Goal: Task Accomplishment & Management: Complete application form

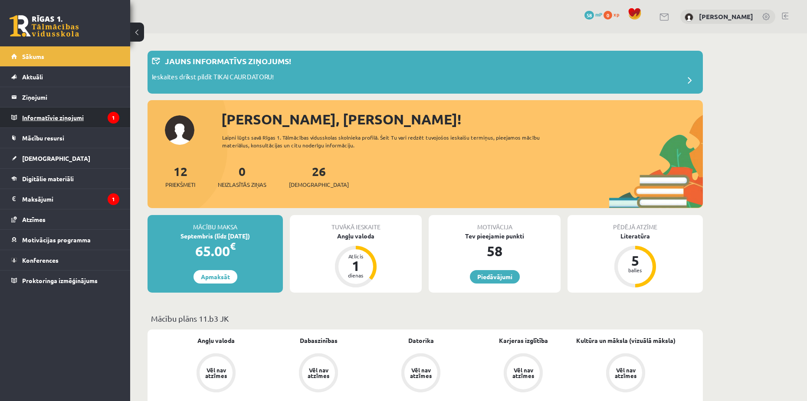
click at [71, 120] on legend "Informatīvie ziņojumi 1" at bounding box center [70, 118] width 97 height 20
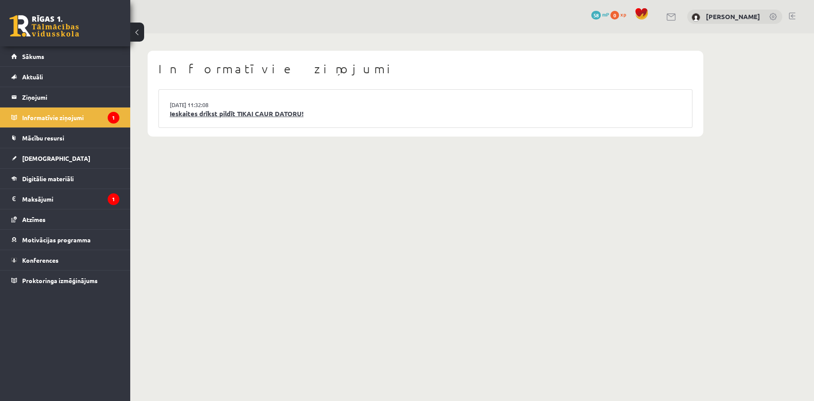
click at [202, 116] on link "Ieskaites drīkst pildīt TIKAI CAUR DATORU!" at bounding box center [425, 114] width 511 height 10
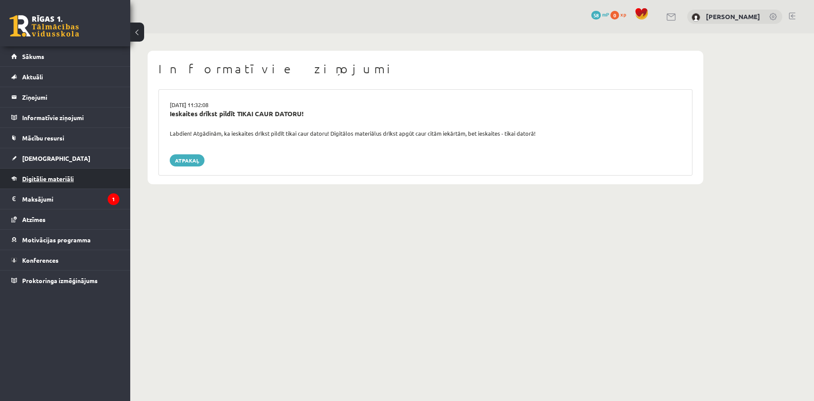
click at [37, 180] on span "Digitālie materiāli" at bounding box center [48, 179] width 52 height 8
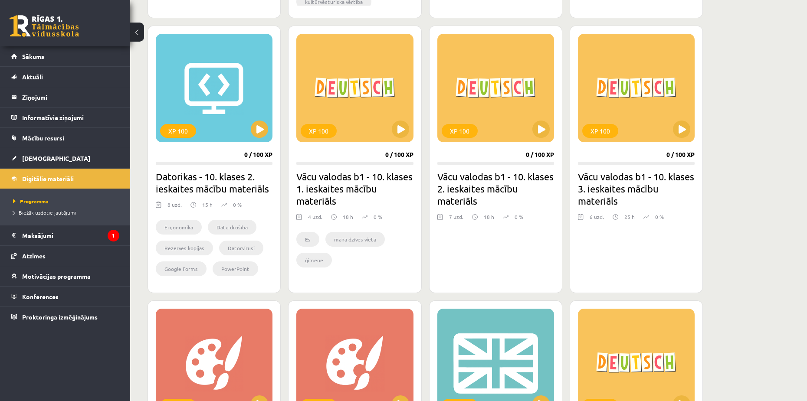
scroll to position [1086, 0]
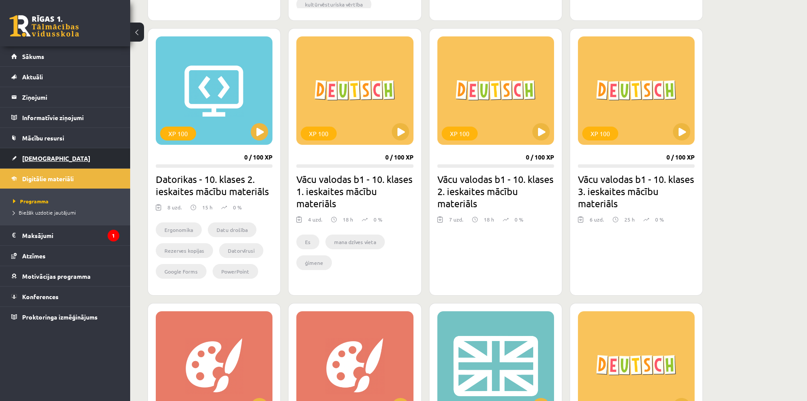
click at [36, 164] on link "[DEMOGRAPHIC_DATA]" at bounding box center [65, 158] width 108 height 20
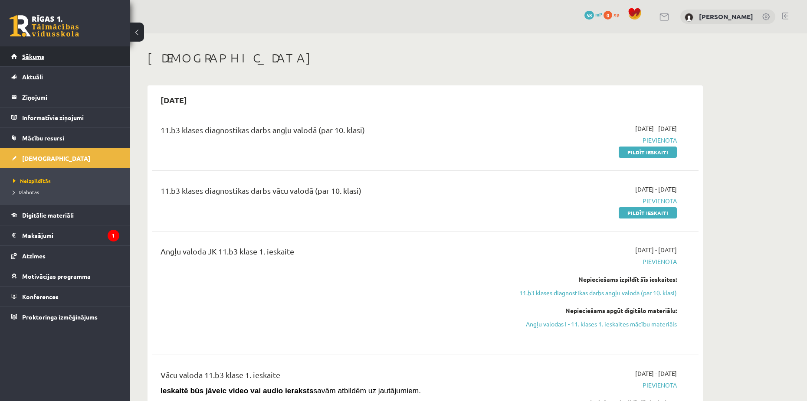
click at [33, 58] on span "Sākums" at bounding box center [33, 57] width 22 height 8
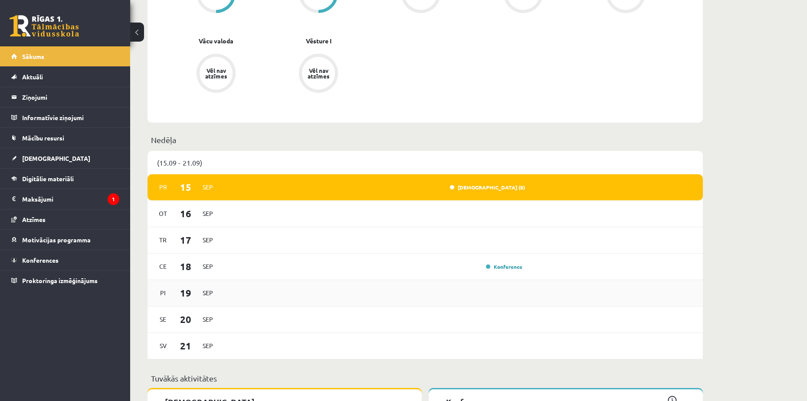
scroll to position [477, 0]
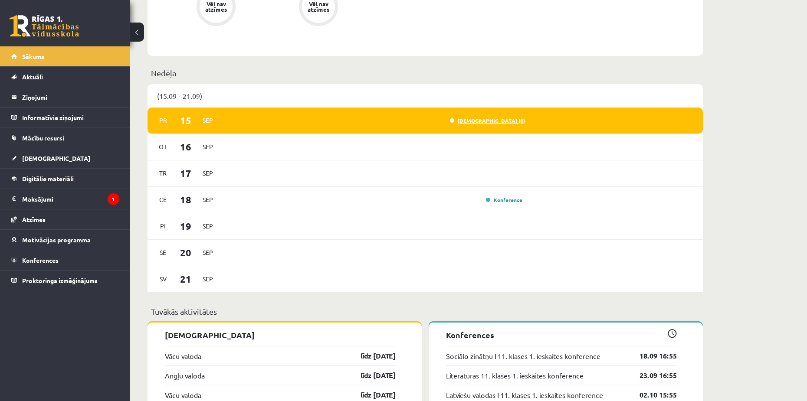
click at [502, 121] on link "Ieskaite (8)" at bounding box center [487, 120] width 75 height 7
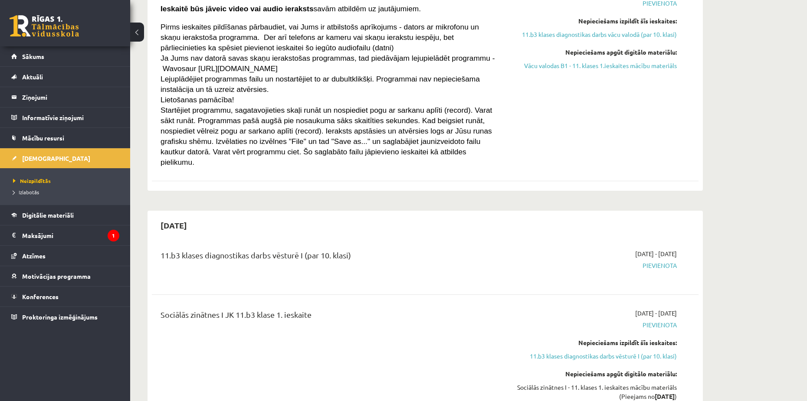
scroll to position [260, 0]
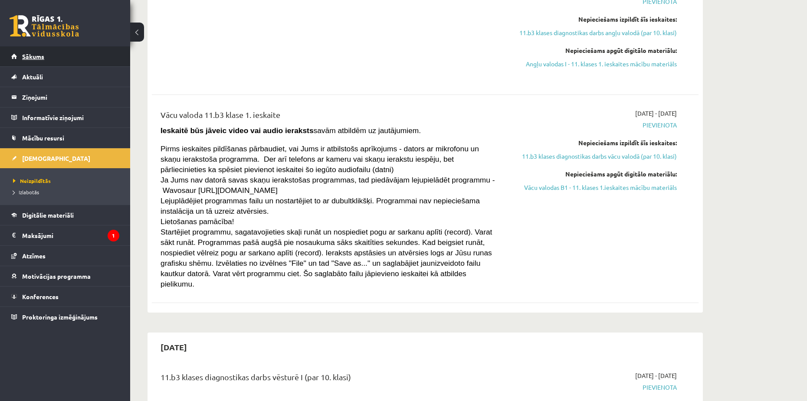
click at [41, 56] on span "Sākums" at bounding box center [33, 57] width 22 height 8
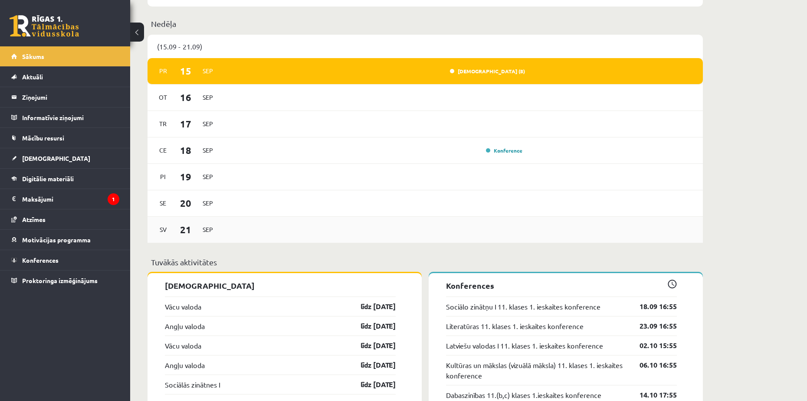
scroll to position [521, 0]
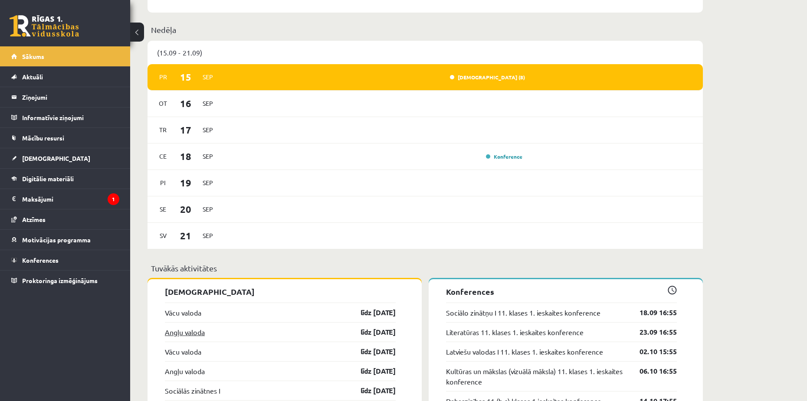
click at [194, 332] on link "Angļu valoda" at bounding box center [185, 332] width 40 height 10
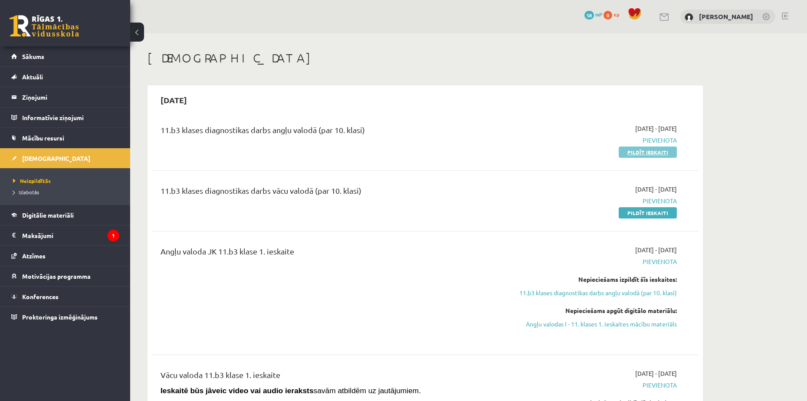
click at [651, 151] on link "Pildīt ieskaiti" at bounding box center [648, 152] width 58 height 11
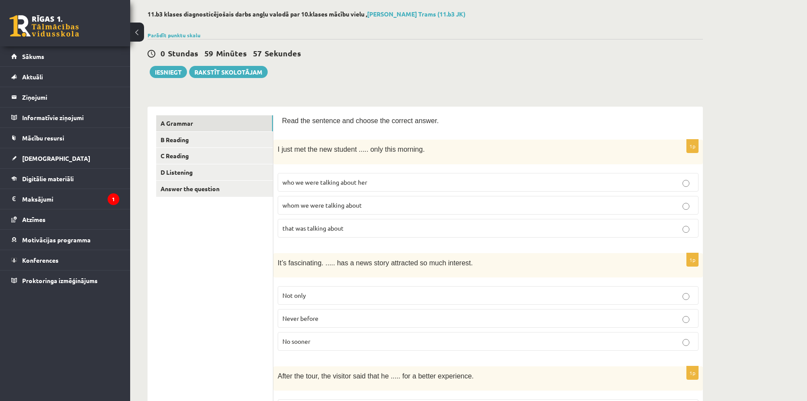
scroll to position [43, 0]
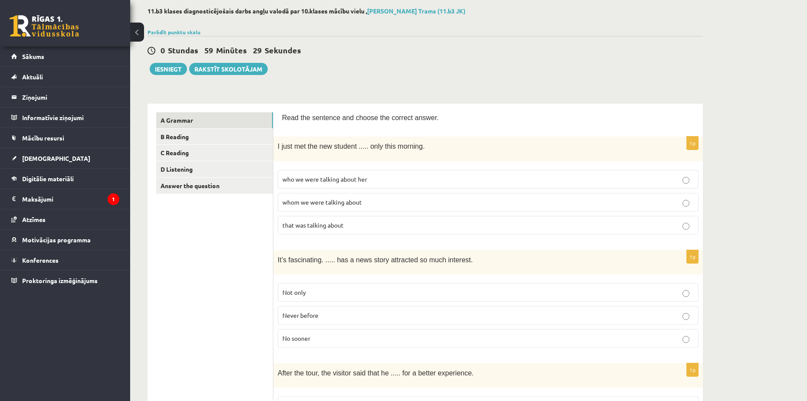
click at [340, 180] on span "who we were talking about her" at bounding box center [325, 179] width 85 height 8
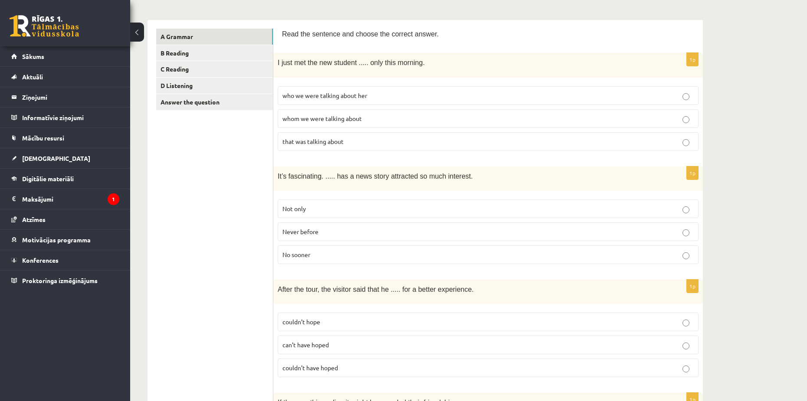
scroll to position [130, 0]
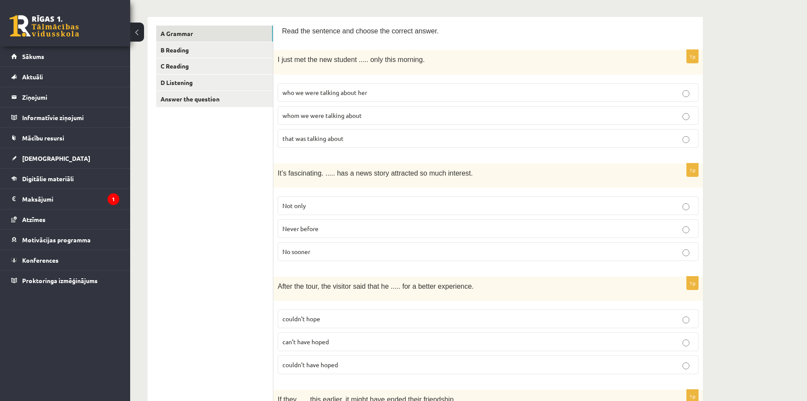
click at [301, 231] on p "Never before" at bounding box center [488, 228] width 411 height 9
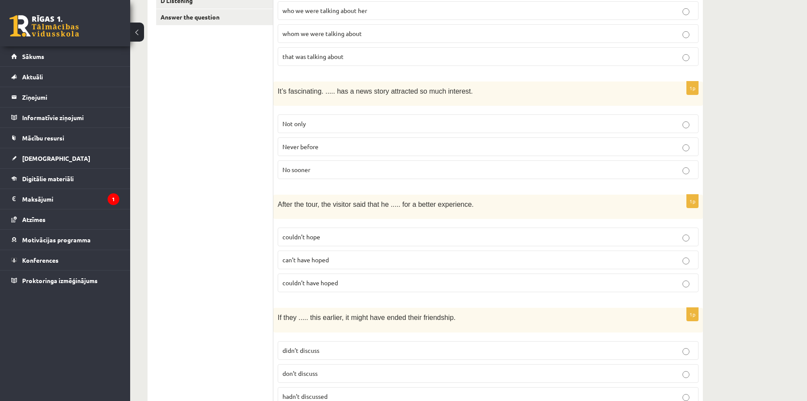
scroll to position [217, 0]
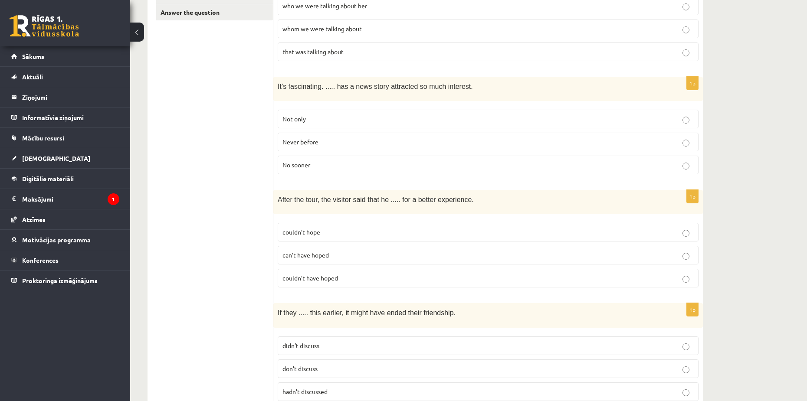
click at [319, 234] on span "couldn’t hope" at bounding box center [302, 232] width 38 height 8
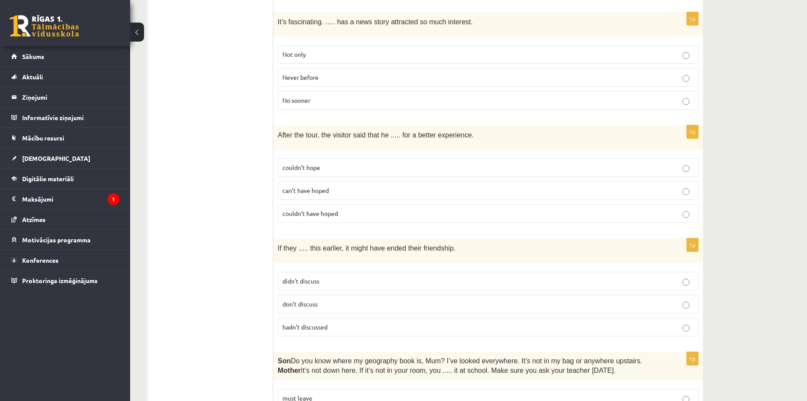
scroll to position [304, 0]
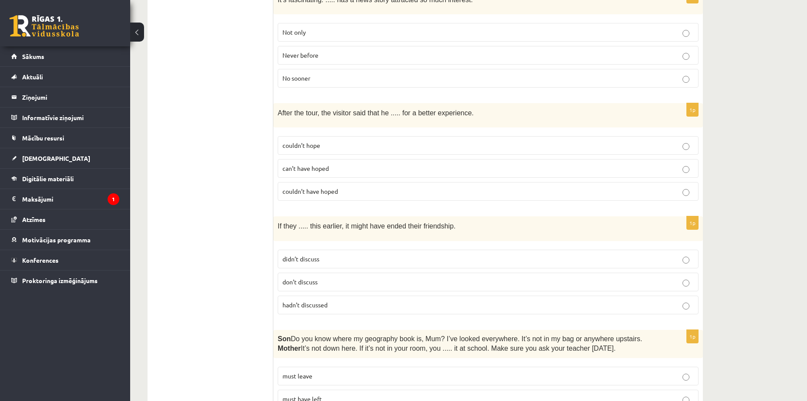
click at [320, 258] on p "didn’t discuss" at bounding box center [488, 259] width 411 height 9
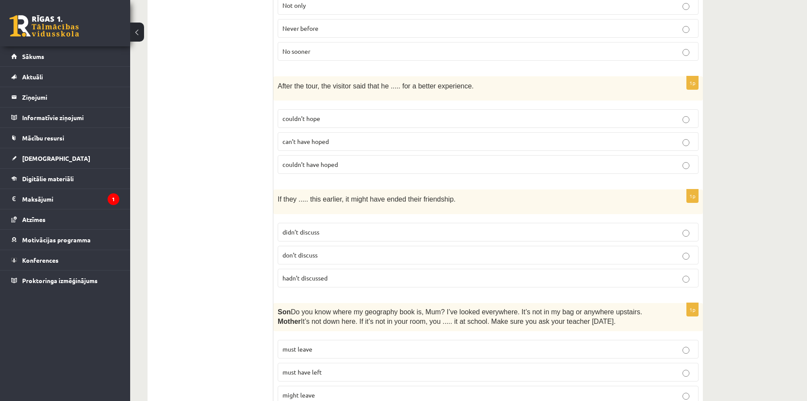
scroll to position [391, 0]
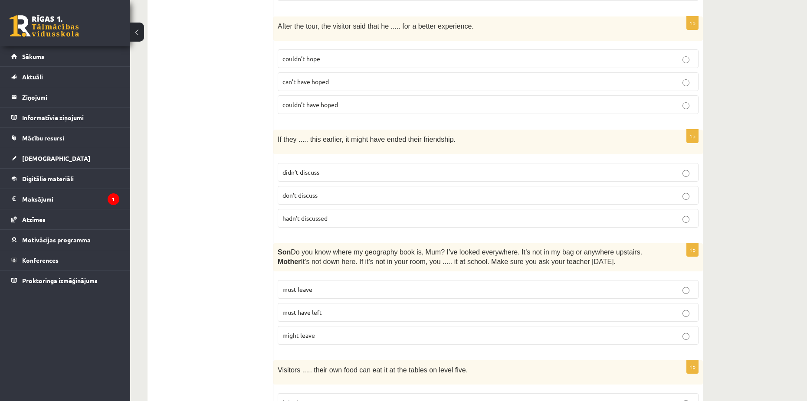
click at [331, 313] on p "must have left" at bounding box center [488, 312] width 411 height 9
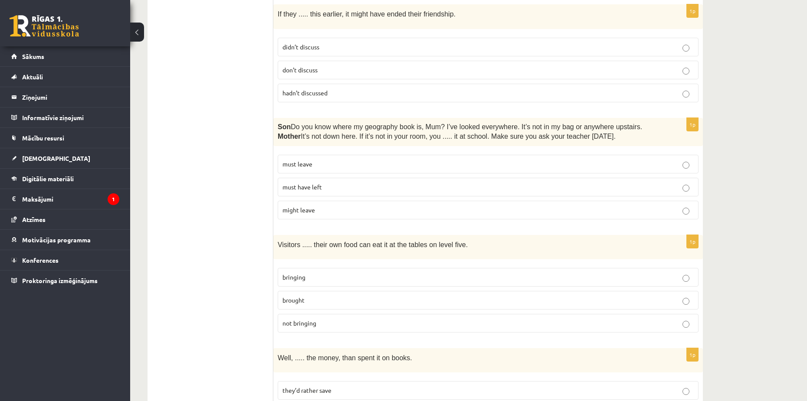
scroll to position [521, 0]
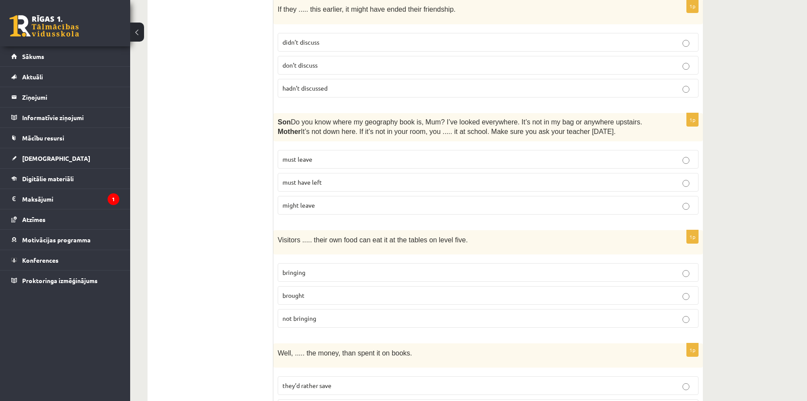
click at [325, 299] on label "brought" at bounding box center [488, 295] width 421 height 19
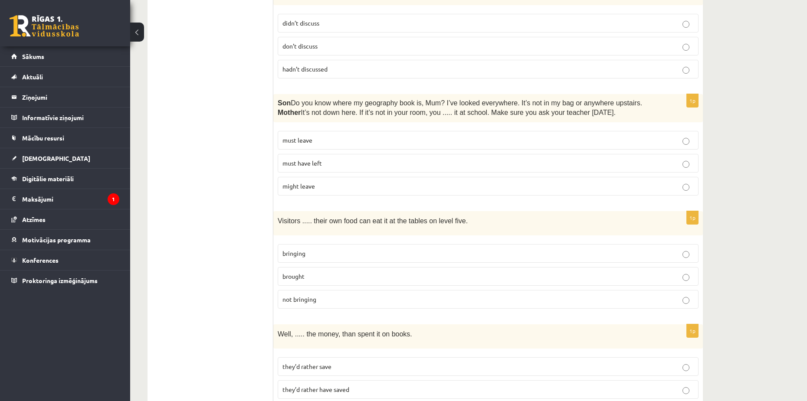
scroll to position [608, 0]
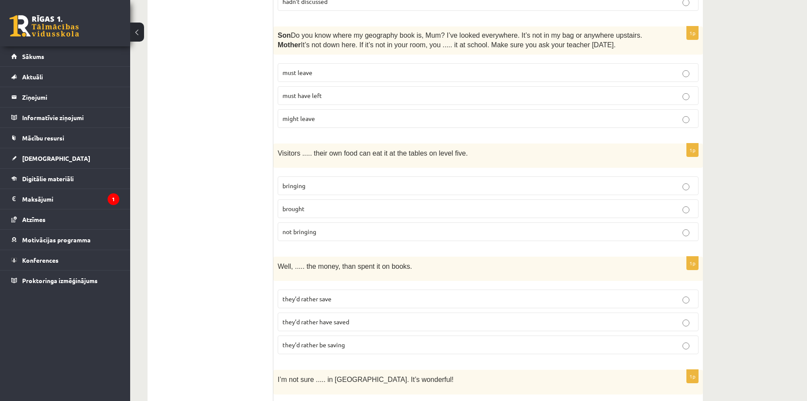
click at [355, 341] on p "they’d rather be saving" at bounding box center [488, 345] width 411 height 9
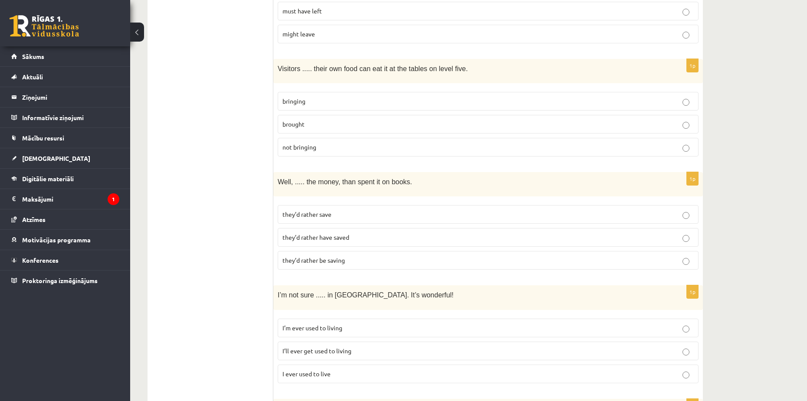
scroll to position [694, 0]
click at [368, 214] on p "they’d rather save" at bounding box center [488, 212] width 411 height 9
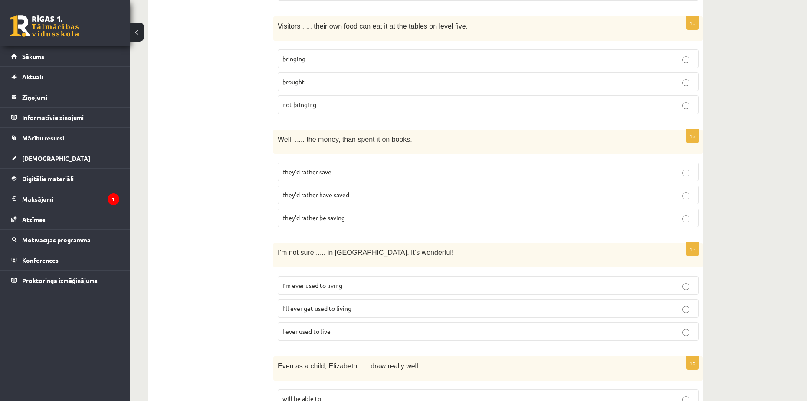
scroll to position [738, 0]
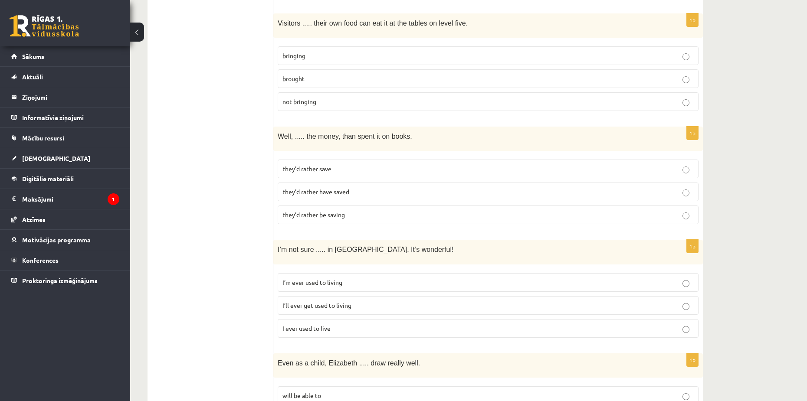
click at [318, 329] on p "I ever used to live" at bounding box center [488, 328] width 411 height 9
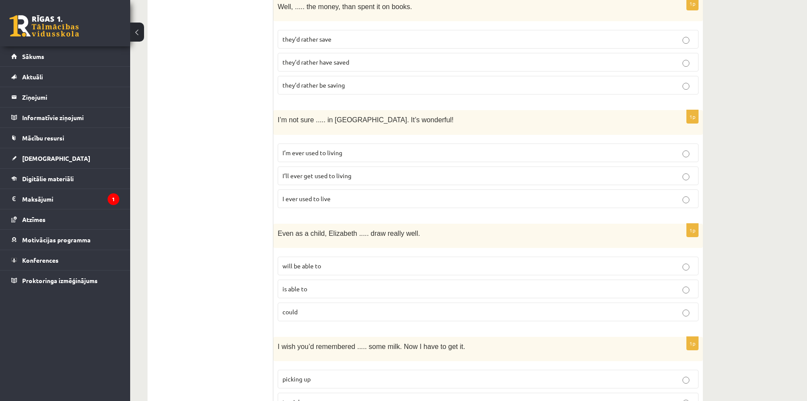
scroll to position [868, 0]
click at [316, 284] on p "is able to" at bounding box center [488, 288] width 411 height 9
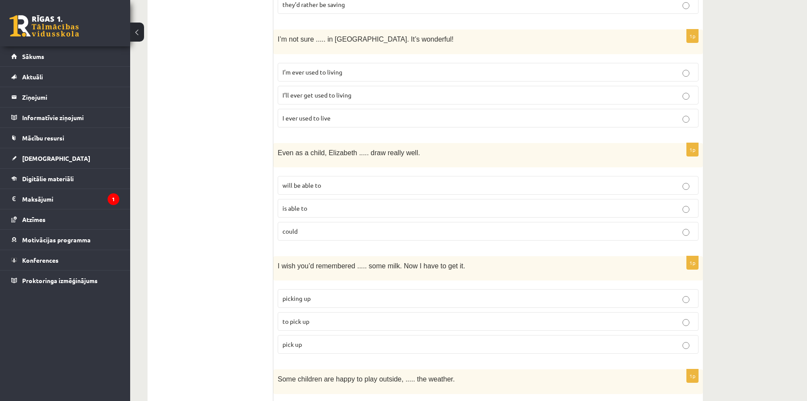
scroll to position [955, 0]
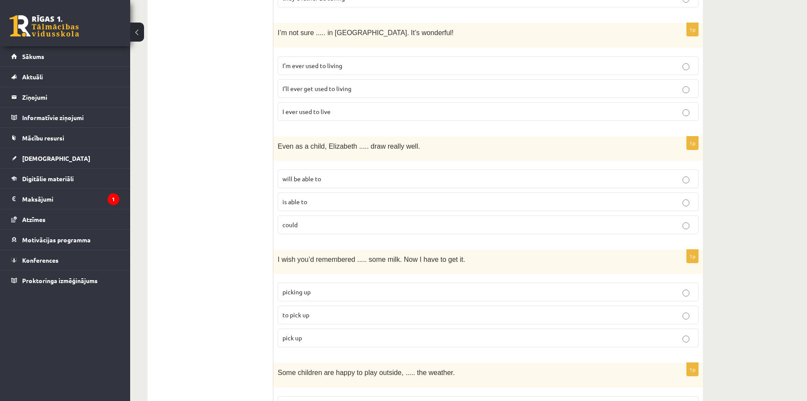
click at [315, 316] on p "to pick up" at bounding box center [488, 315] width 411 height 9
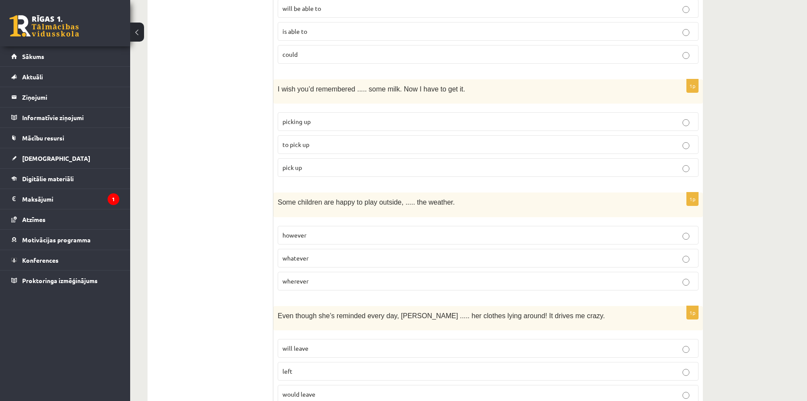
scroll to position [1128, 0]
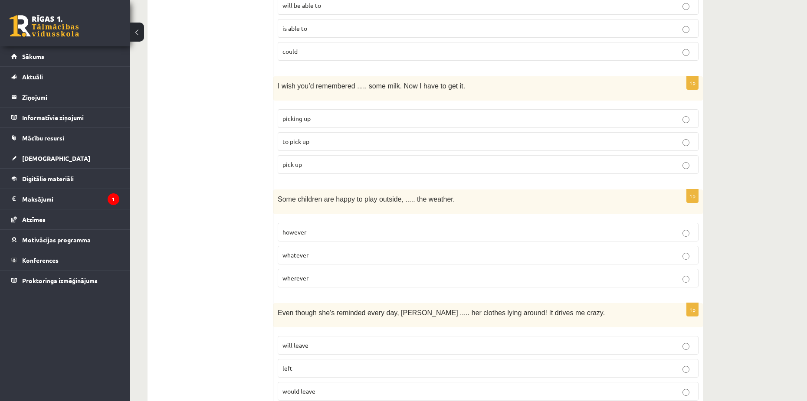
click at [313, 255] on p "whatever" at bounding box center [488, 255] width 411 height 9
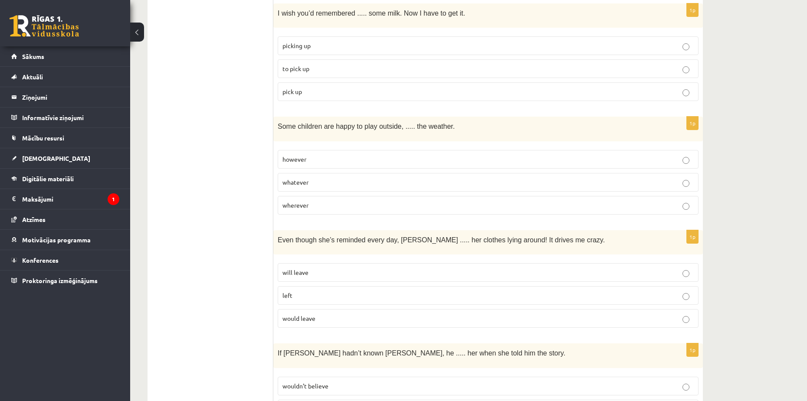
scroll to position [1215, 0]
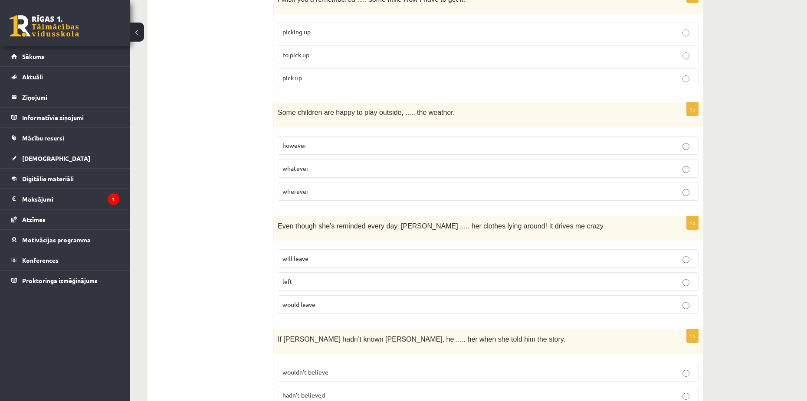
click at [319, 300] on p "would leave" at bounding box center [488, 304] width 411 height 9
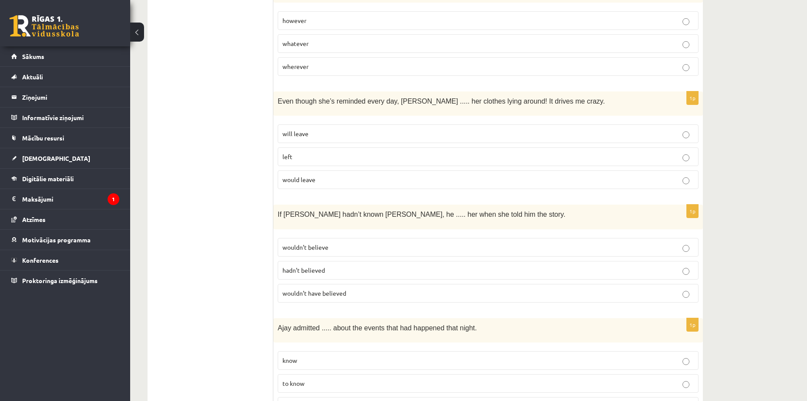
scroll to position [1346, 0]
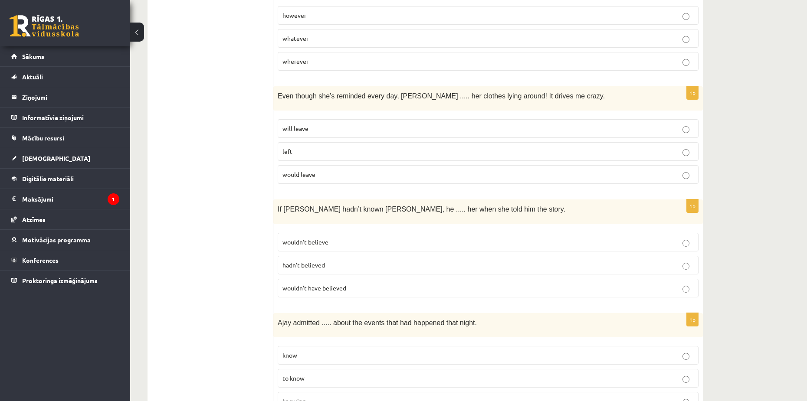
click at [341, 239] on p "wouldn’t believe" at bounding box center [488, 242] width 411 height 9
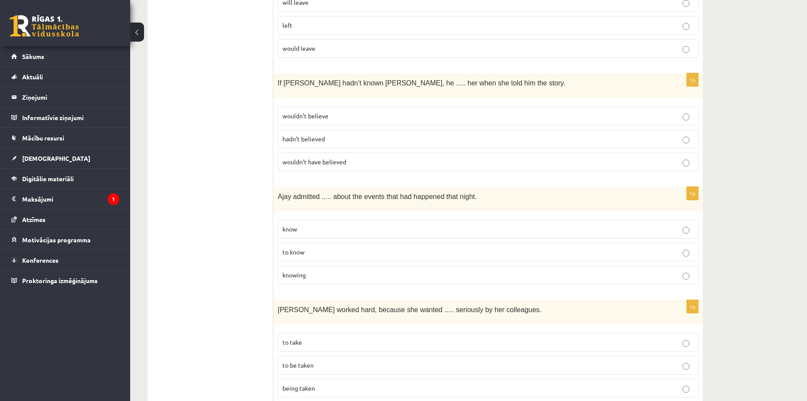
scroll to position [1476, 0]
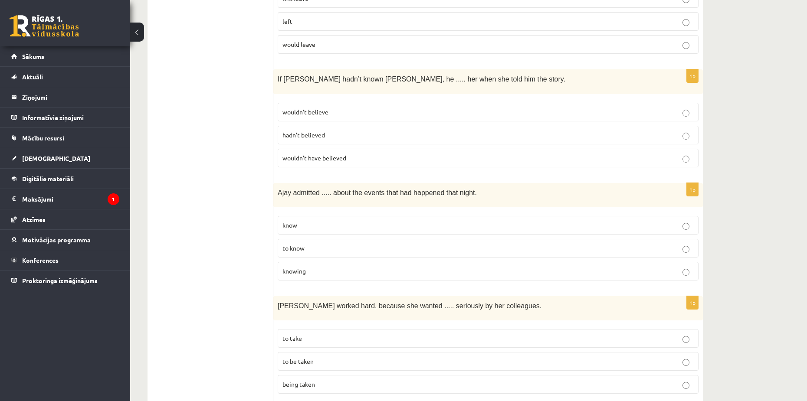
click at [313, 221] on p "know" at bounding box center [488, 225] width 411 height 9
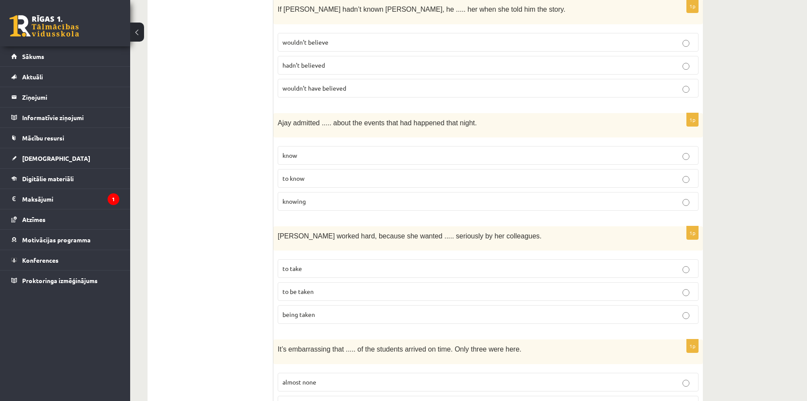
scroll to position [1563, 0]
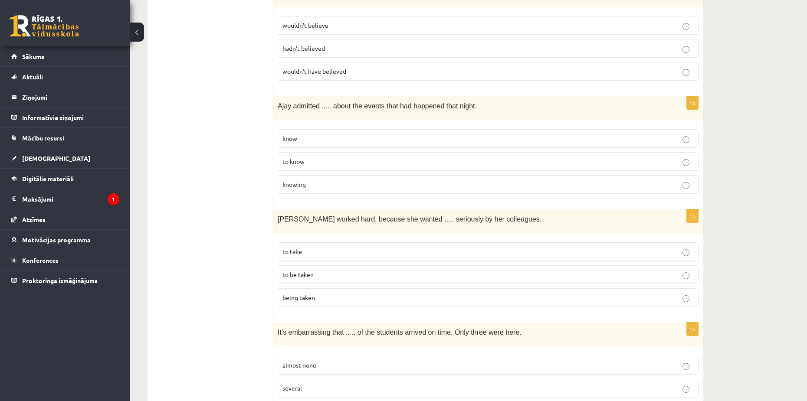
click at [311, 271] on span "to be taken" at bounding box center [298, 275] width 31 height 8
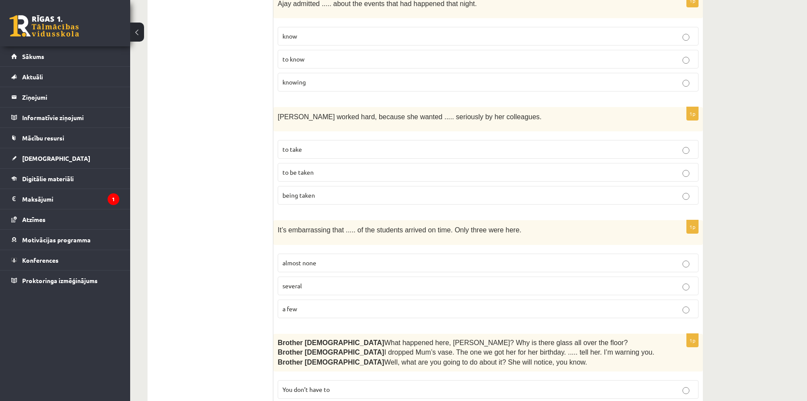
scroll to position [1693, 0]
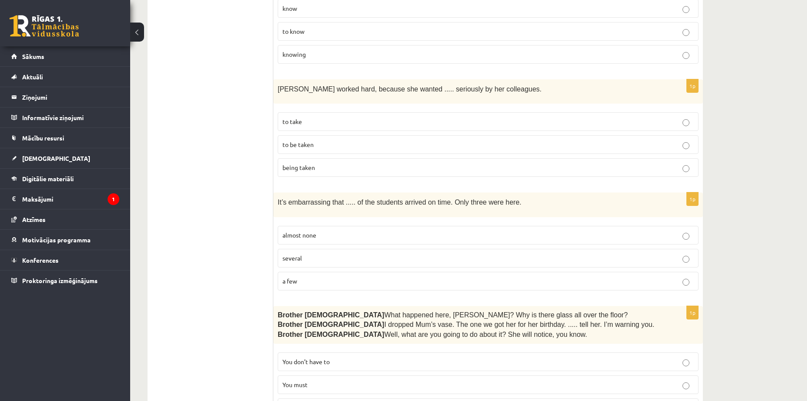
click at [305, 255] on p "several" at bounding box center [488, 258] width 411 height 9
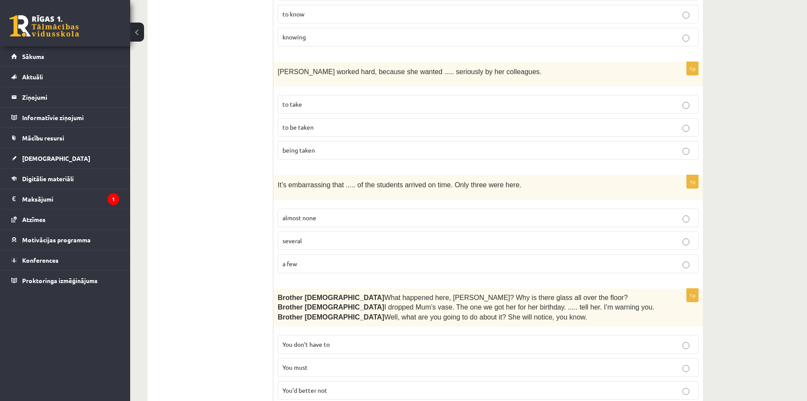
scroll to position [1780, 0]
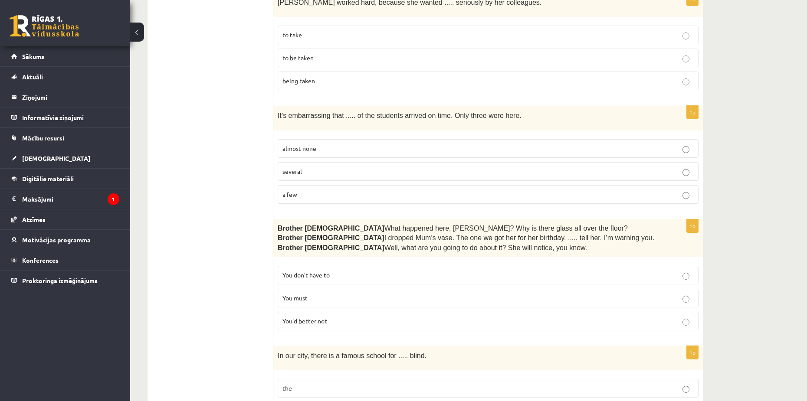
click at [327, 294] on p "You must" at bounding box center [488, 298] width 411 height 9
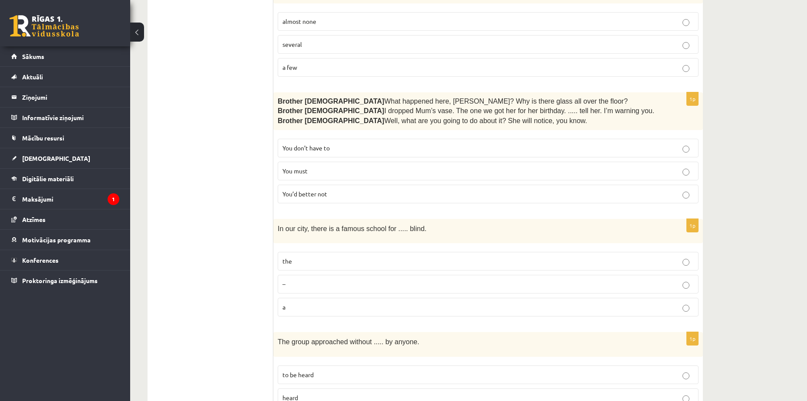
scroll to position [1910, 0]
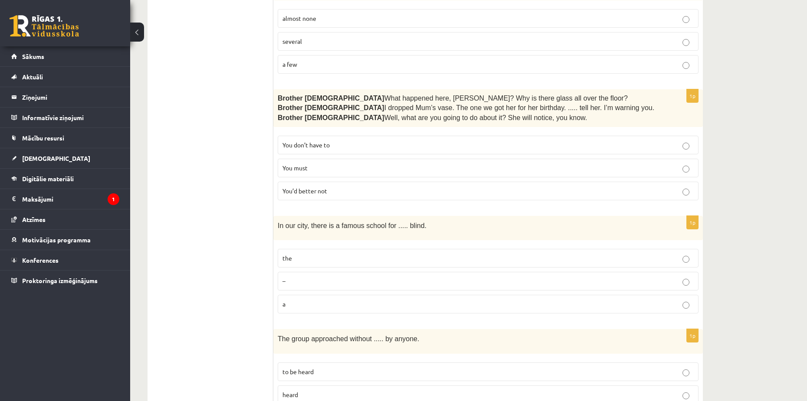
click at [322, 255] on p "the" at bounding box center [488, 258] width 411 height 9
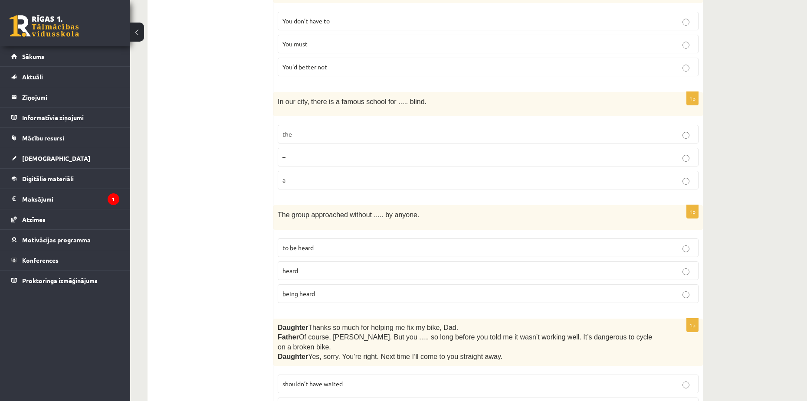
scroll to position [2040, 0]
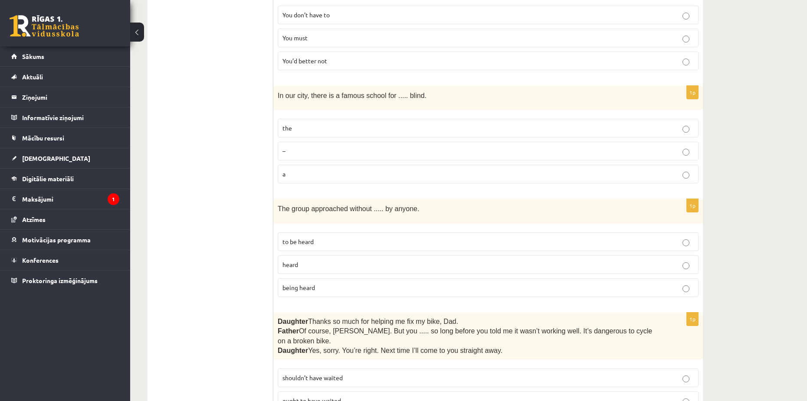
click at [320, 283] on p "being heard" at bounding box center [488, 287] width 411 height 9
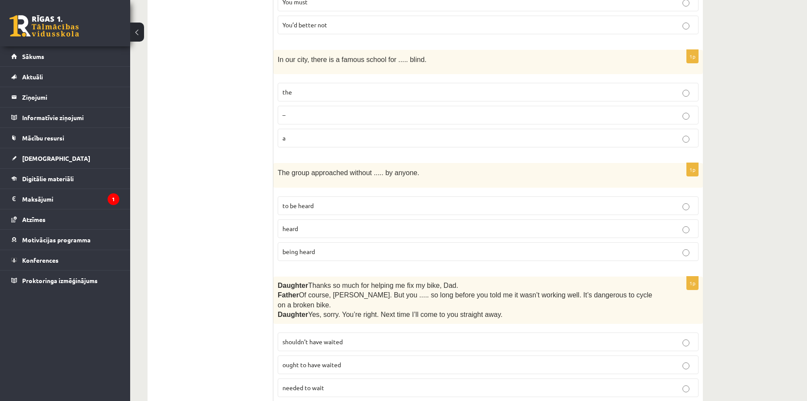
scroll to position [2088, 0]
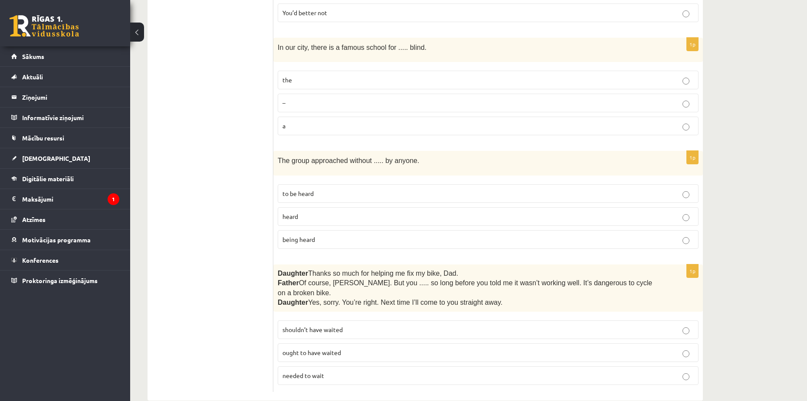
click at [332, 326] on p "shouldn’t have waited" at bounding box center [488, 330] width 411 height 9
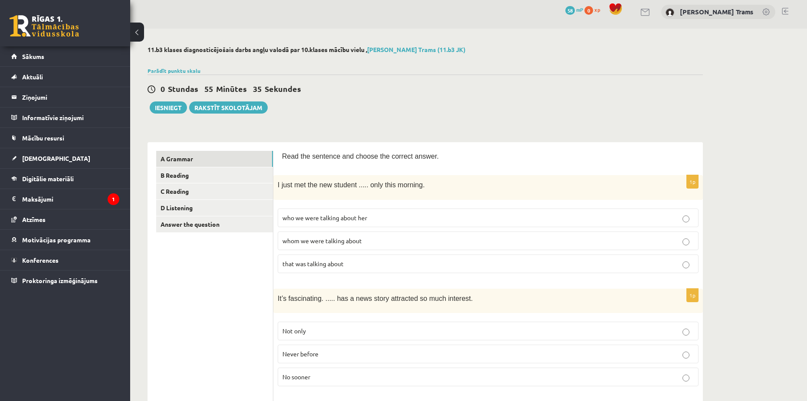
scroll to position [0, 0]
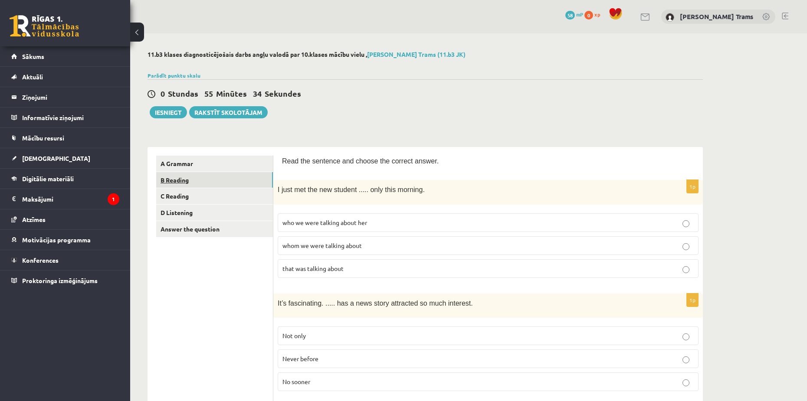
click at [207, 181] on link "B Reading" at bounding box center [214, 180] width 117 height 16
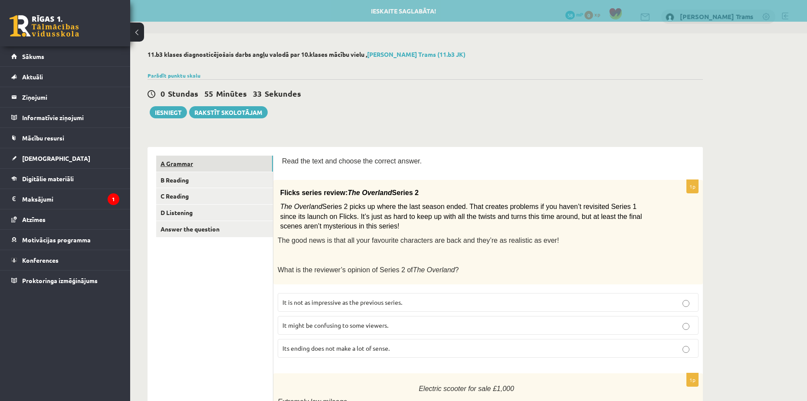
click at [223, 160] on link "A Grammar" at bounding box center [214, 164] width 117 height 16
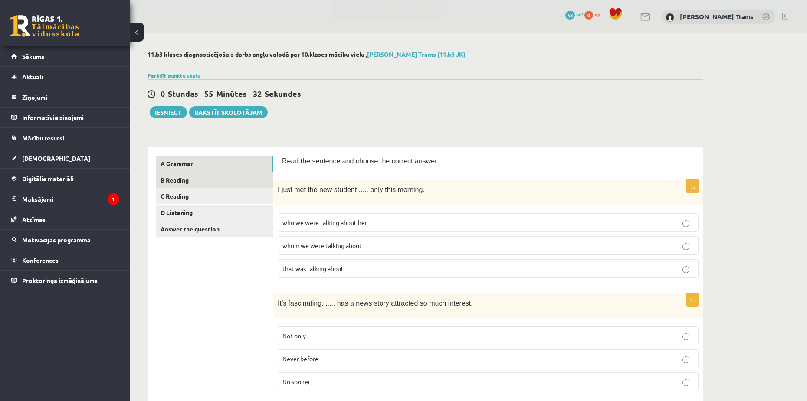
click at [215, 175] on link "B Reading" at bounding box center [214, 180] width 117 height 16
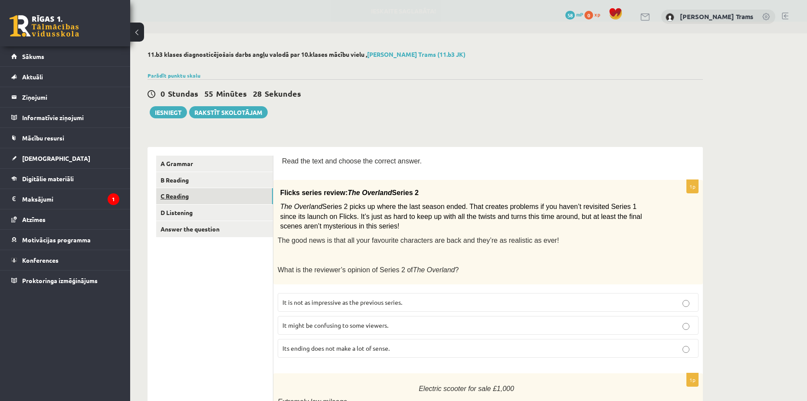
click at [224, 194] on link "C Reading" at bounding box center [214, 196] width 117 height 16
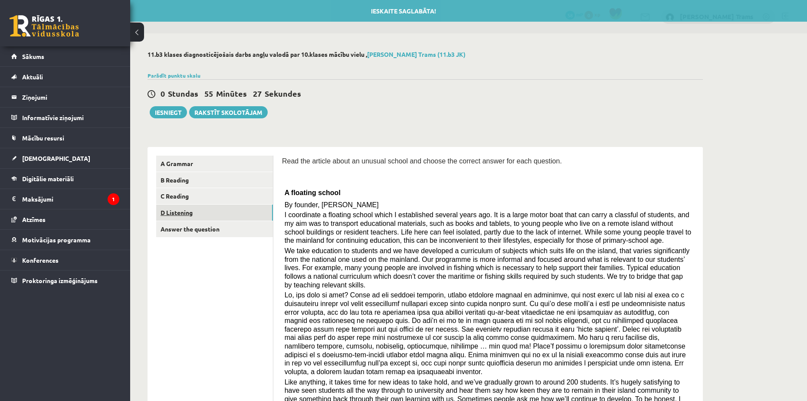
click at [203, 208] on link "D Listening" at bounding box center [214, 213] width 117 height 16
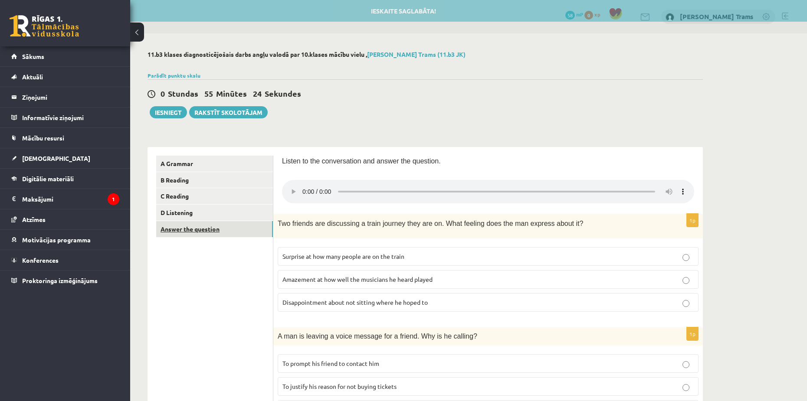
click at [224, 227] on link "Answer the question" at bounding box center [214, 229] width 117 height 16
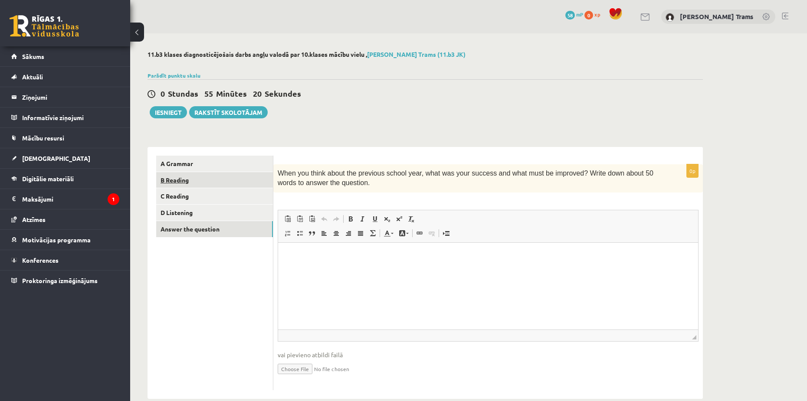
click at [205, 181] on link "B Reading" at bounding box center [214, 180] width 117 height 16
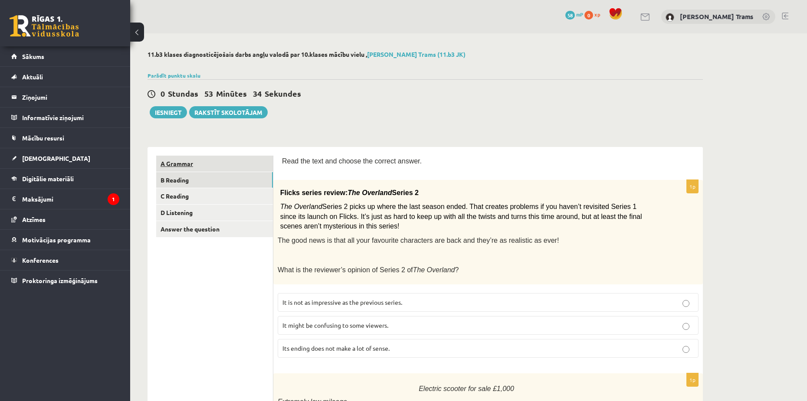
click at [217, 167] on link "A Grammar" at bounding box center [214, 164] width 117 height 16
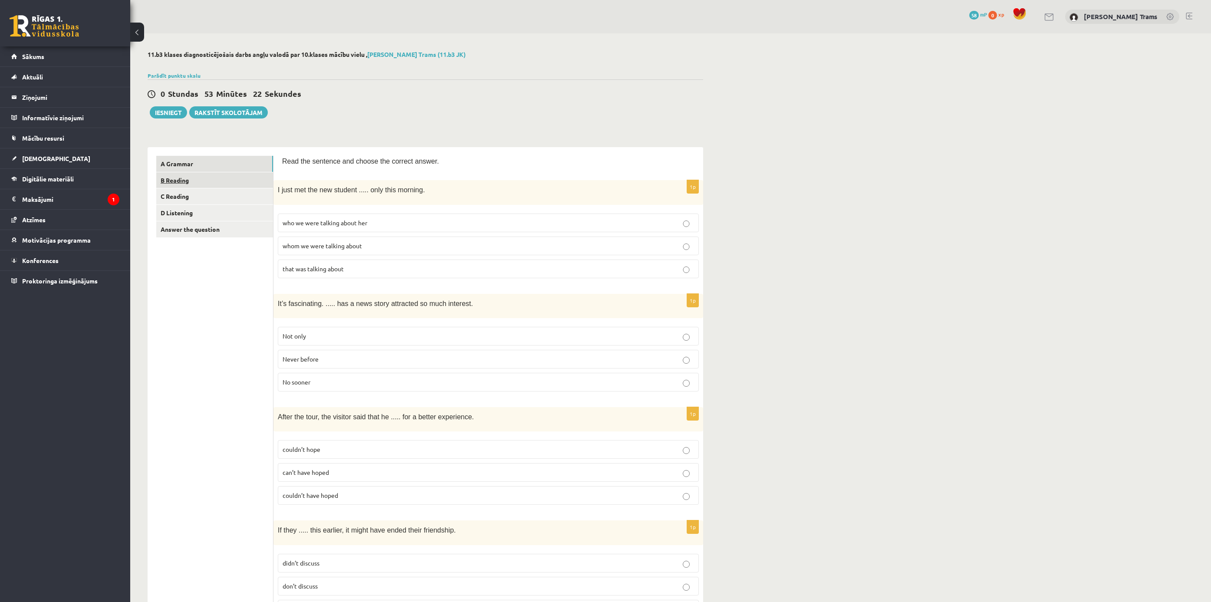
click at [224, 178] on link "B Reading" at bounding box center [214, 180] width 117 height 16
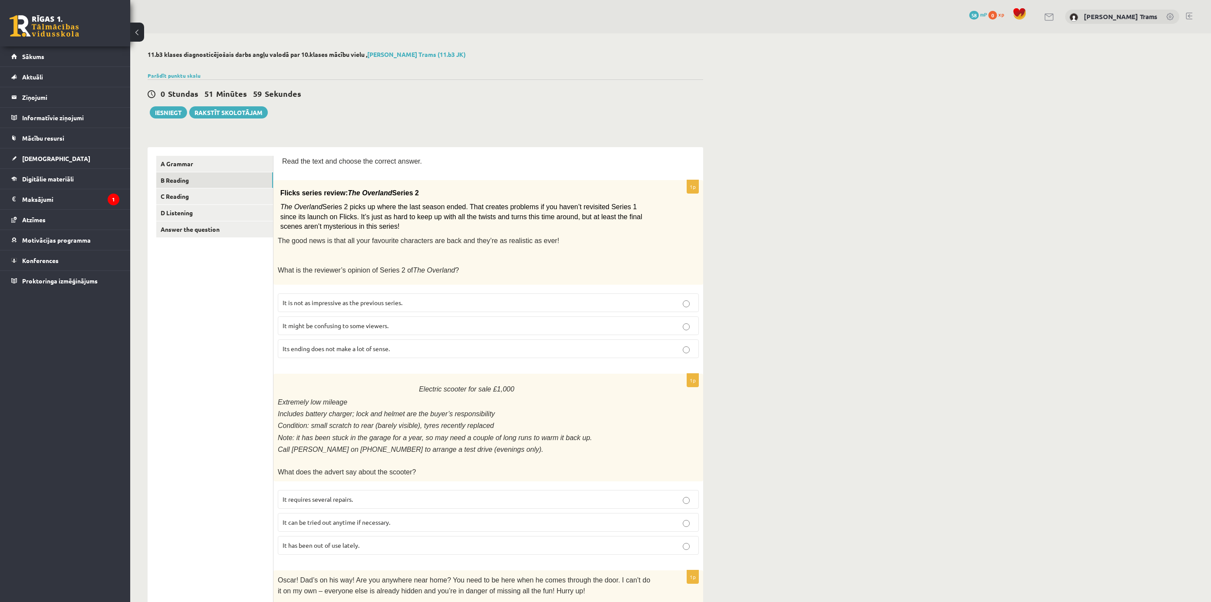
click at [412, 329] on p "It might be confusing to some viewers." at bounding box center [488, 325] width 411 height 9
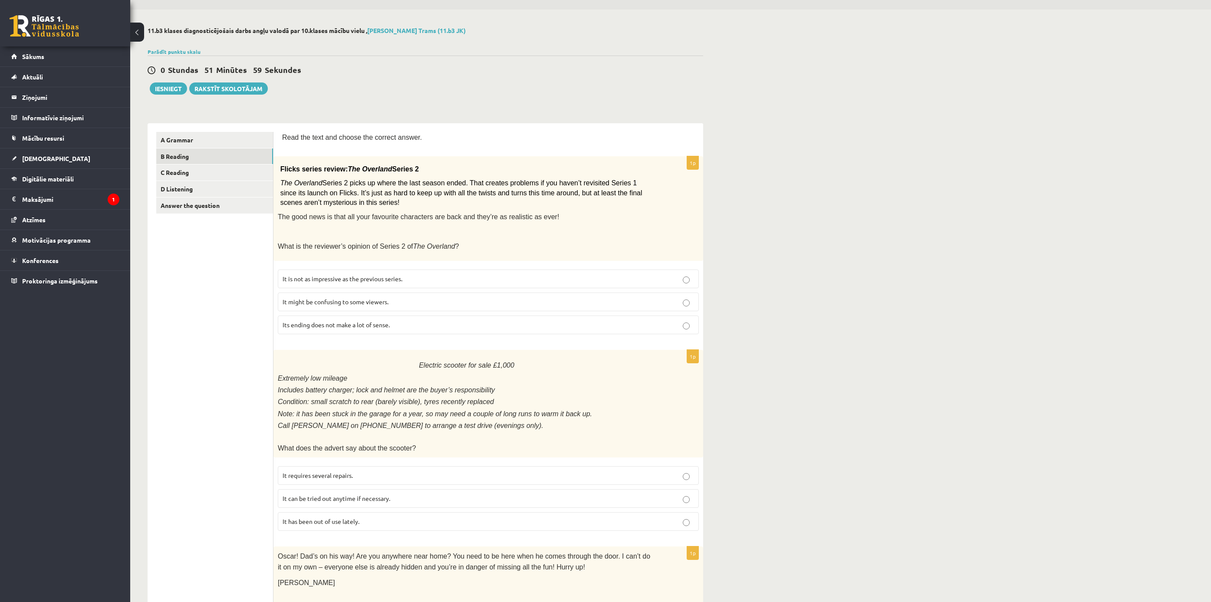
scroll to position [65, 0]
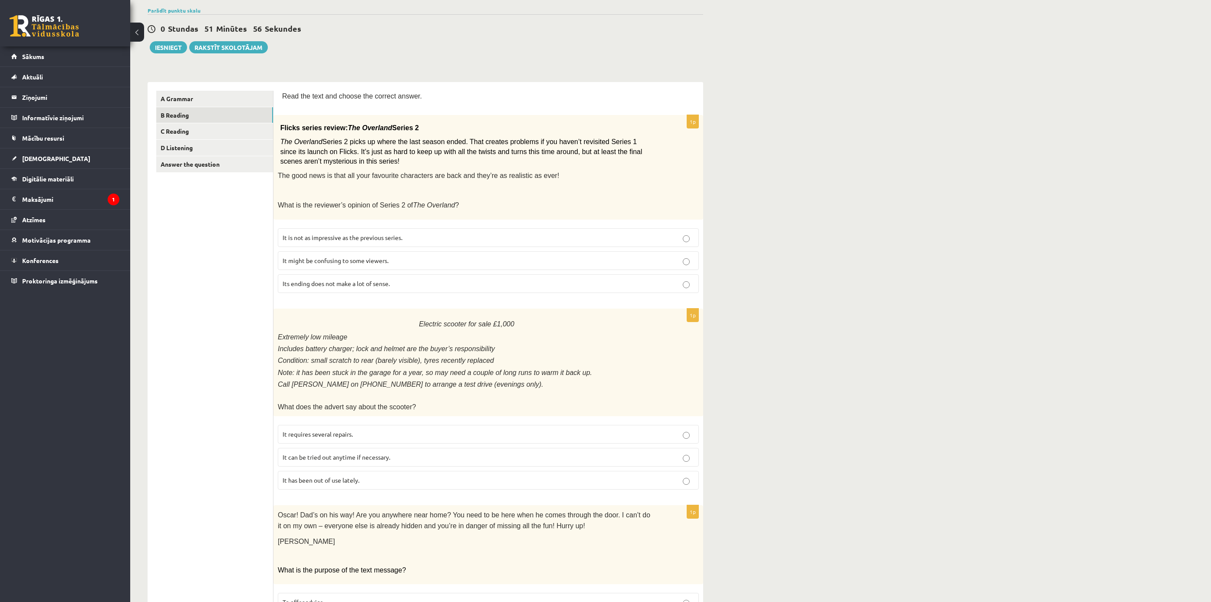
click at [414, 401] on p "It has been out of use lately." at bounding box center [488, 480] width 411 height 9
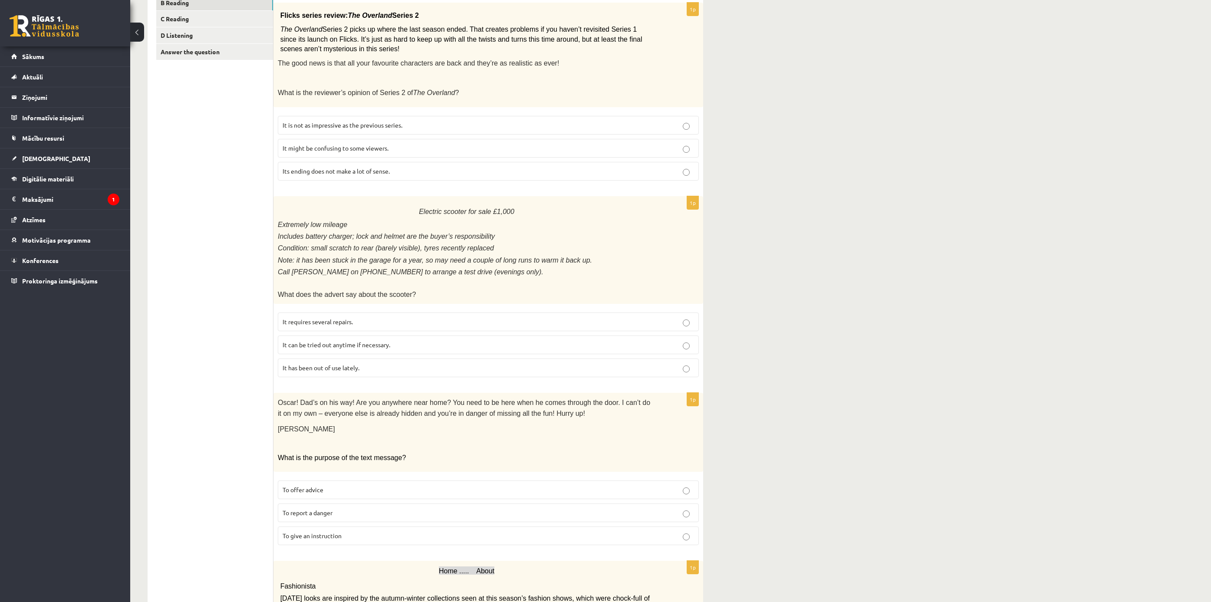
scroll to position [195, 0]
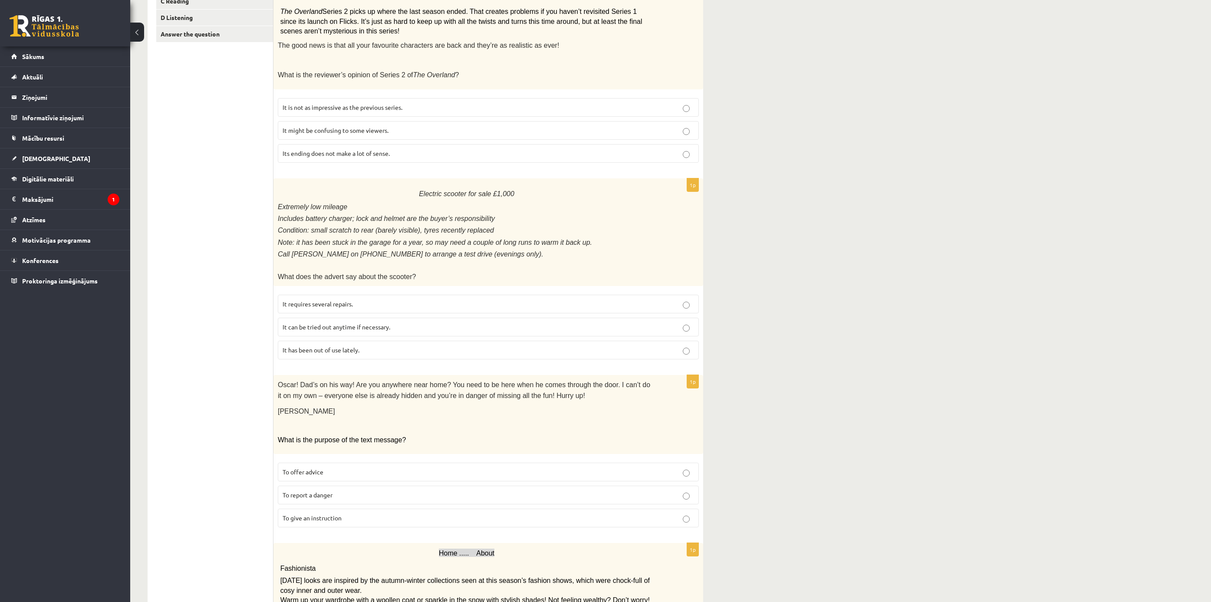
click at [350, 401] on p "To give an instruction" at bounding box center [488, 517] width 411 height 9
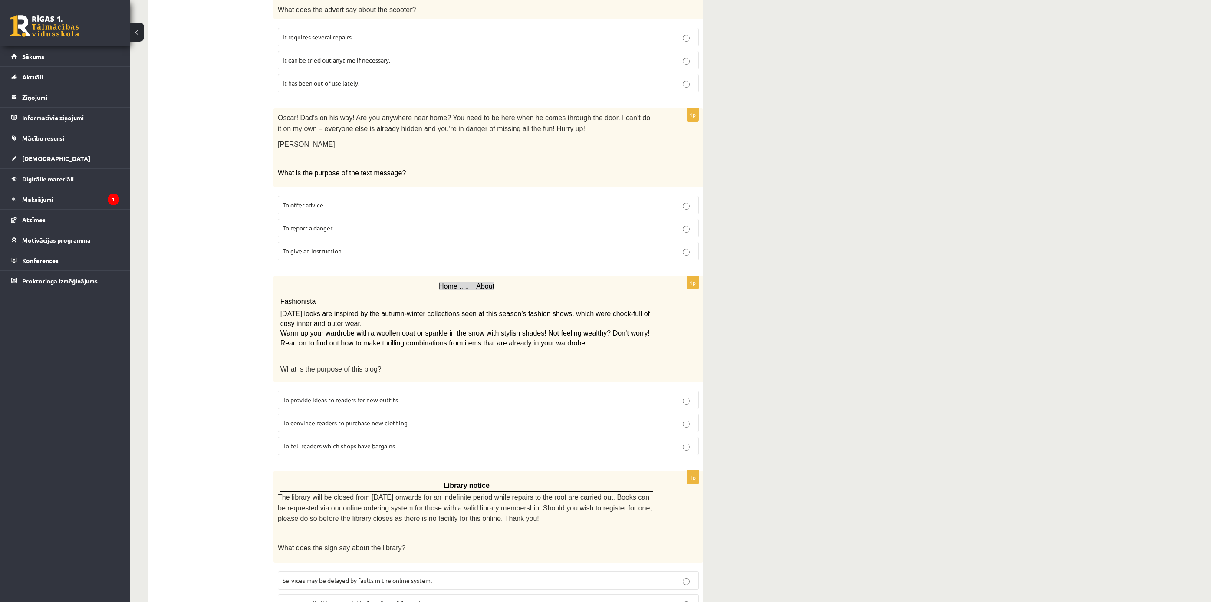
scroll to position [521, 0]
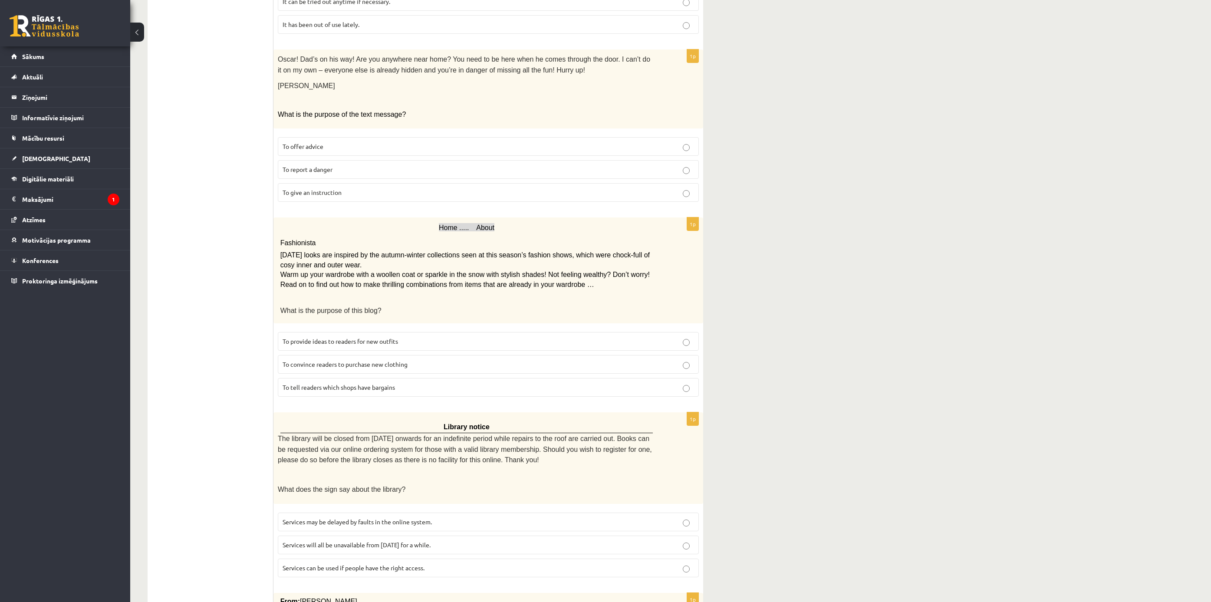
click at [476, 344] on label "To provide ideas to readers for new outfits" at bounding box center [488, 341] width 421 height 19
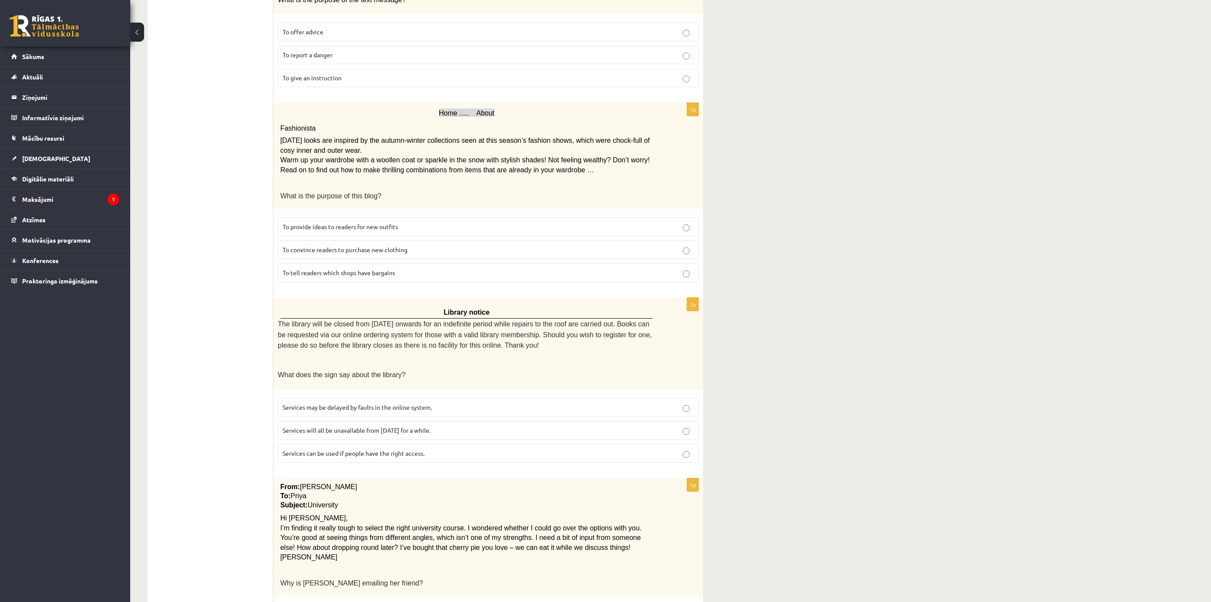
scroll to position [651, 0]
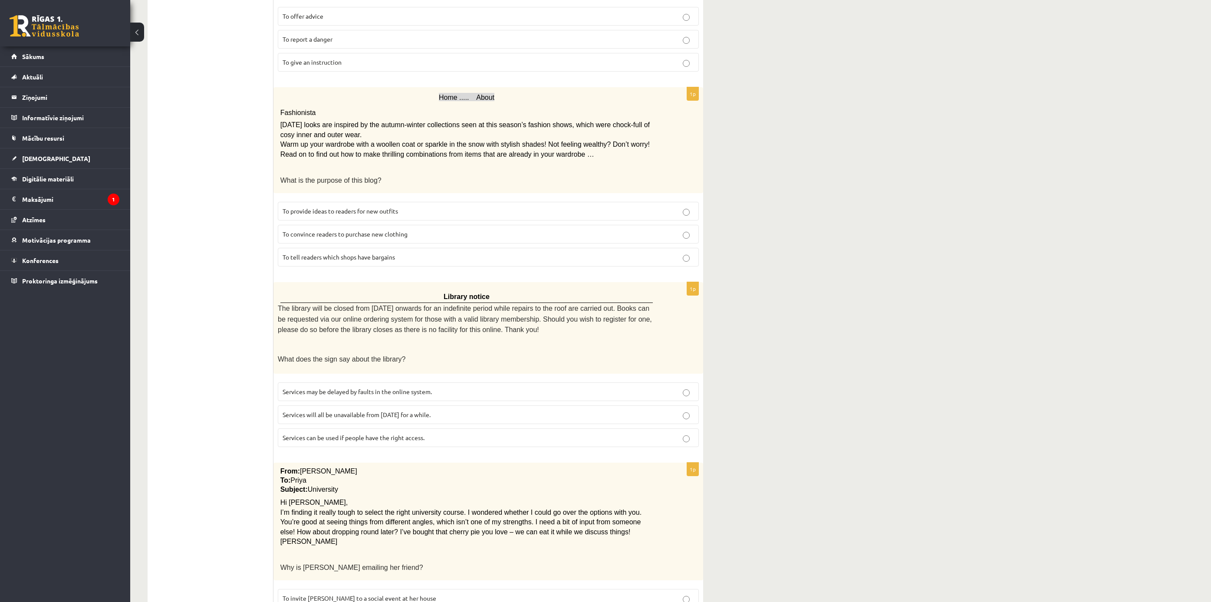
click at [335, 401] on p "Services will all be unavailable from Monday for a while." at bounding box center [488, 414] width 411 height 9
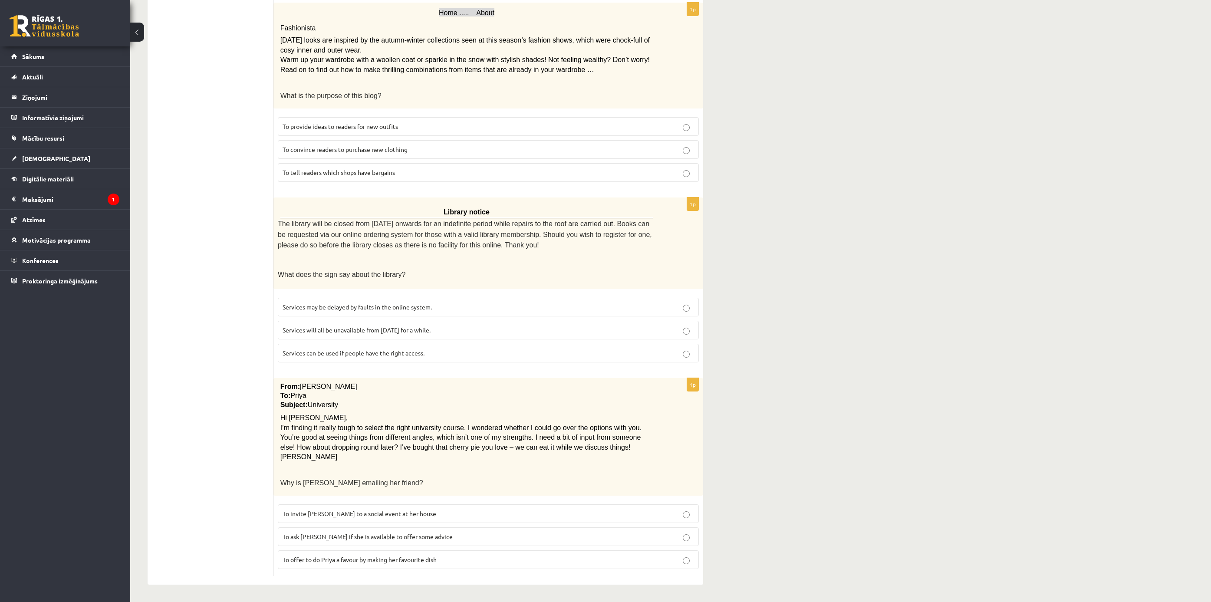
scroll to position [736, 0]
click at [386, 401] on span "To invite Priya to a social event at her house" at bounding box center [360, 513] width 154 height 8
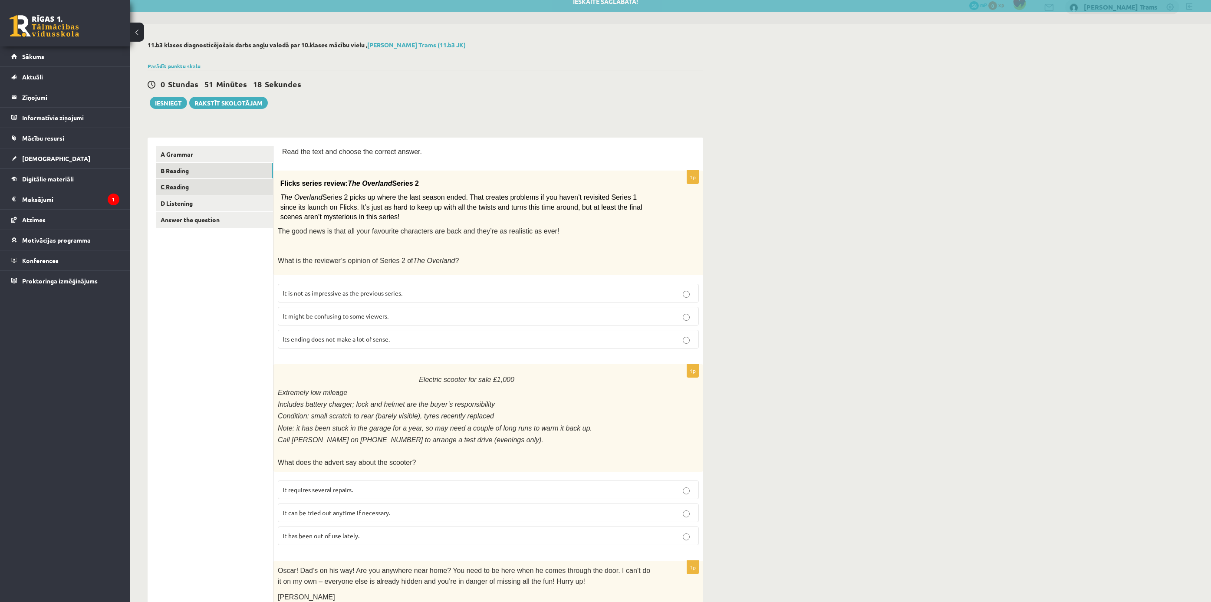
scroll to position [0, 0]
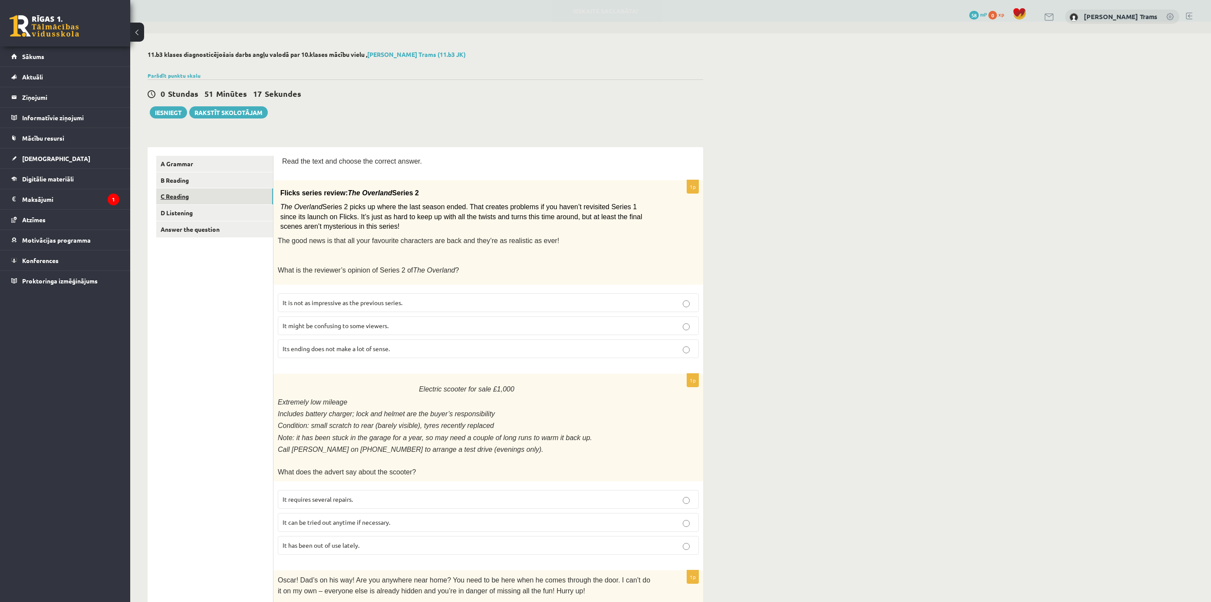
click at [175, 193] on link "C Reading" at bounding box center [214, 196] width 117 height 16
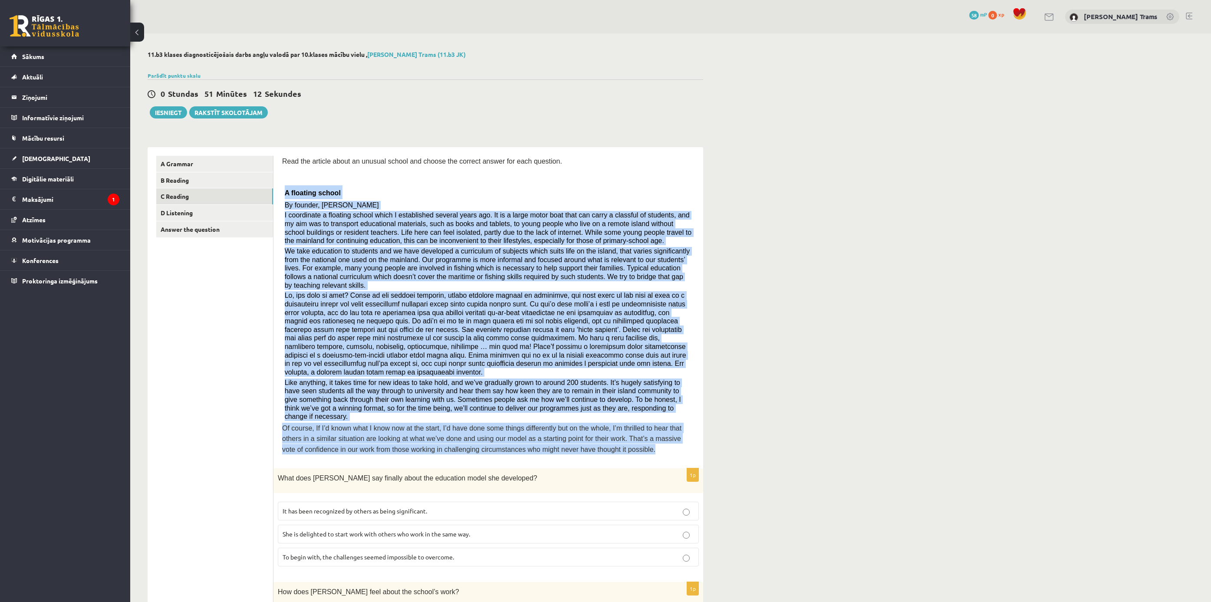
drag, startPoint x: 284, startPoint y: 191, endPoint x: 614, endPoint y: 430, distance: 407.7
click at [614, 401] on div "Read the article about an unusual school and choose the correct answer for each…" at bounding box center [488, 308] width 412 height 304
copy div "A floating school By founder, Anna Domingo I coordinate a floating school which…"
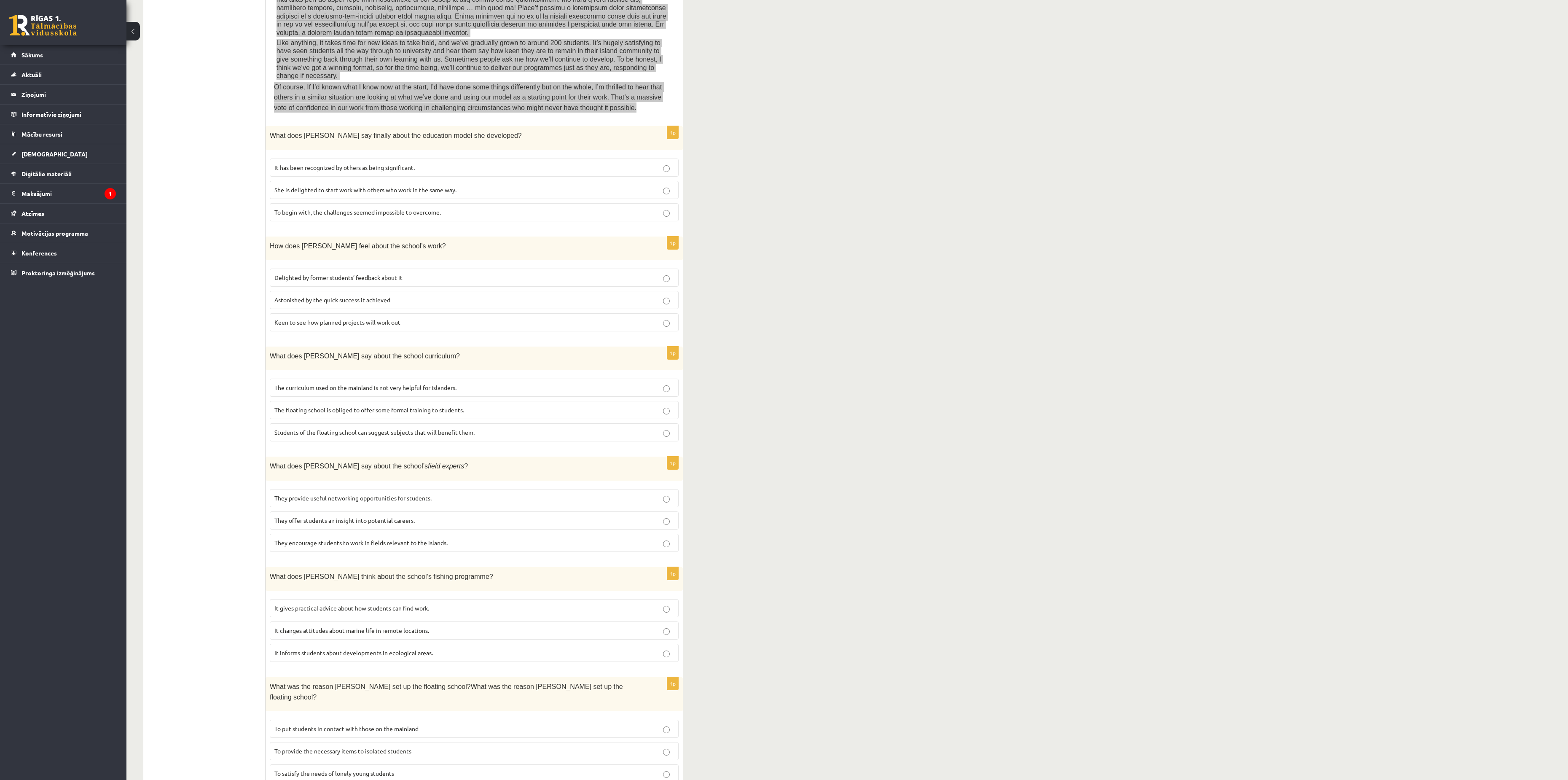
scroll to position [335, 0]
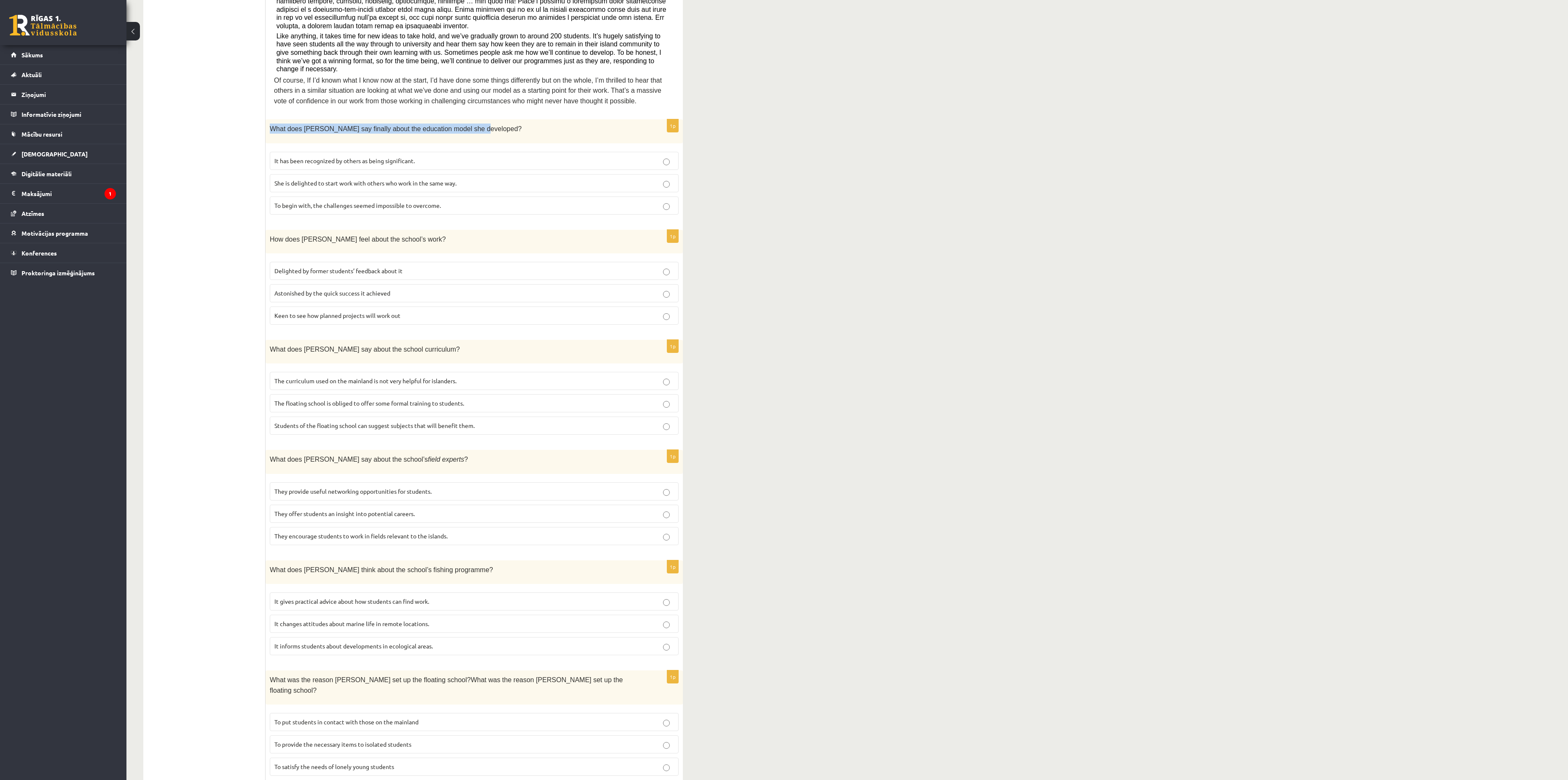
drag, startPoint x: 272, startPoint y: 97, endPoint x: 480, endPoint y: 111, distance: 208.5
click at [480, 119] on div "What does Anna say finally about the education model she developed?" at bounding box center [474, 131] width 417 height 23
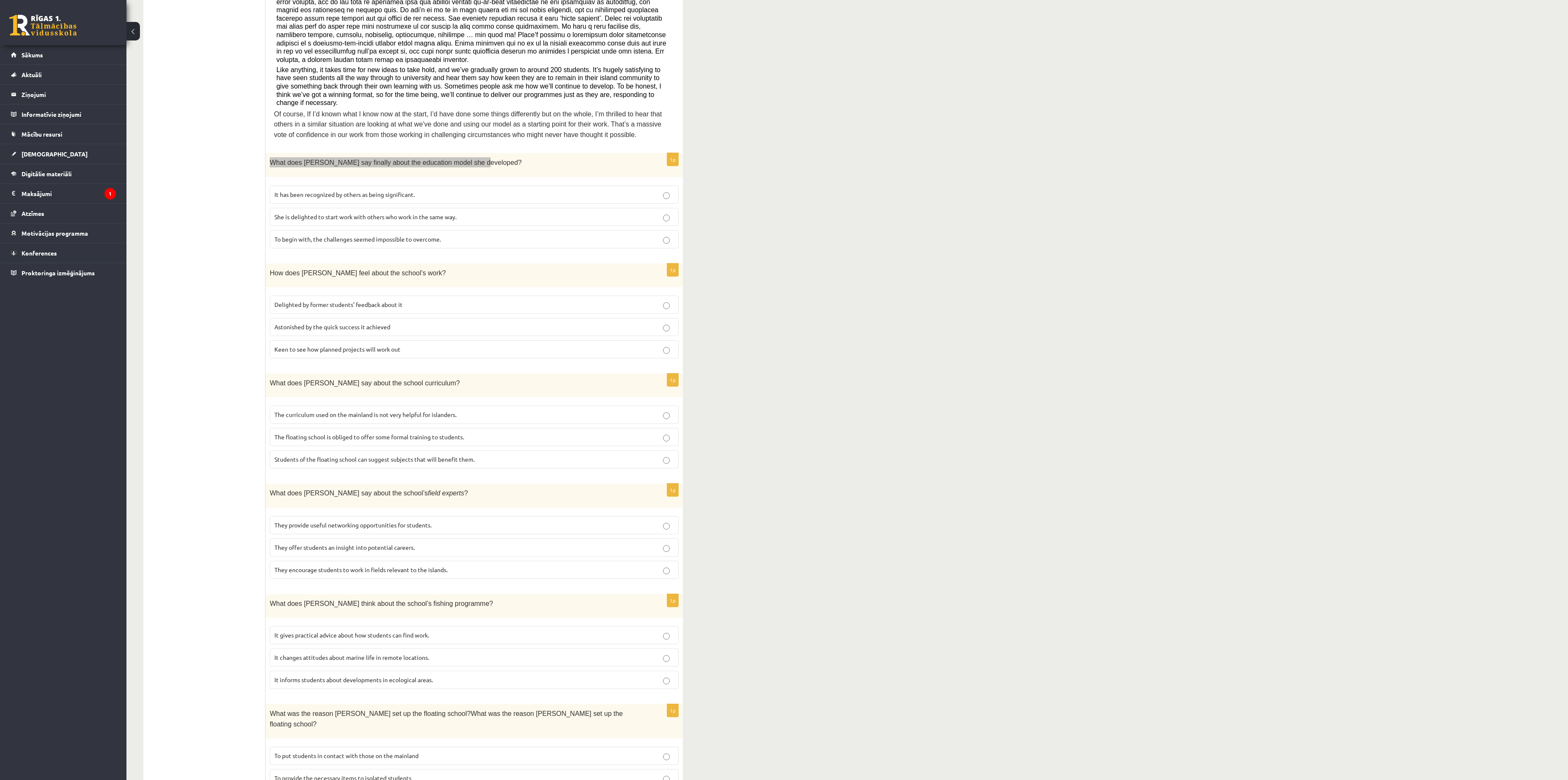
scroll to position [167, 0]
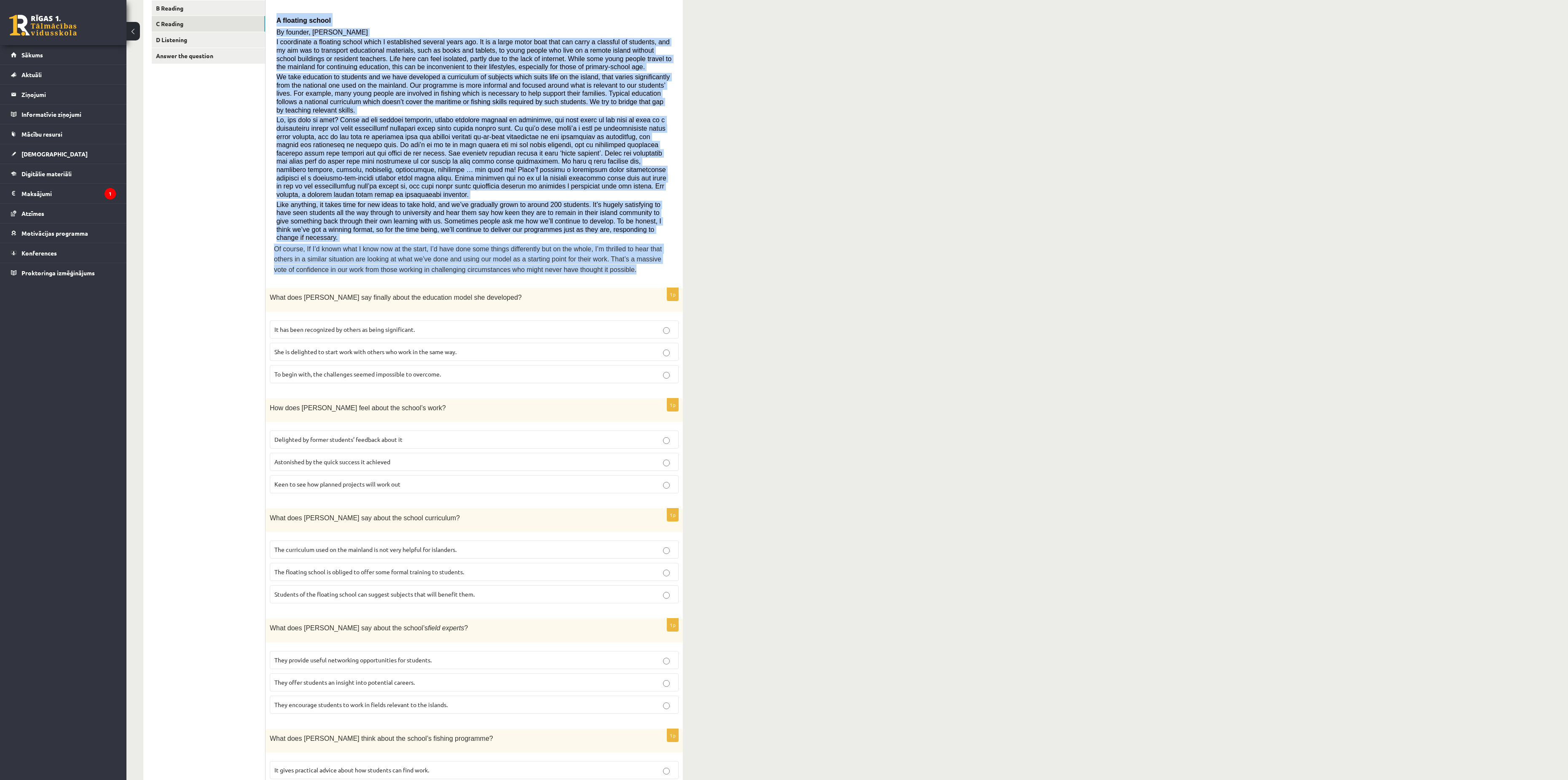
drag, startPoint x: 278, startPoint y: 19, endPoint x: 547, endPoint y: 244, distance: 350.7
click at [547, 244] on div "Read the article about an unusual school and choose the correct answer for each…" at bounding box center [474, 132] width 400 height 295
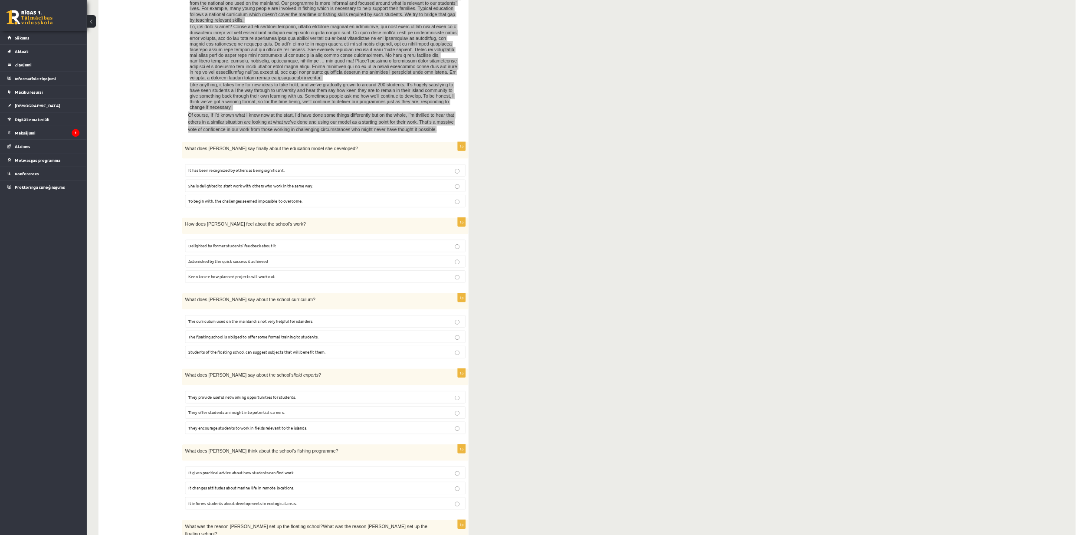
scroll to position [0, 0]
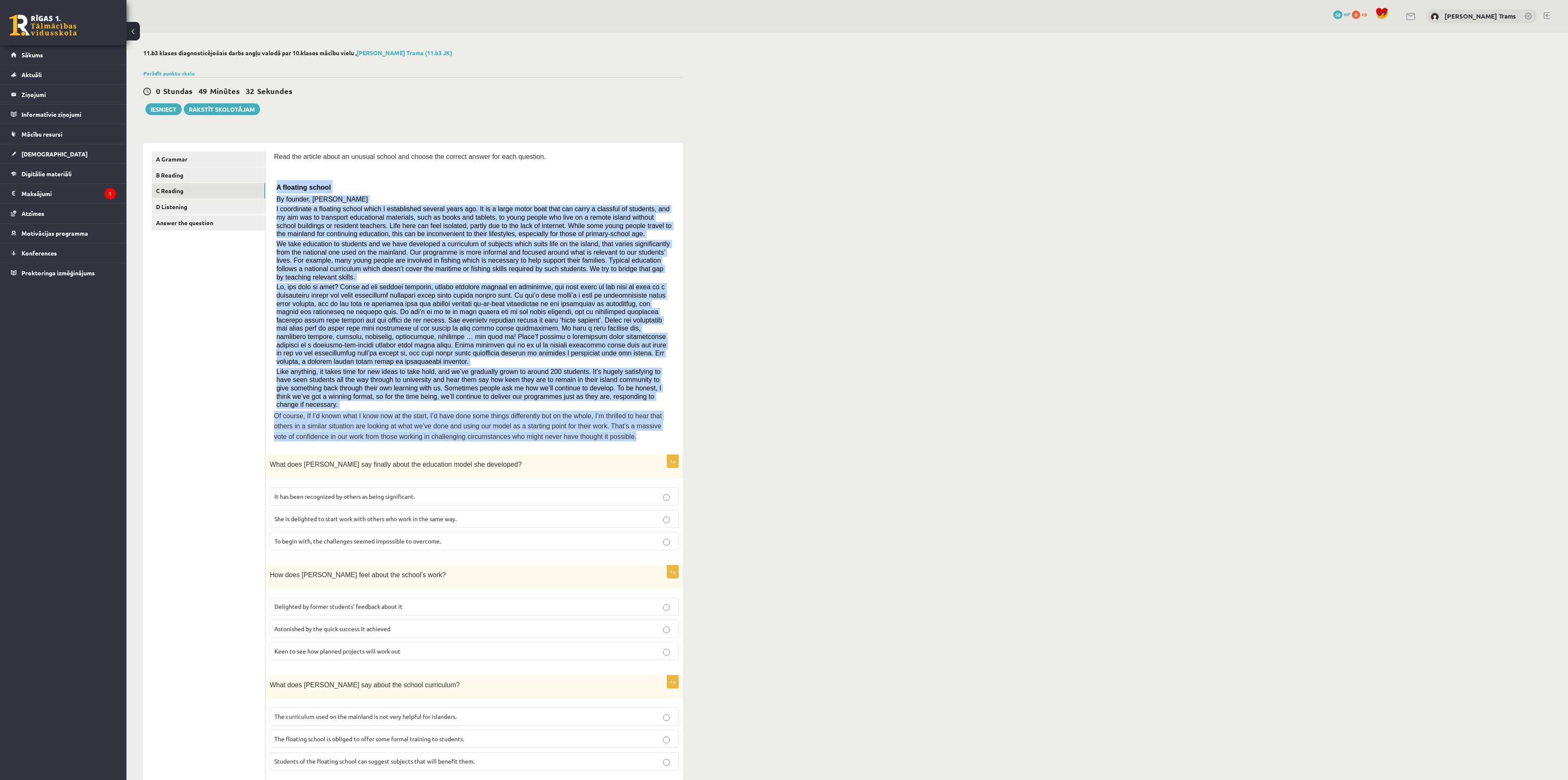
copy div "A floating school By founder, Anna Domingo I coordinate a floating school which…"
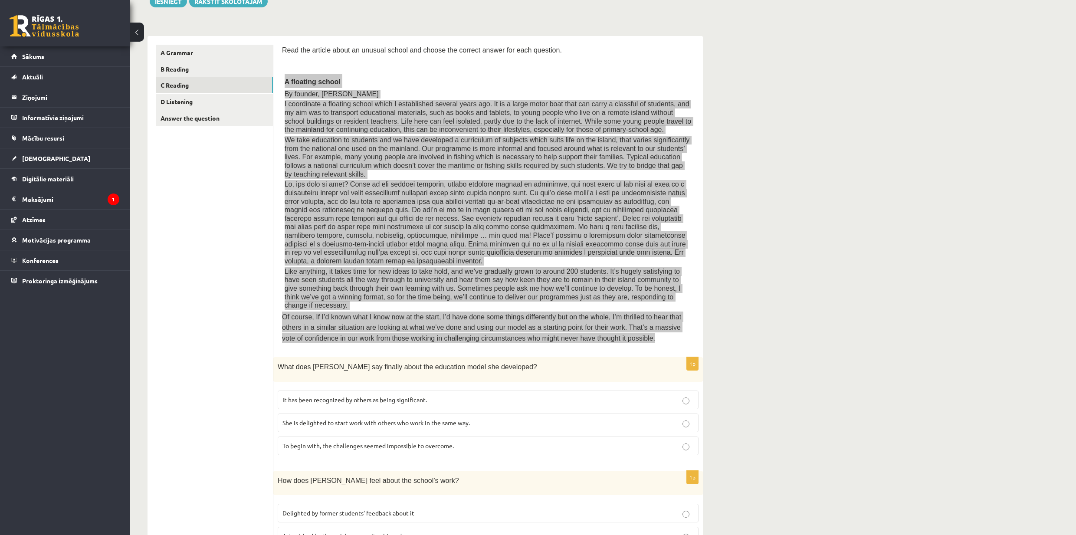
scroll to position [115, 0]
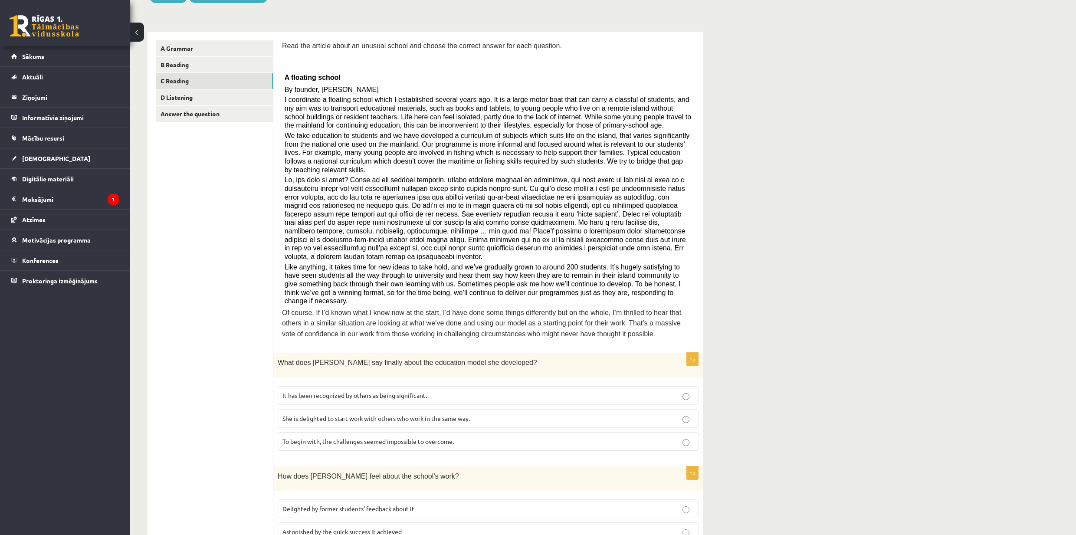
click at [403, 391] on span "It has been recognized by others as being significant." at bounding box center [355, 395] width 145 height 8
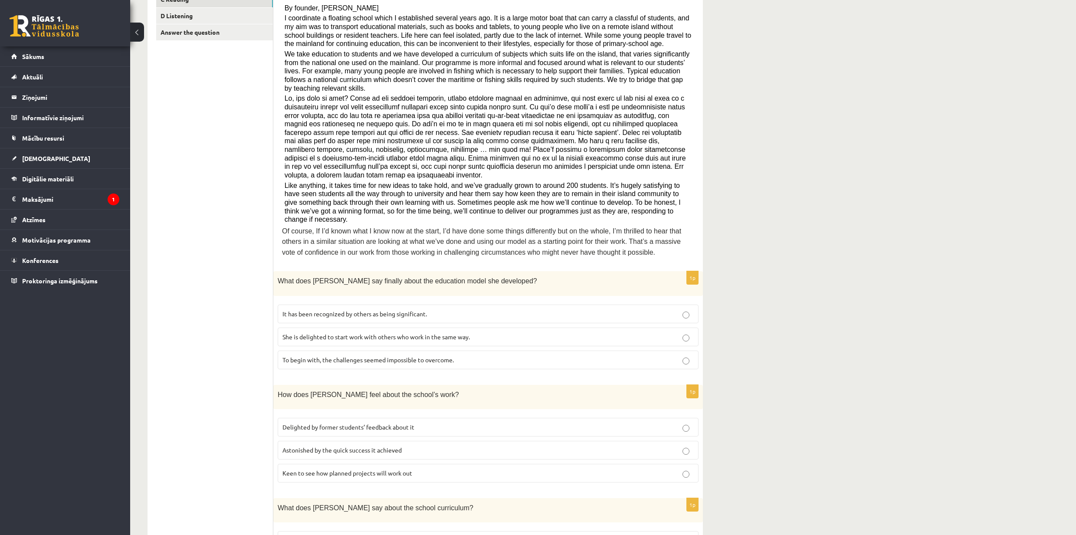
scroll to position [231, 0]
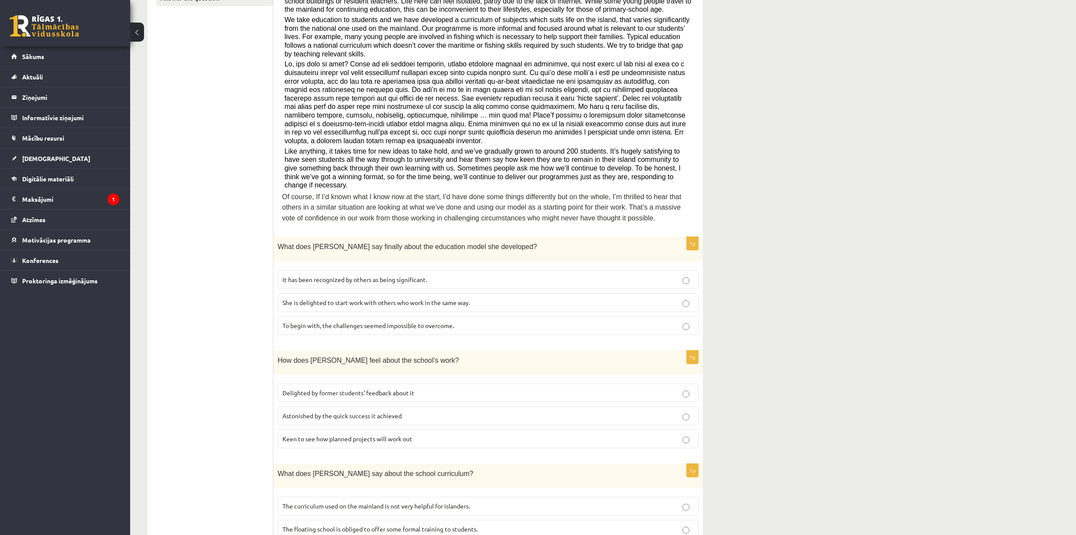
click at [382, 389] on span "Delighted by former students’ feedback about it" at bounding box center [349, 393] width 132 height 8
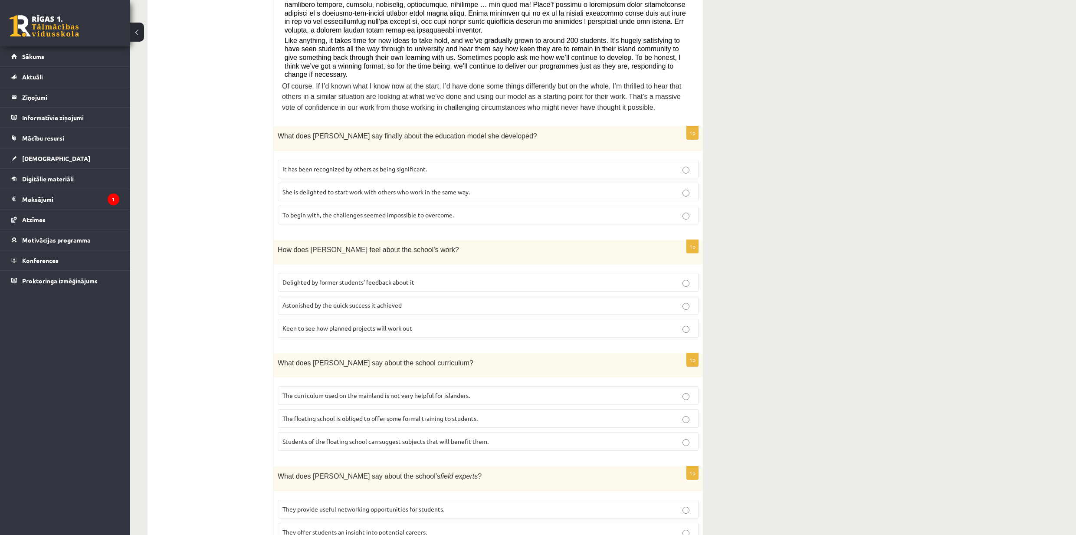
scroll to position [347, 0]
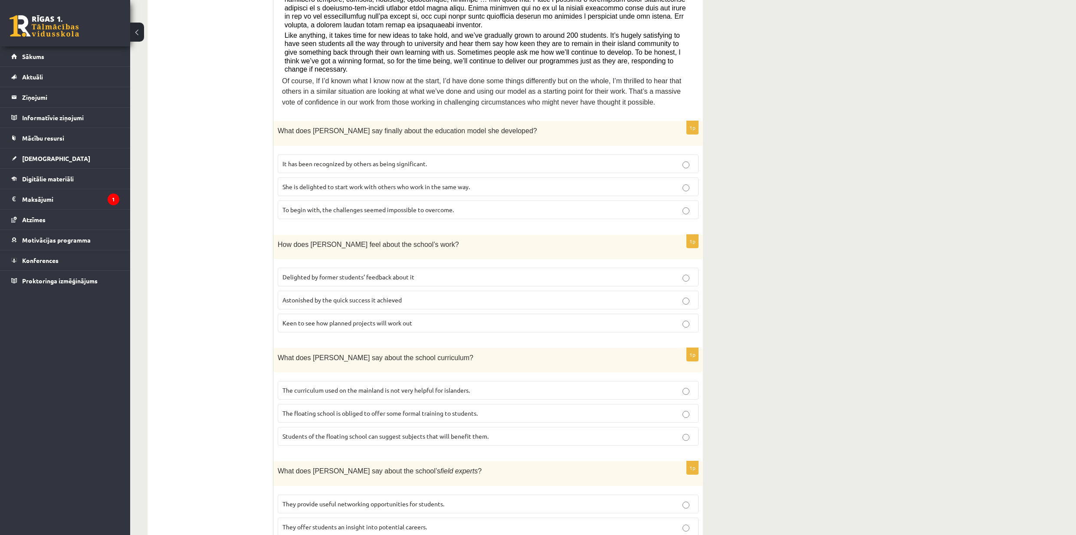
click at [353, 381] on label "The curriculum used on the mainland is not very helpful for islanders." at bounding box center [488, 390] width 421 height 19
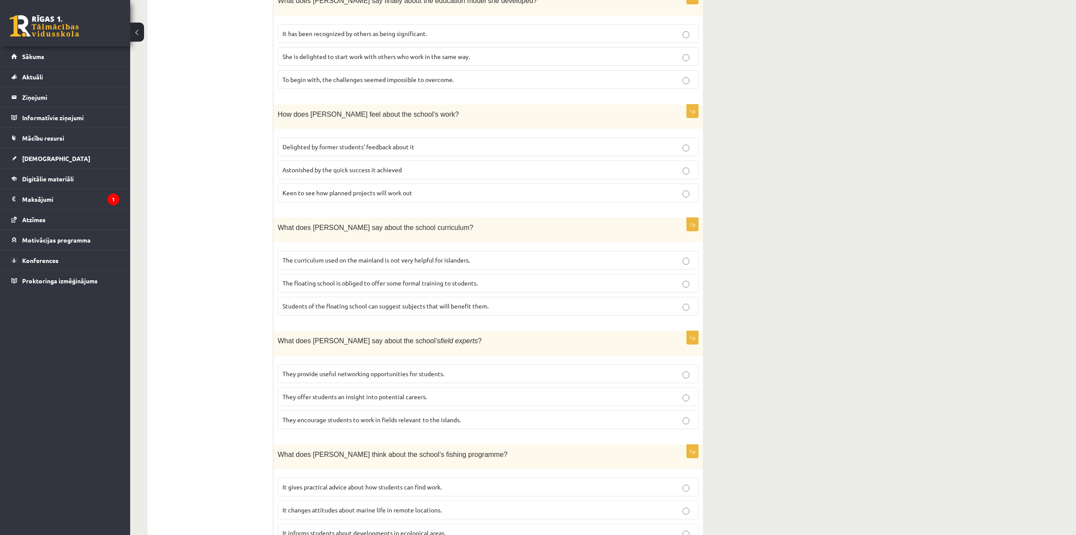
scroll to position [521, 0]
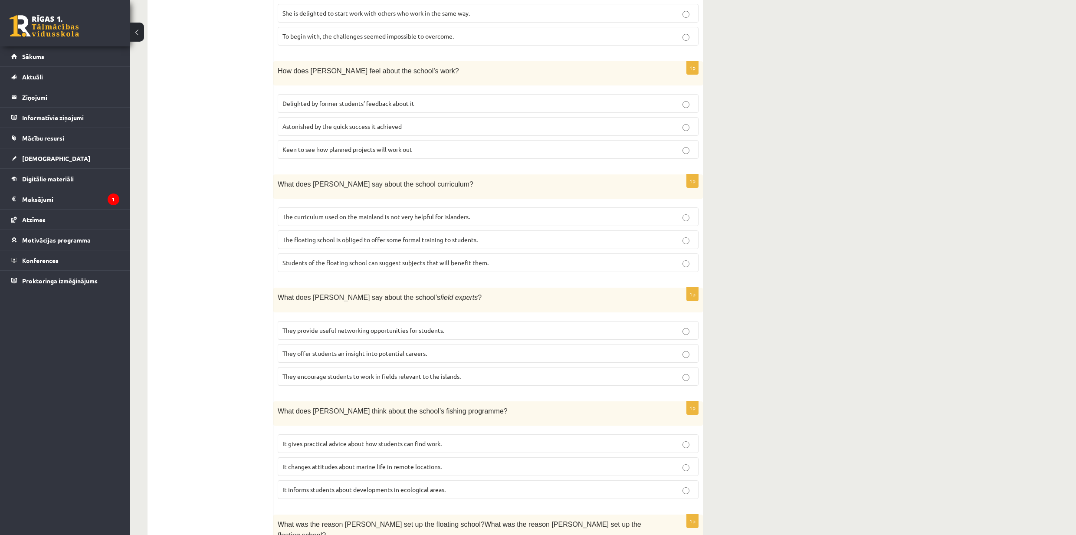
click at [369, 349] on span "They offer students an insight into potential careers." at bounding box center [355, 353] width 145 height 8
click at [360, 401] on span "It informs students about developments in ecological areas." at bounding box center [364, 490] width 163 height 8
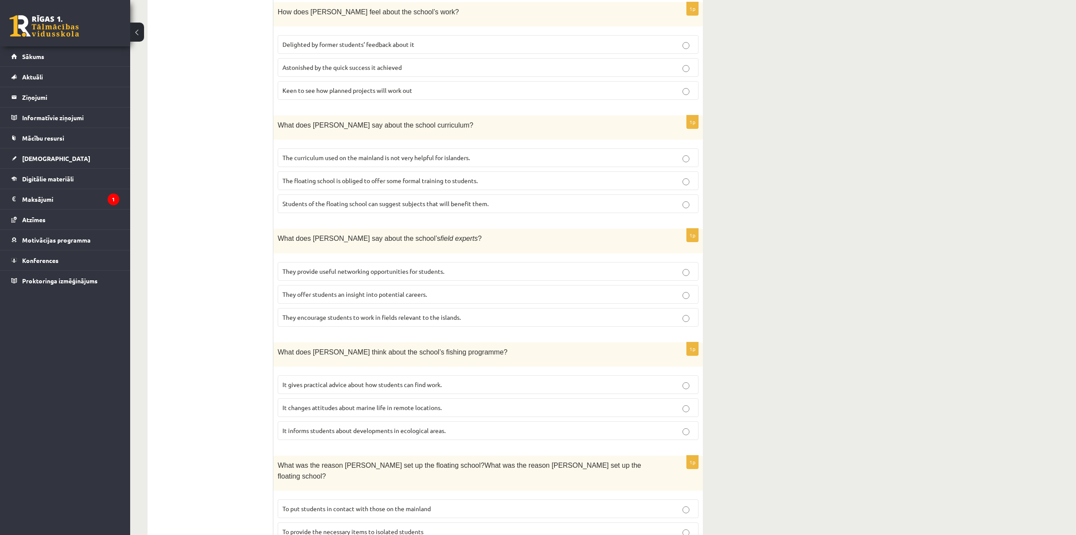
scroll to position [606, 0]
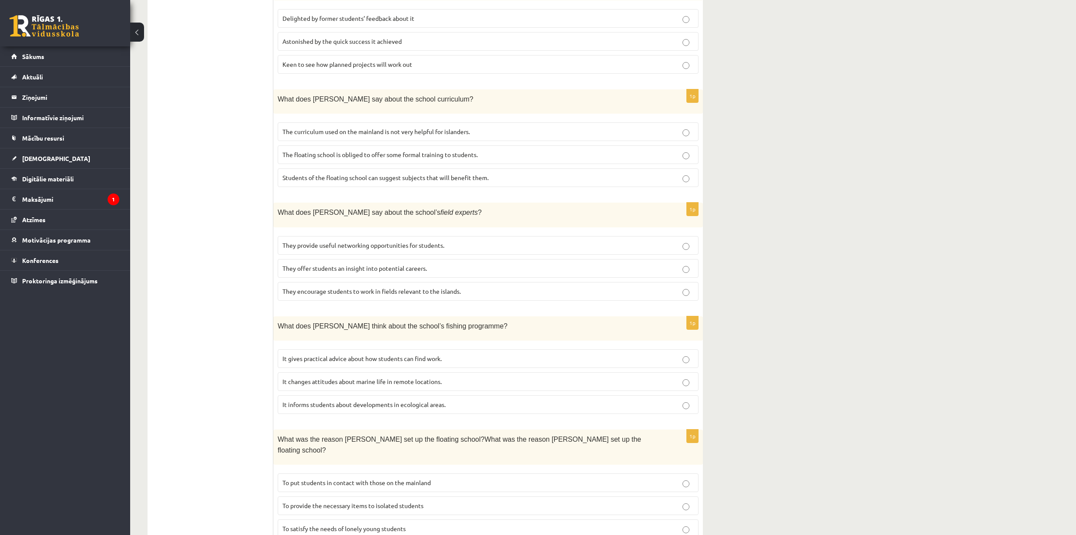
click at [357, 401] on span "To provide the necessary items to isolated students" at bounding box center [353, 506] width 141 height 8
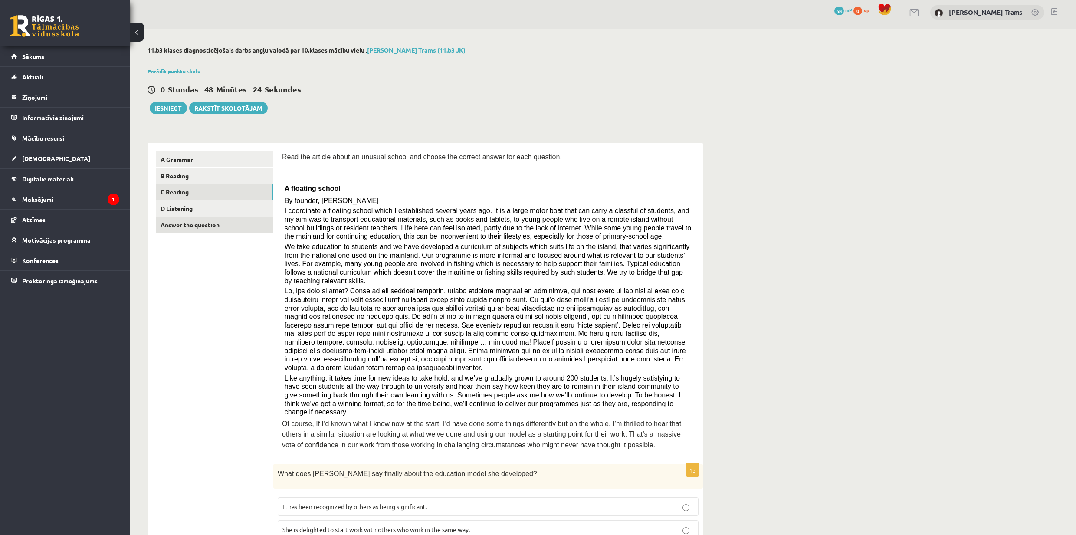
scroll to position [0, 0]
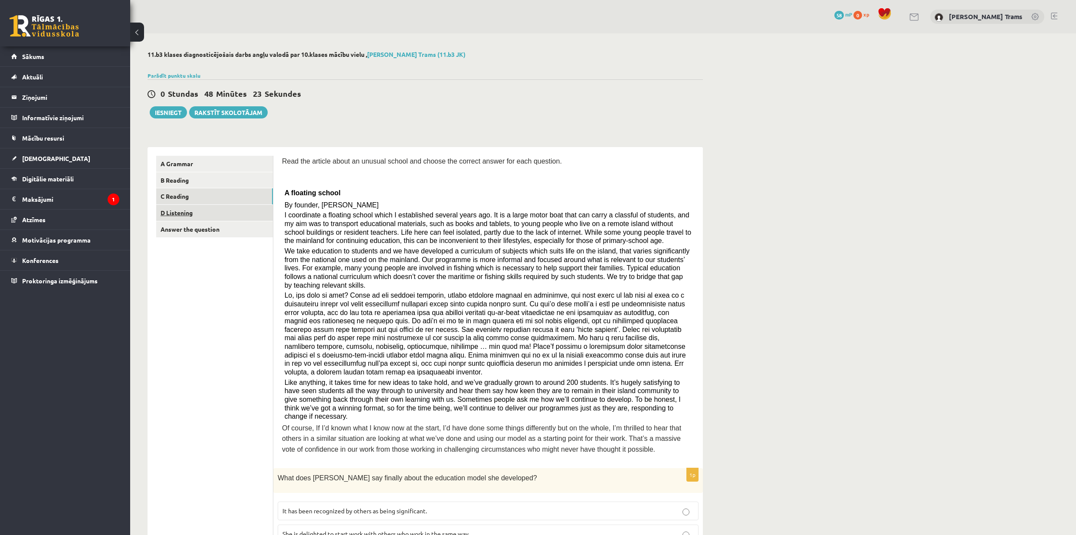
click at [181, 216] on link "D Listening" at bounding box center [214, 213] width 117 height 16
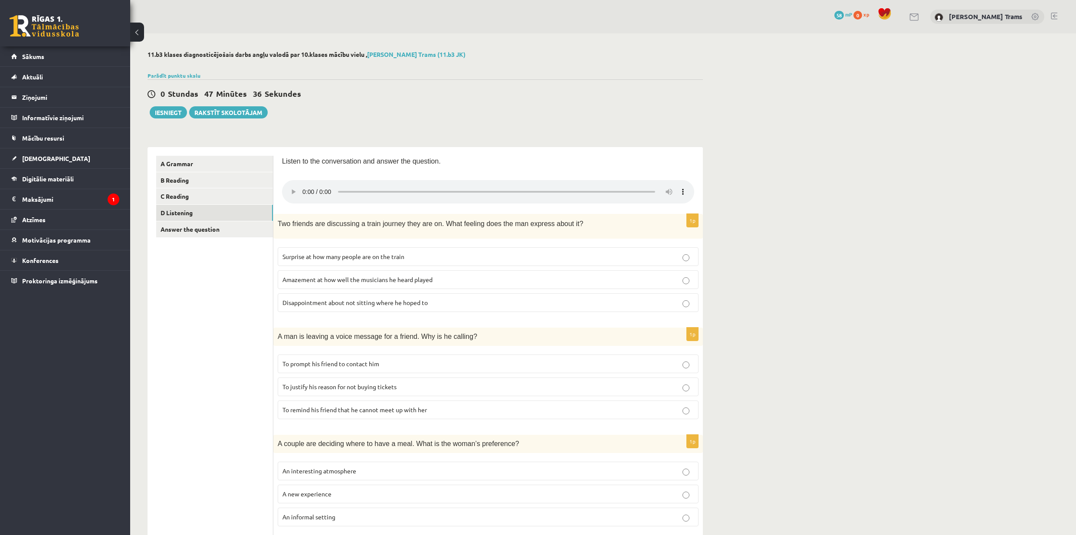
click at [466, 301] on p "Disappointment about not sitting where he hoped to" at bounding box center [488, 302] width 411 height 9
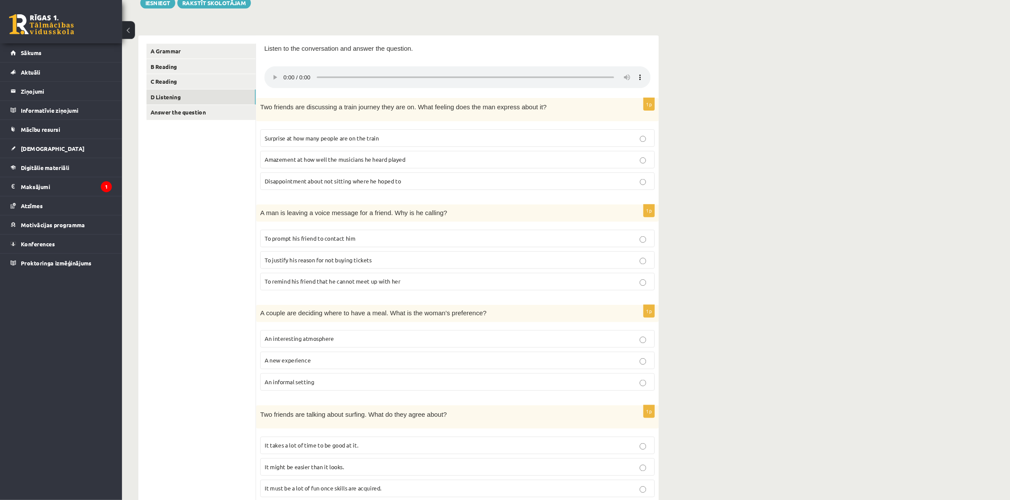
scroll to position [109, 0]
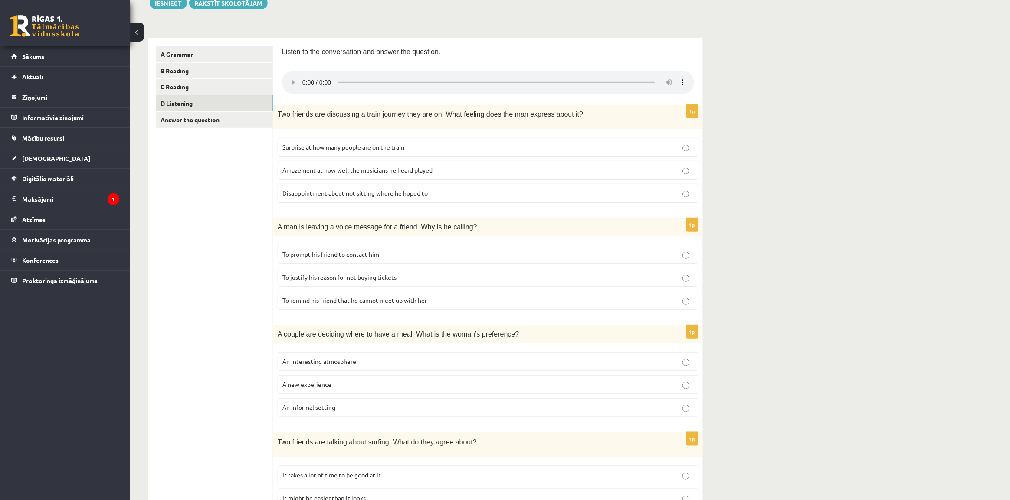
drag, startPoint x: 1158, startPoint y: 40, endPoint x: 856, endPoint y: 196, distance: 339.9
click at [807, 194] on div "11.b3 klases diagnosticējošais darbs angļu valodā par 10.klases mācību vielu , …" at bounding box center [570, 357] width 880 height 867
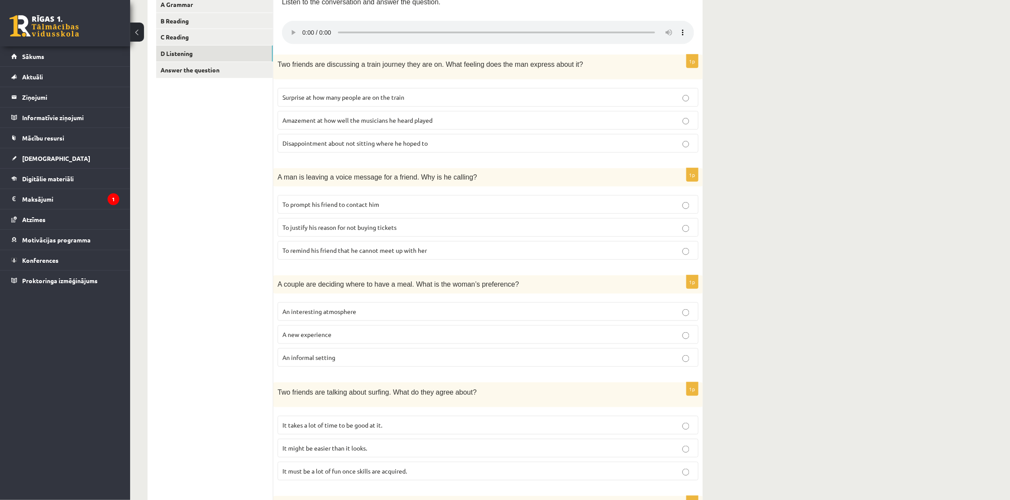
scroll to position [164, 0]
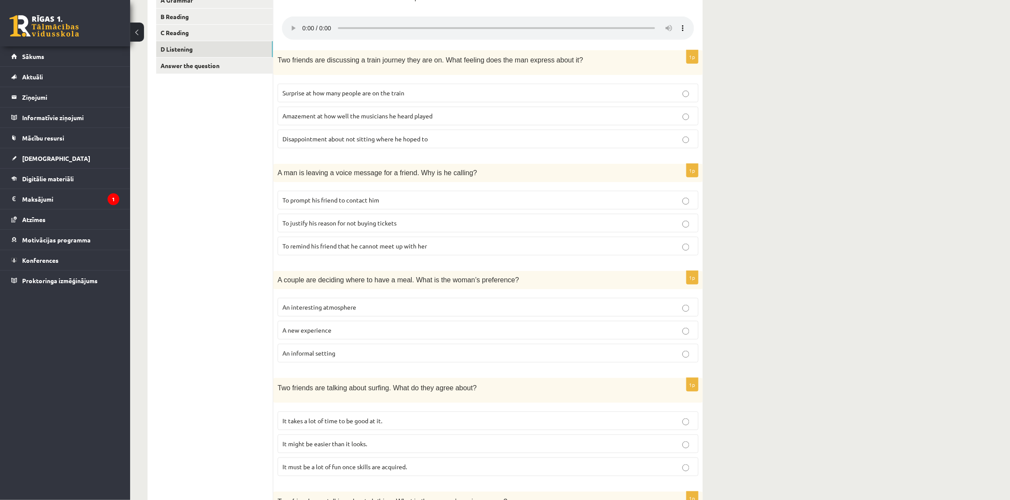
click at [458, 227] on p "To justify his reason for not buying tickets" at bounding box center [488, 223] width 411 height 9
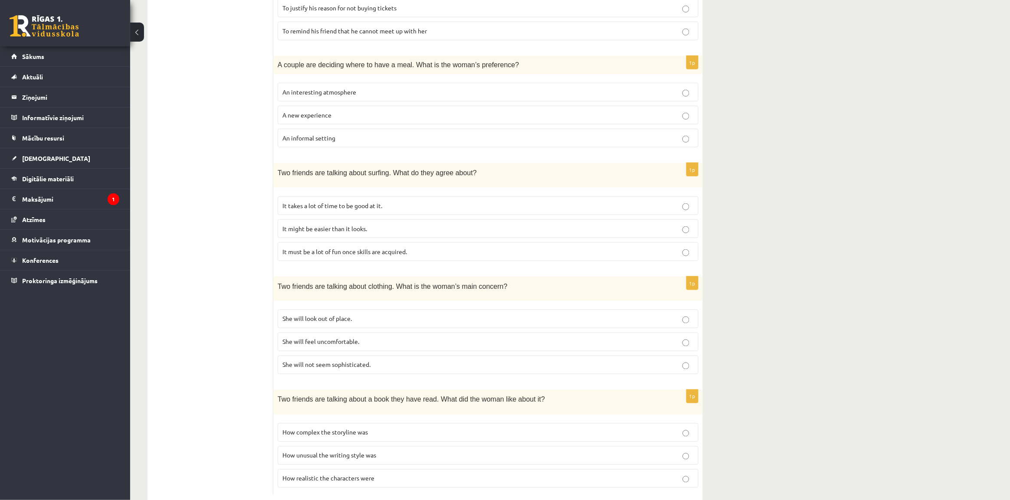
scroll to position [399, 0]
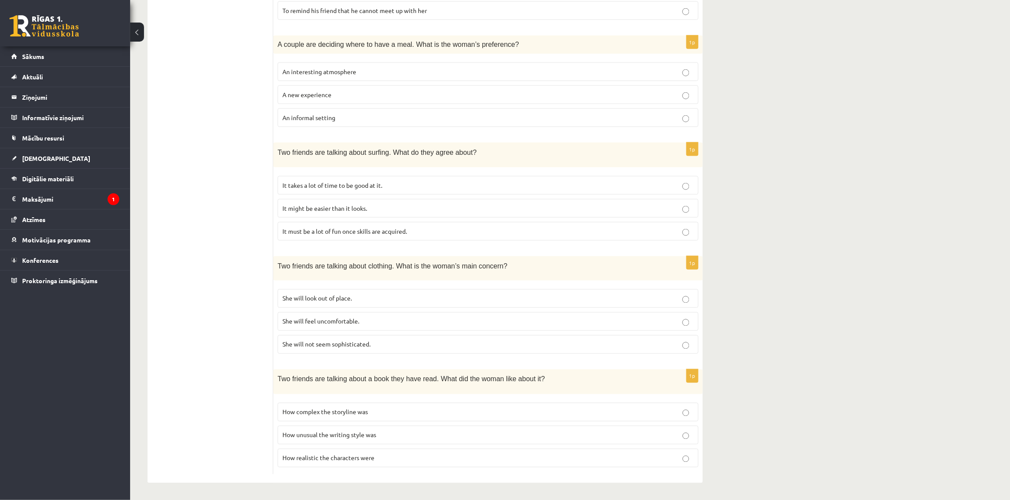
click at [357, 401] on p "How realistic the characters were" at bounding box center [488, 458] width 411 height 9
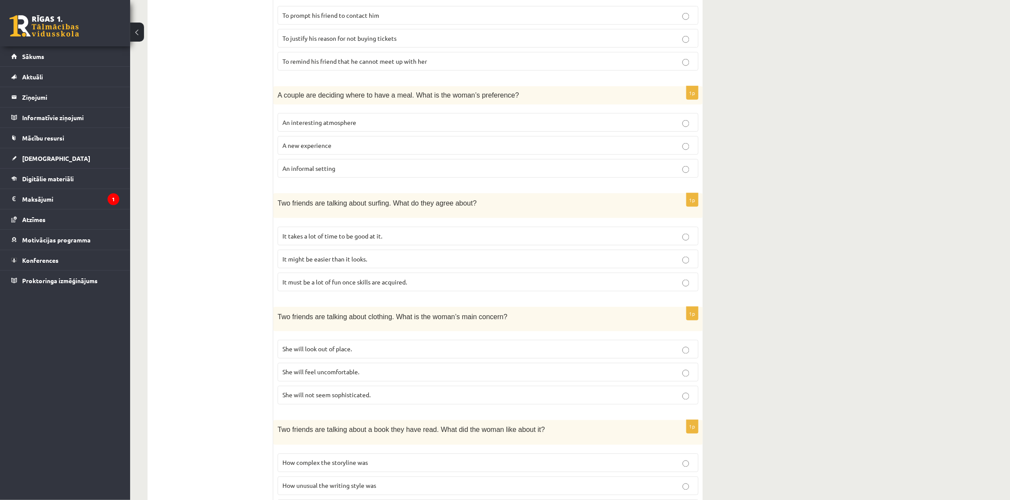
scroll to position [345, 0]
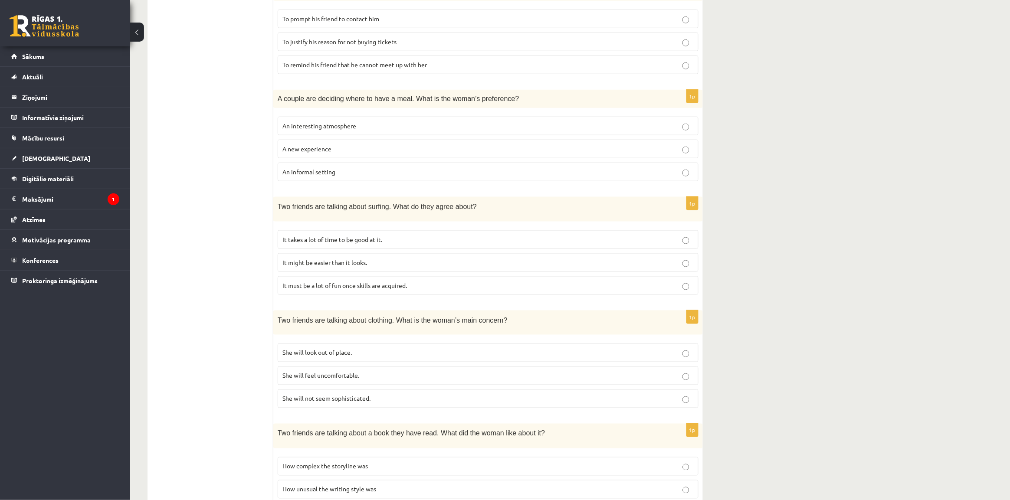
click at [347, 267] on p "It might be easier than it looks." at bounding box center [488, 262] width 411 height 9
click at [423, 289] on p "It must be a lot of fun once skills are acquired." at bounding box center [488, 285] width 411 height 9
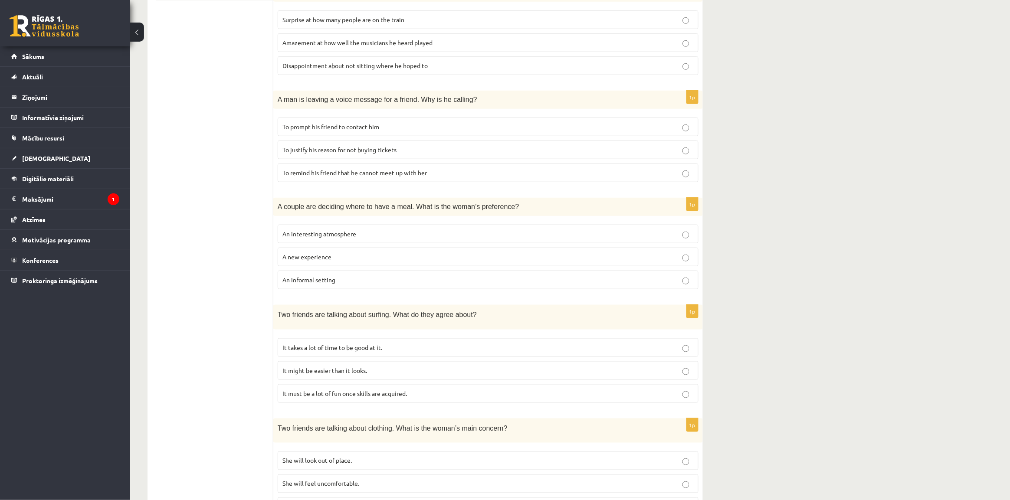
scroll to position [237, 0]
click at [375, 263] on label "A new experience" at bounding box center [488, 257] width 421 height 19
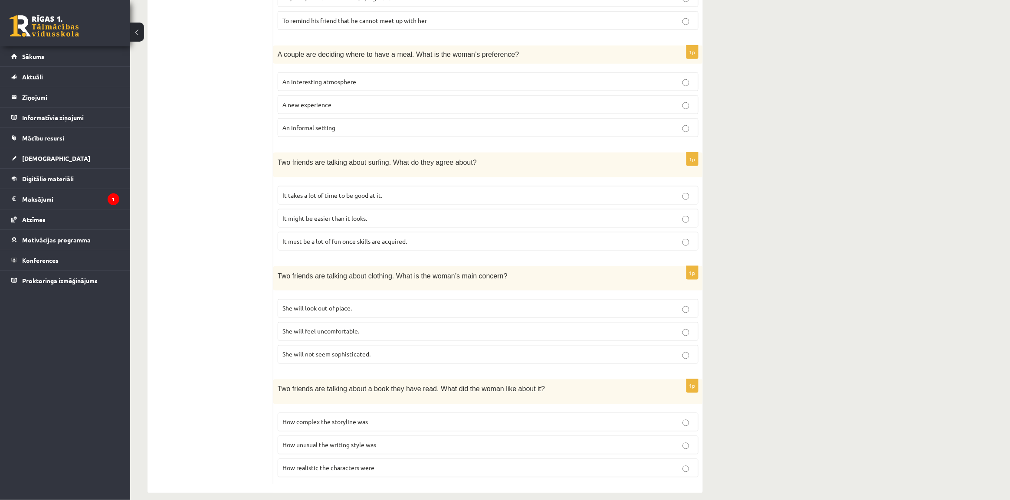
scroll to position [399, 0]
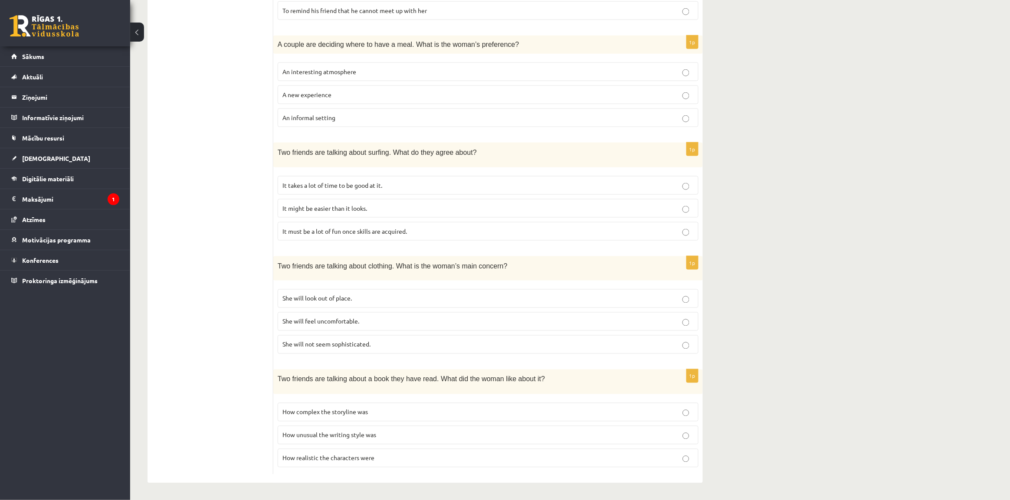
click at [369, 322] on p "She will feel uncomfortable." at bounding box center [488, 321] width 411 height 9
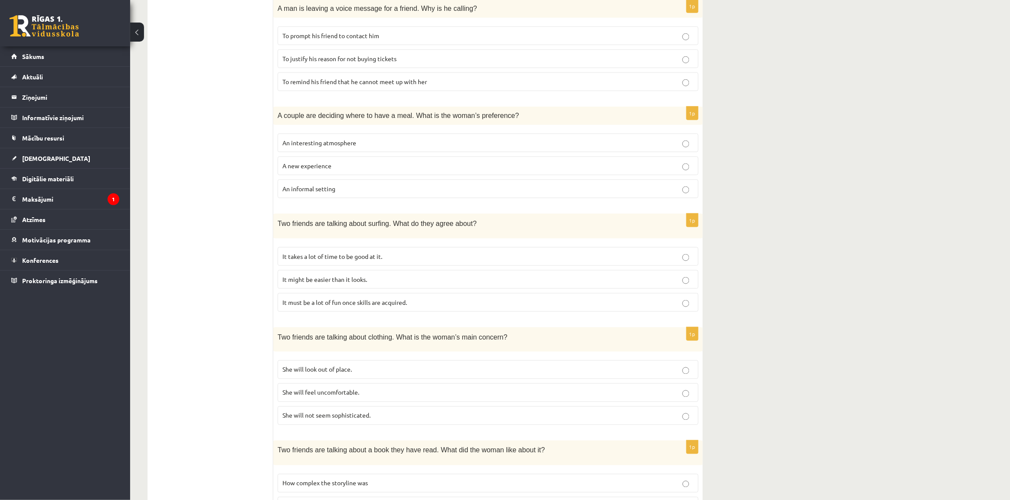
scroll to position [128, 0]
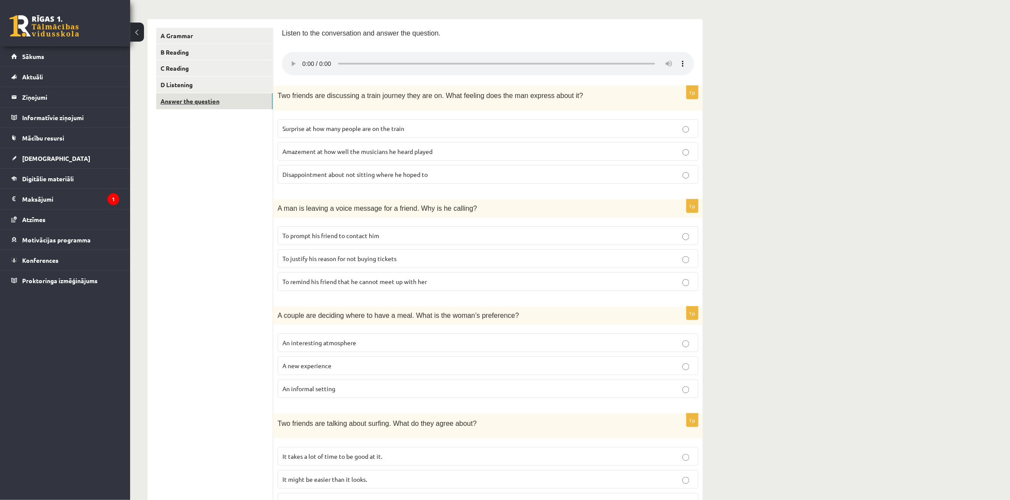
click at [197, 100] on link "Answer the question" at bounding box center [214, 101] width 117 height 16
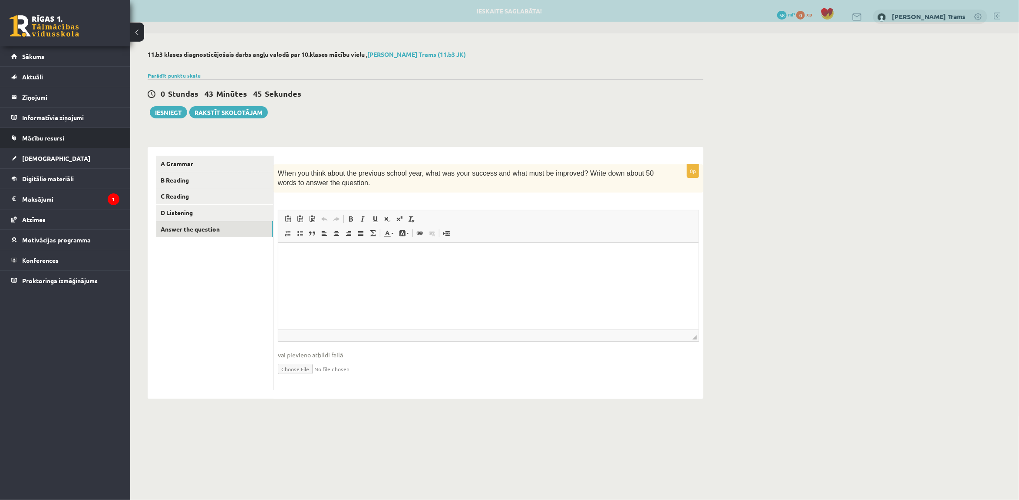
scroll to position [0, 0]
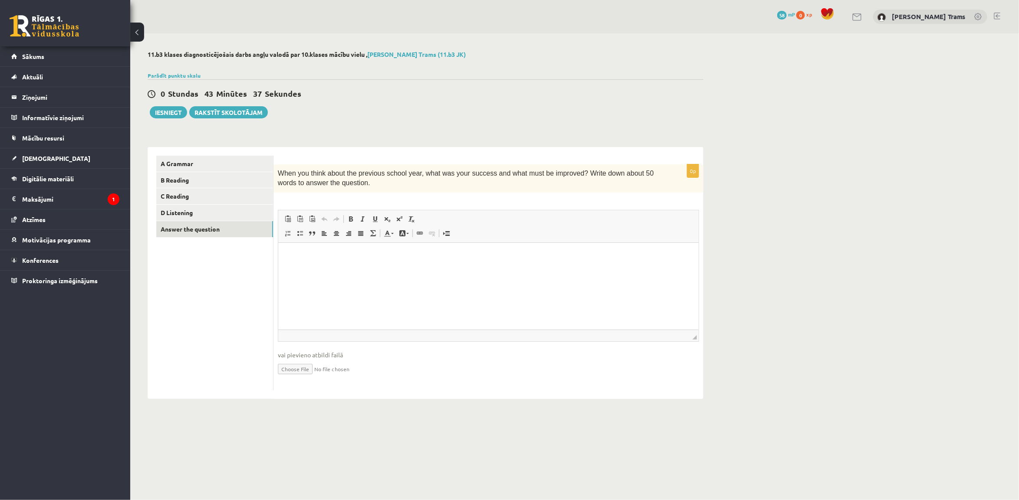
click at [309, 269] on html at bounding box center [488, 256] width 420 height 26
click at [500, 269] on html at bounding box center [488, 256] width 420 height 26
click at [358, 269] on html at bounding box center [488, 256] width 420 height 26
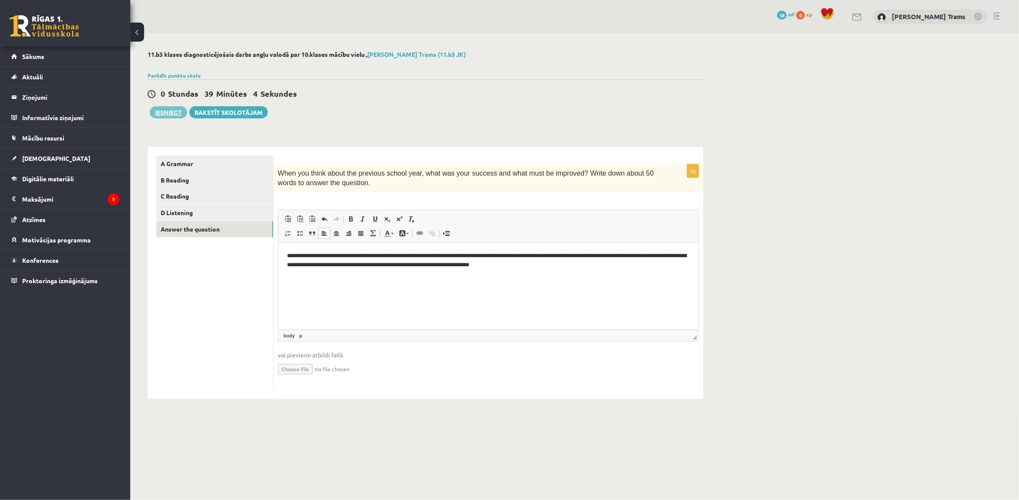
click at [173, 111] on button "Iesniegt" at bounding box center [168, 112] width 37 height 12
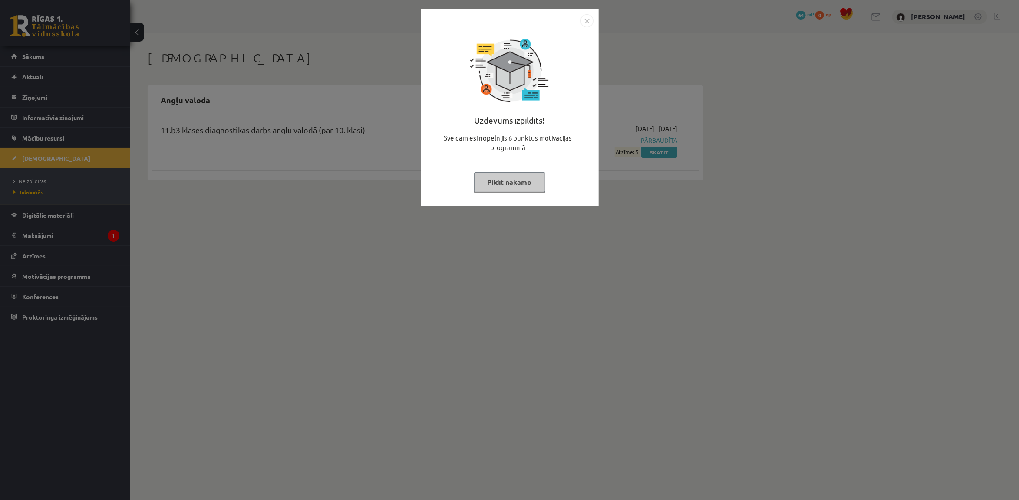
click at [586, 22] on img "Close" at bounding box center [586, 20] width 13 height 13
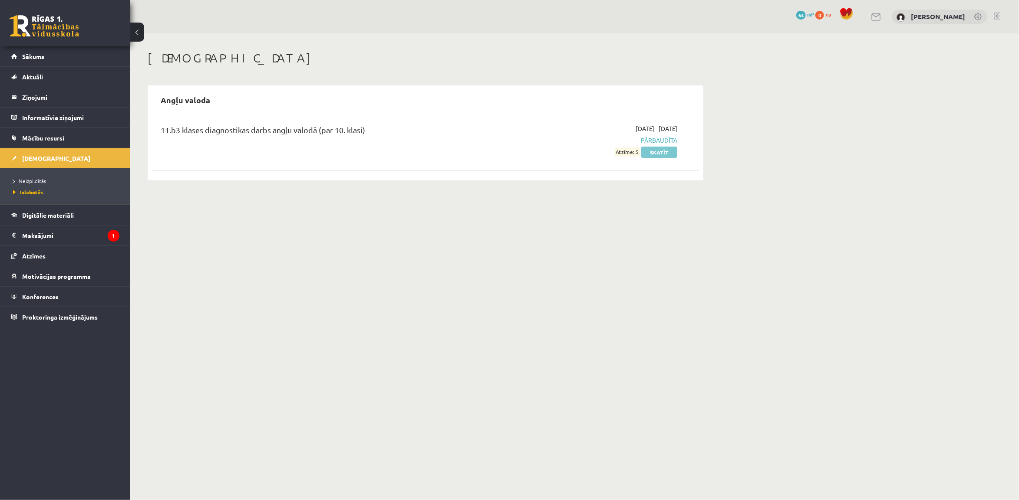
click at [660, 148] on link "Skatīt" at bounding box center [659, 152] width 36 height 11
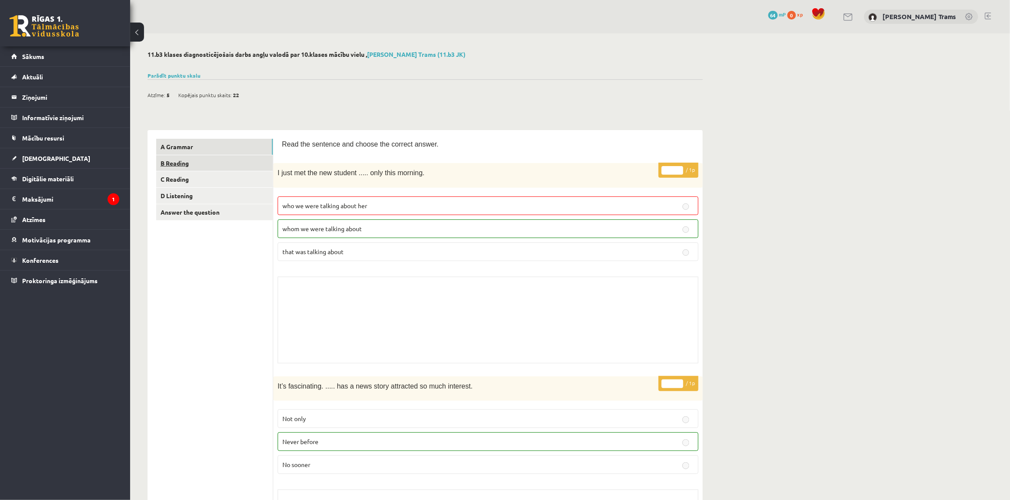
click at [182, 161] on link "B Reading" at bounding box center [214, 163] width 117 height 16
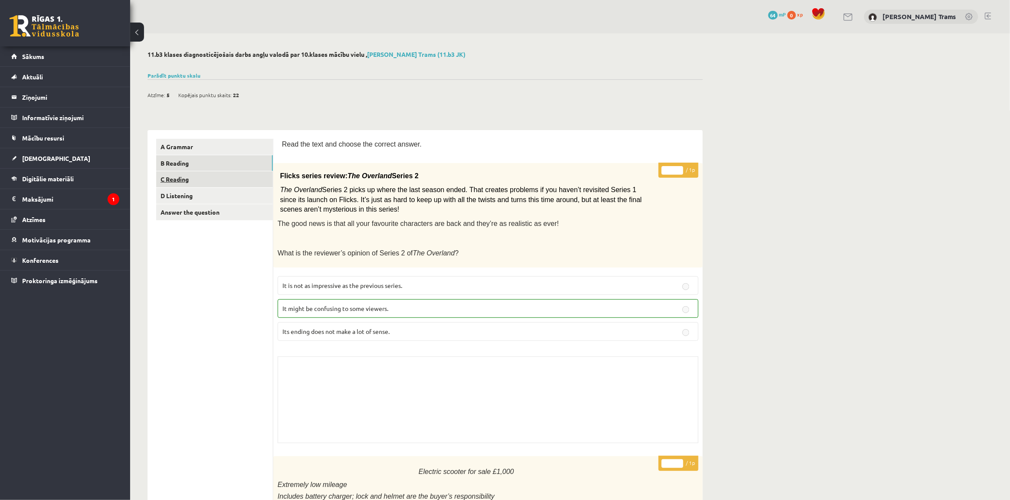
click at [226, 176] on link "C Reading" at bounding box center [214, 179] width 117 height 16
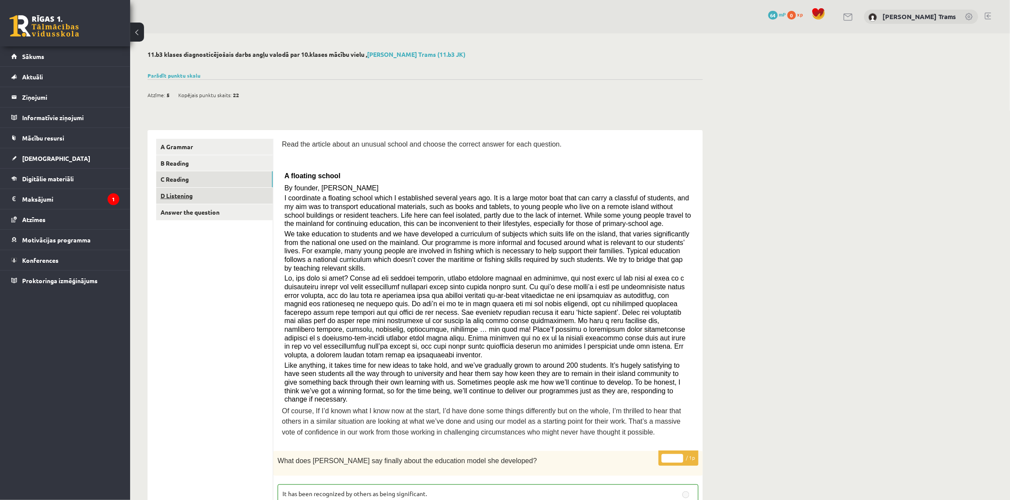
click at [181, 191] on link "D Listening" at bounding box center [214, 196] width 117 height 16
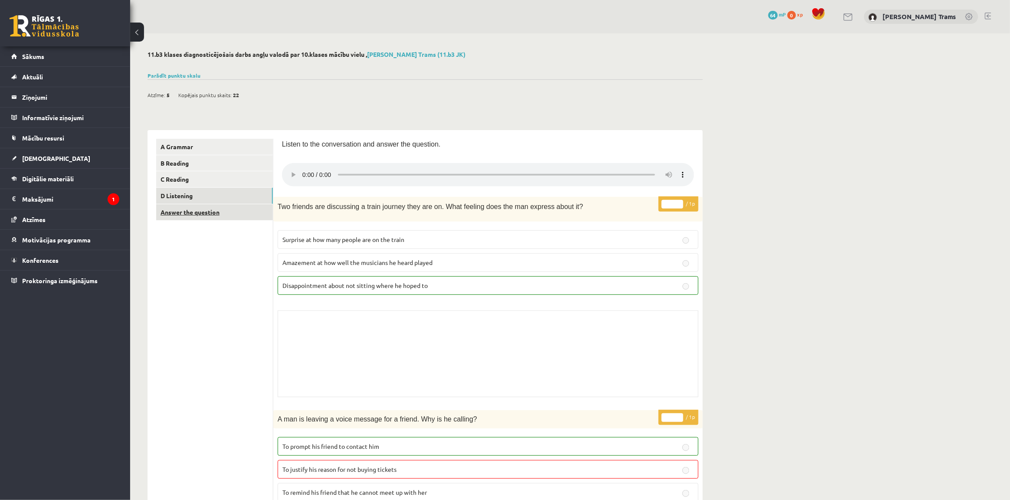
click at [186, 215] on link "Answer the question" at bounding box center [214, 212] width 117 height 16
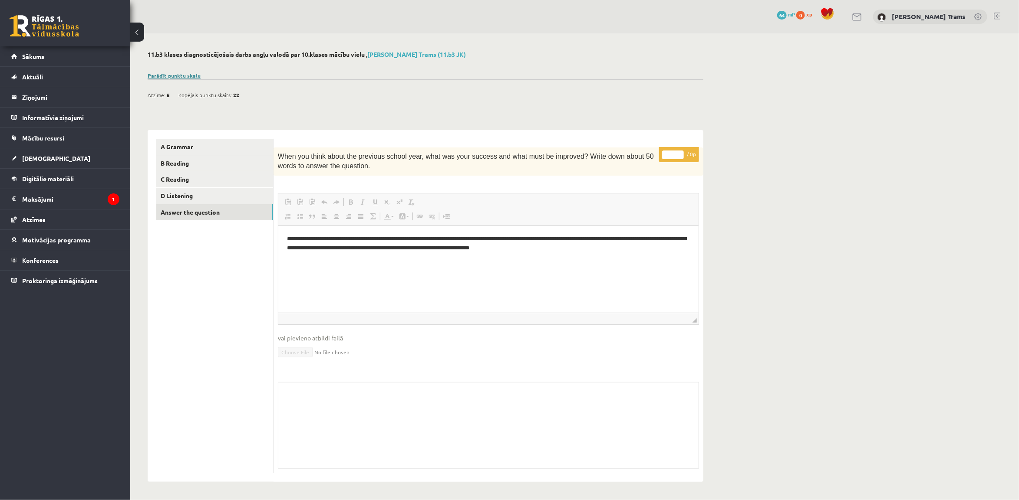
click at [176, 76] on link "Parādīt punktu skalu" at bounding box center [174, 75] width 53 height 7
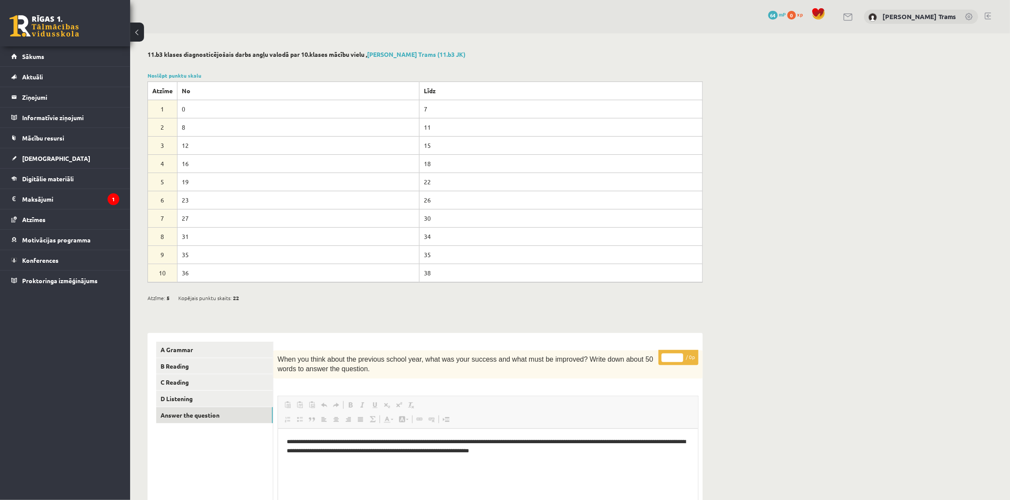
drag, startPoint x: 426, startPoint y: 182, endPoint x: 418, endPoint y: 183, distance: 8.7
click at [419, 183] on td "22" at bounding box center [560, 182] width 283 height 18
click at [455, 195] on td "26" at bounding box center [560, 200] width 283 height 18
click at [32, 58] on span "Sākums" at bounding box center [33, 57] width 22 height 8
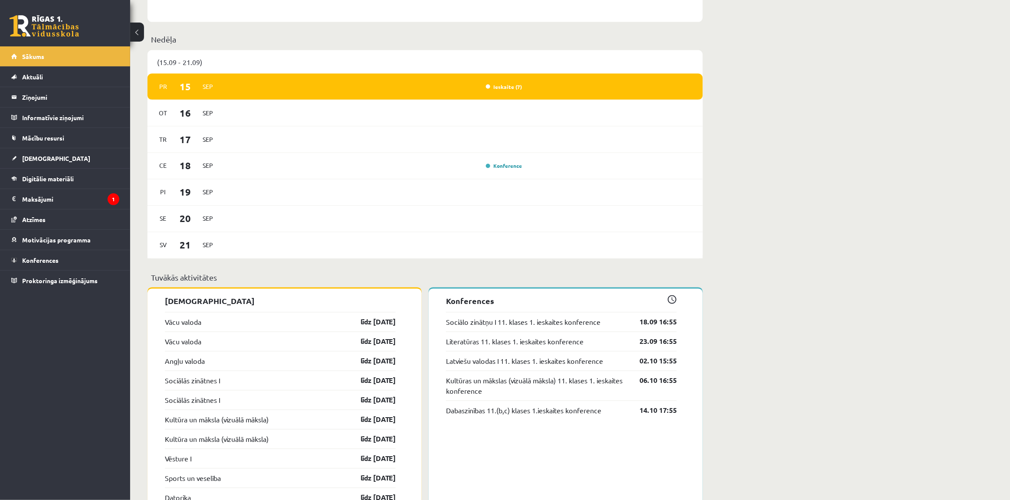
scroll to position [543, 0]
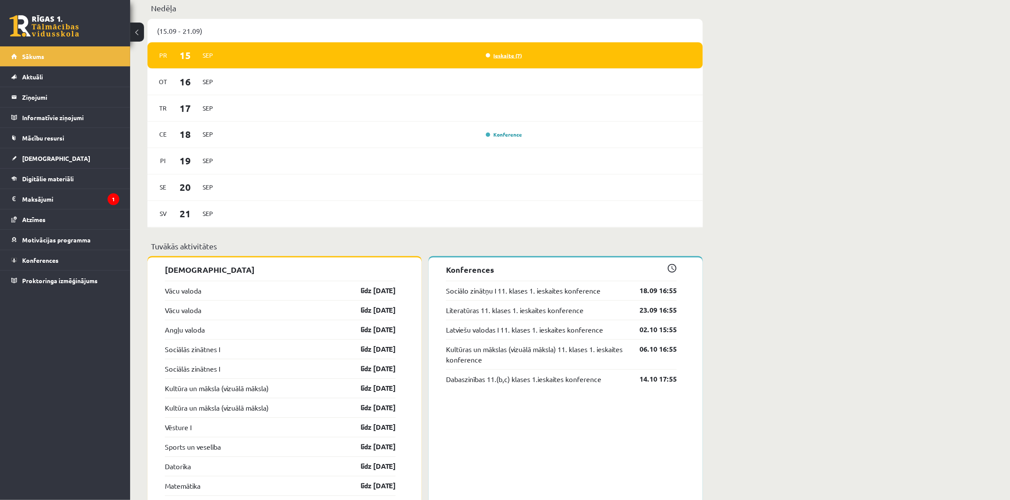
click at [503, 58] on link "Ieskaite (7)" at bounding box center [504, 55] width 36 height 7
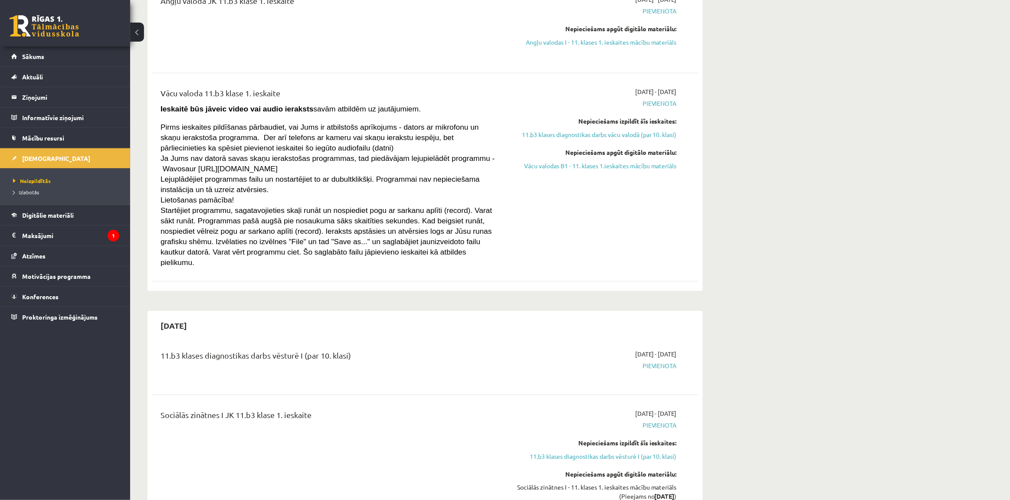
scroll to position [163, 0]
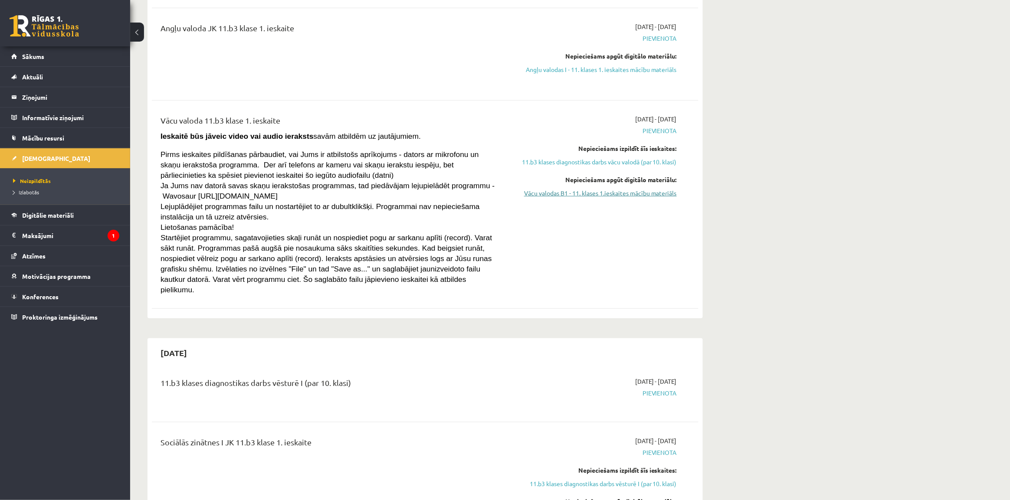
click at [619, 194] on link "Vācu valodas B1 - 11. klases 1.ieskaites mācību materiāls" at bounding box center [595, 193] width 164 height 9
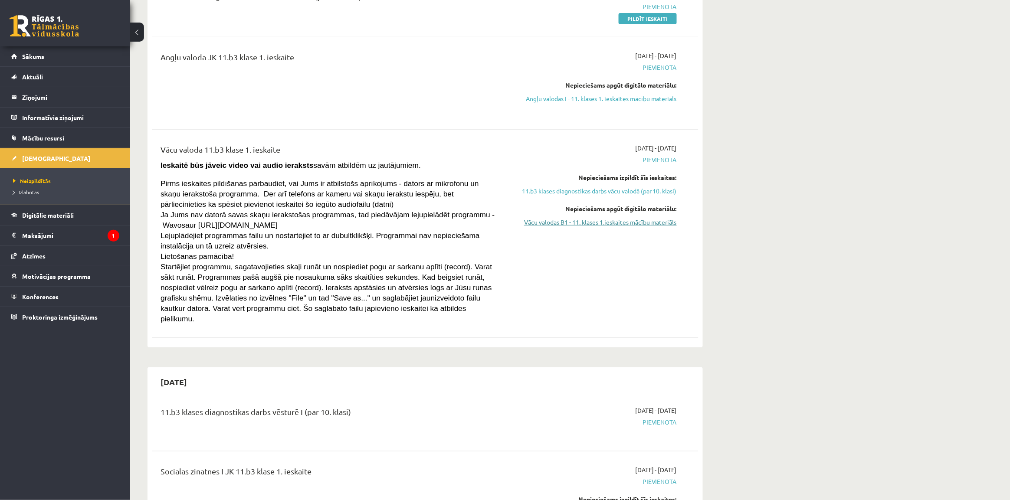
scroll to position [0, 0]
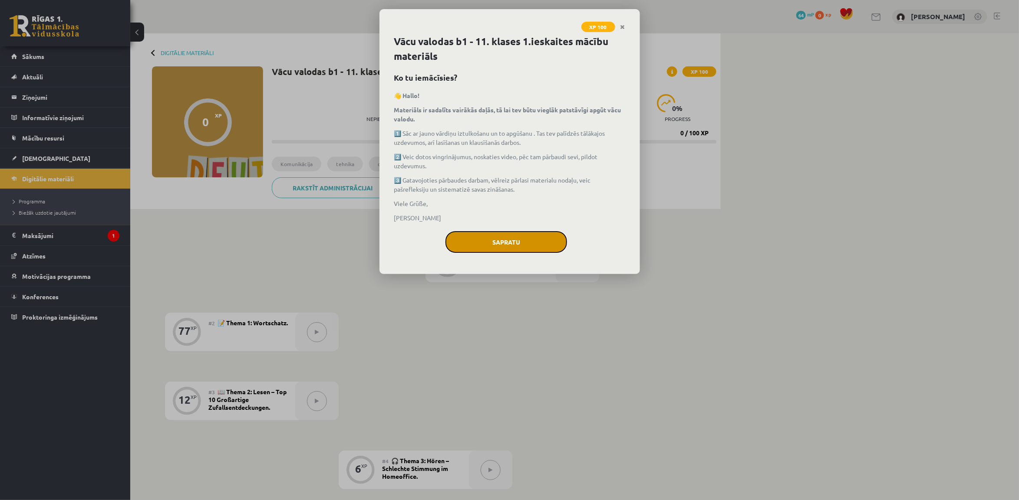
click at [514, 243] on button "Sapratu" at bounding box center [506, 242] width 122 height 22
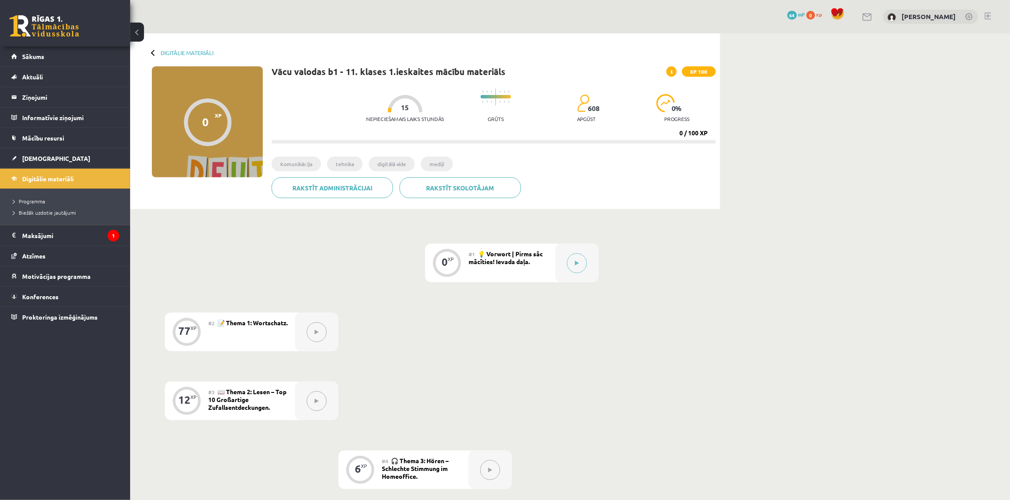
click at [476, 264] on span "💡 Vorwort | Pirms sāc mācīties! Ievada daļa." at bounding box center [506, 258] width 74 height 16
click at [33, 163] on link "[DEMOGRAPHIC_DATA]" at bounding box center [65, 158] width 108 height 20
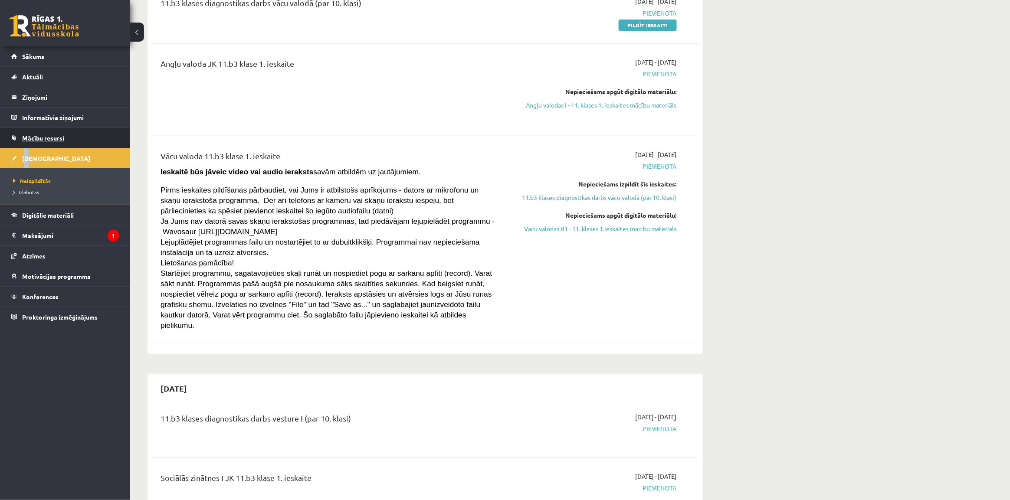
scroll to position [163, 0]
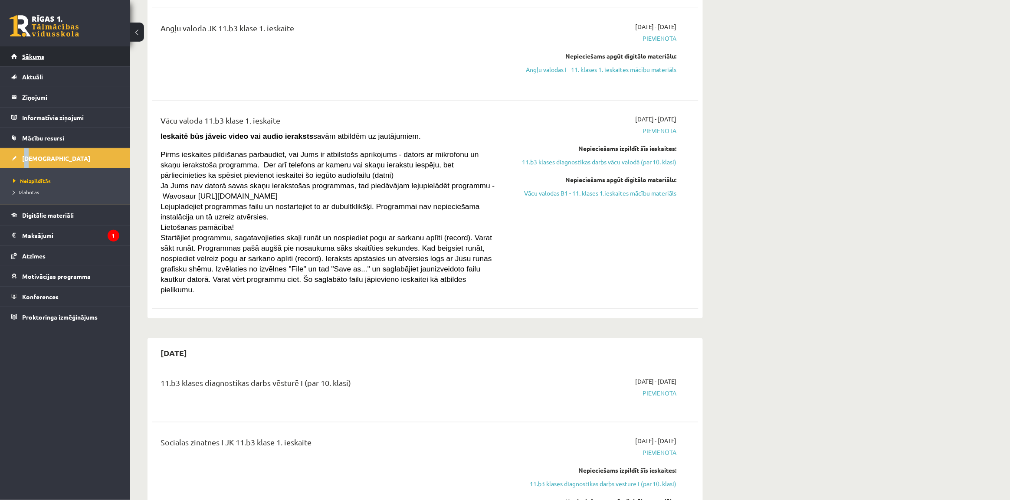
click at [46, 53] on link "Sākums" at bounding box center [65, 56] width 108 height 20
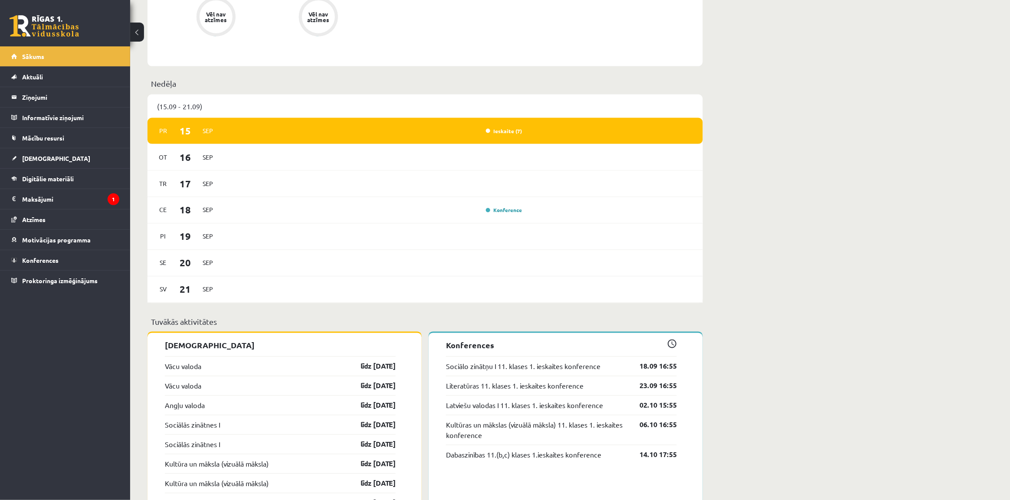
scroll to position [463, 0]
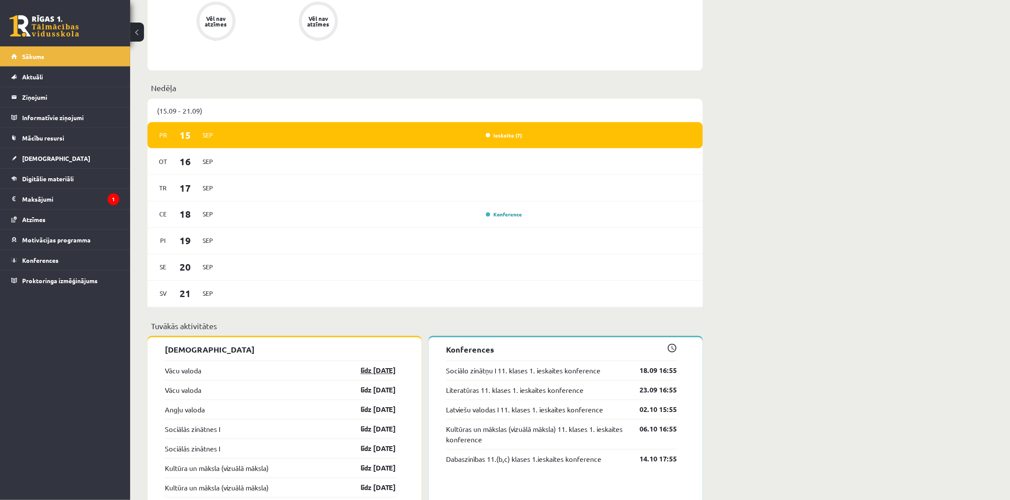
click at [383, 375] on link "līdz [DATE]" at bounding box center [370, 371] width 50 height 10
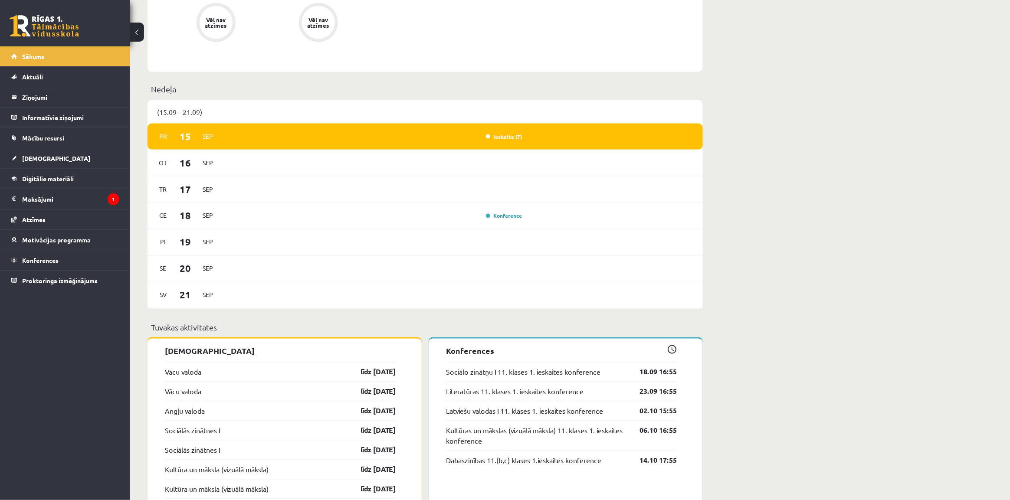
scroll to position [517, 0]
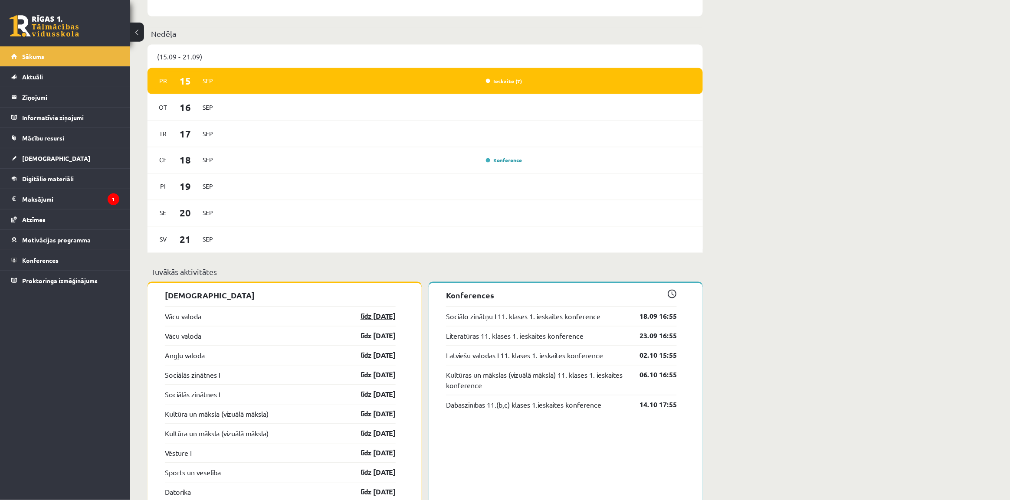
click at [359, 322] on link "līdz [DATE]" at bounding box center [370, 317] width 50 height 10
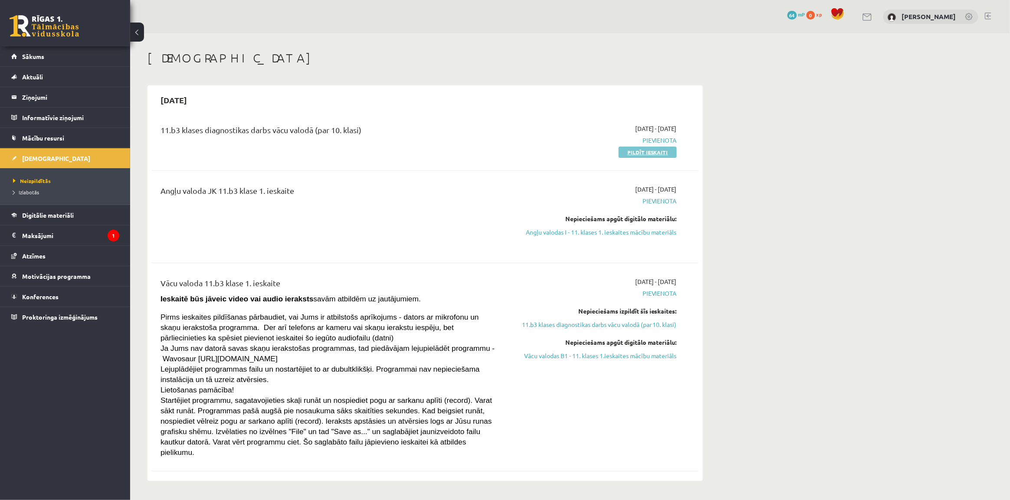
click at [647, 150] on link "Pildīt ieskaiti" at bounding box center [648, 152] width 58 height 11
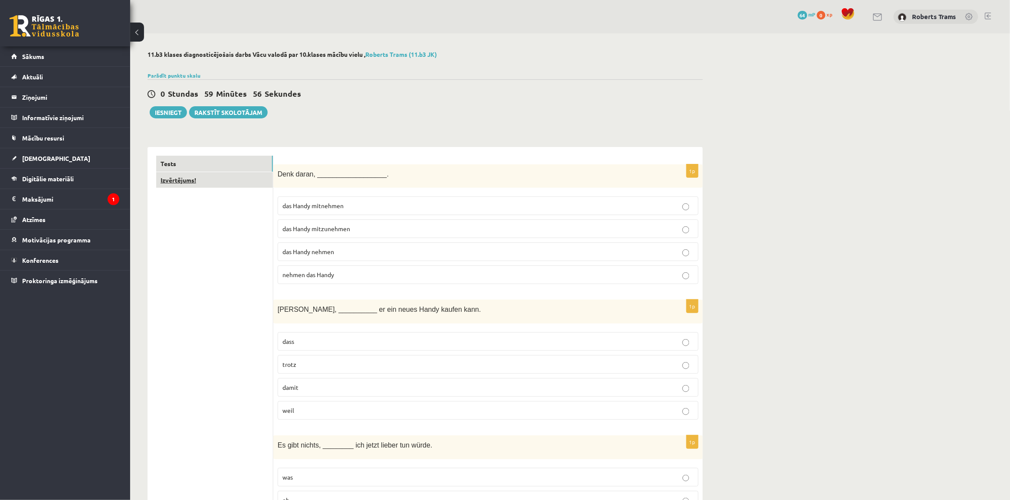
click at [204, 173] on link "Izvērtējums!" at bounding box center [214, 180] width 117 height 16
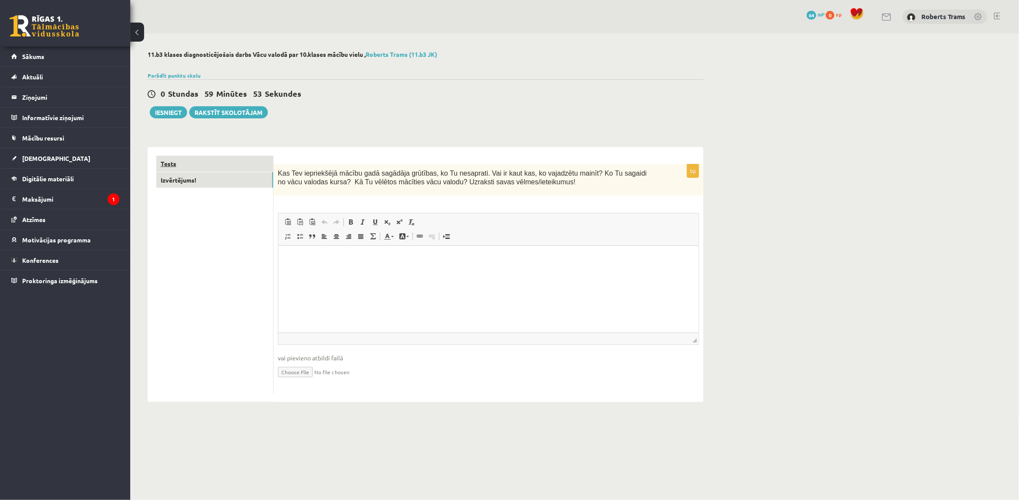
click at [205, 166] on link "Tests" at bounding box center [214, 164] width 117 height 16
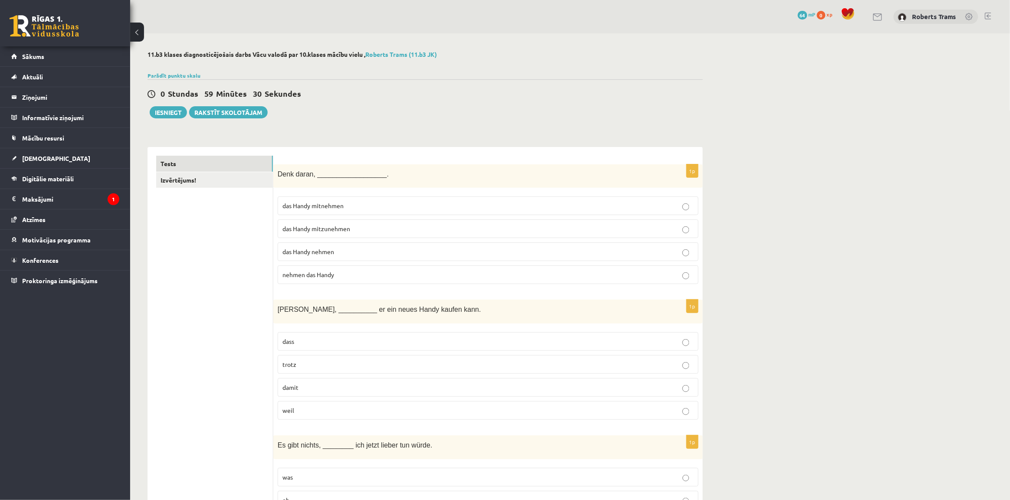
click at [201, 179] on link "Izvērtējums!" at bounding box center [214, 180] width 117 height 16
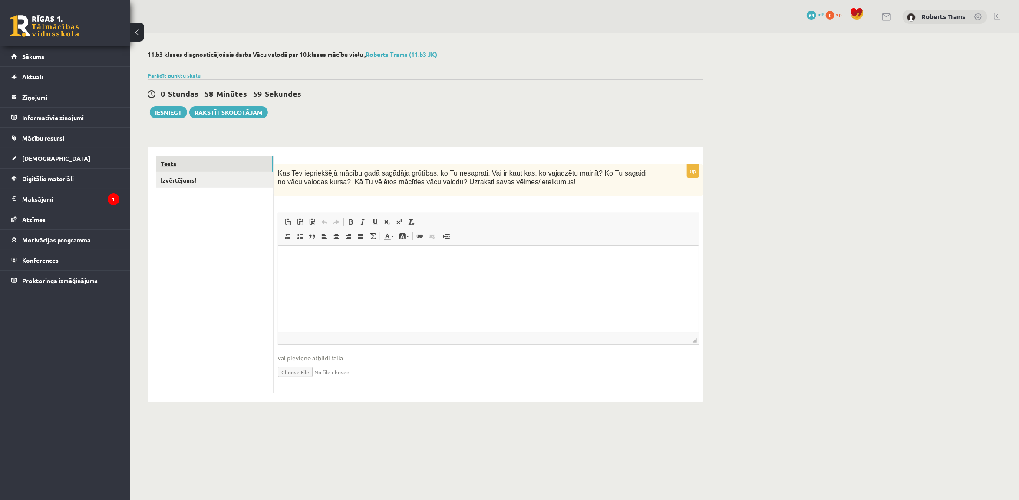
click at [197, 164] on link "Tests" at bounding box center [214, 164] width 117 height 16
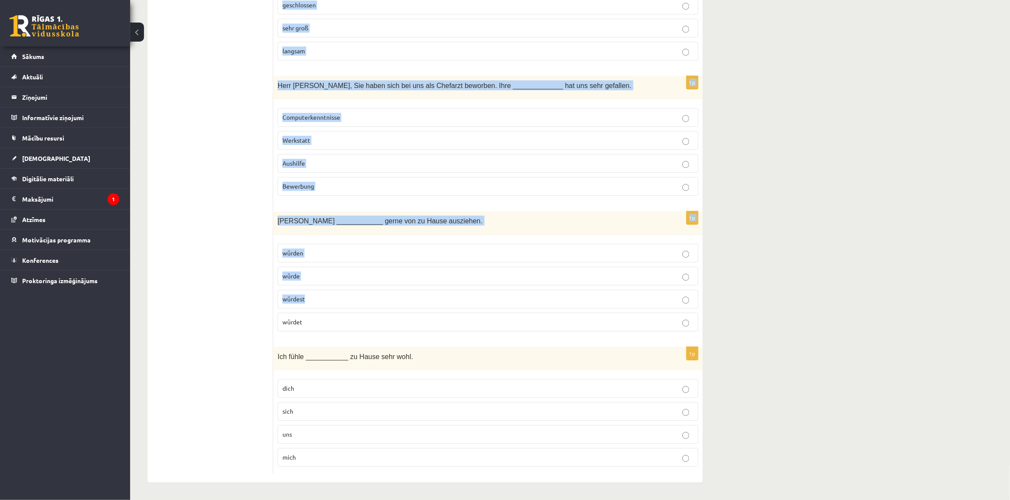
scroll to position [3636, 0]
drag, startPoint x: 275, startPoint y: 119, endPoint x: 400, endPoint y: 461, distance: 363.7
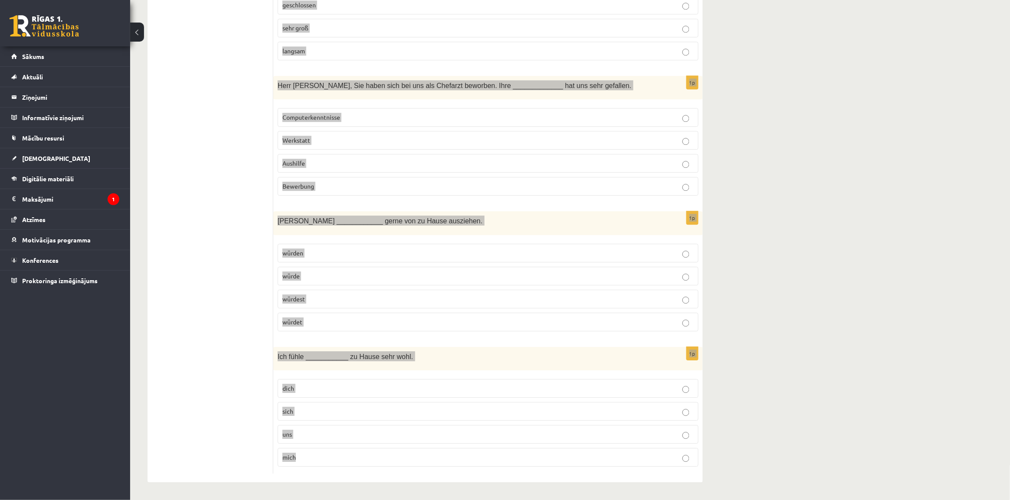
copy form "Denk daran, __________________. das Handy mitnehmen das Handy mitzunehmen das H…"
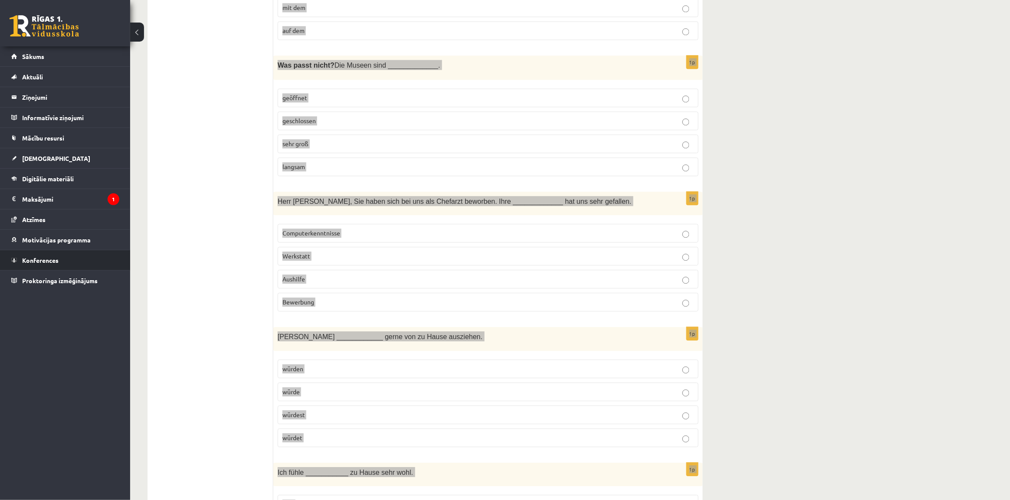
scroll to position [3257, 0]
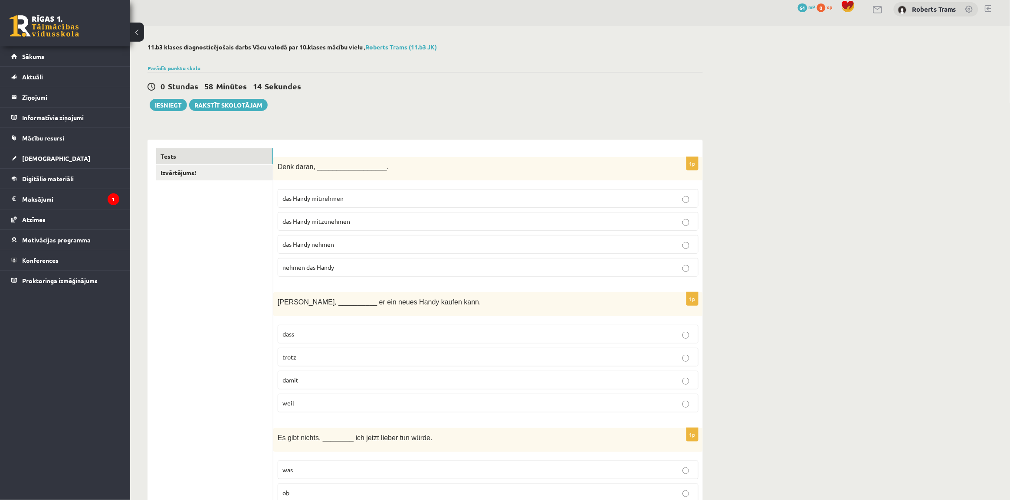
scroll to position [0, 0]
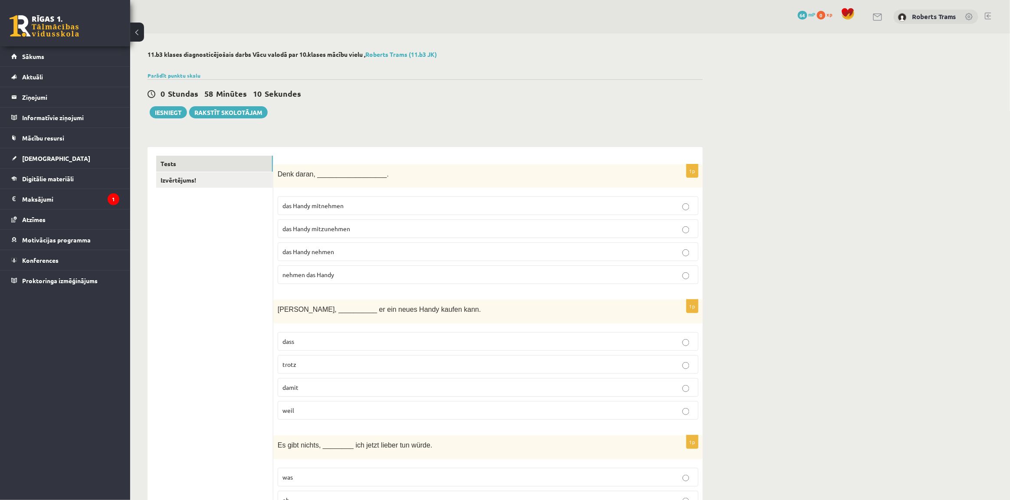
click at [308, 207] on span "das Handy mitnehmen" at bounding box center [313, 206] width 61 height 8
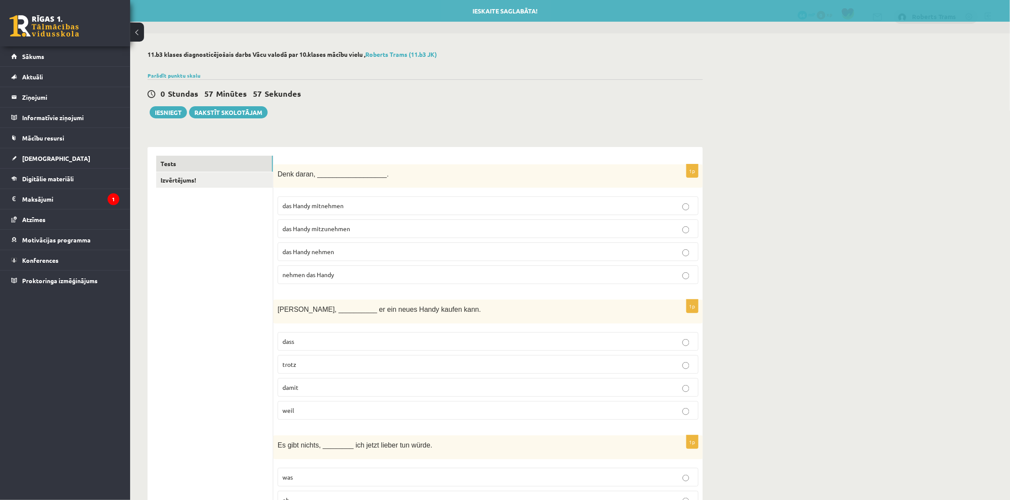
click at [356, 229] on p "das Handy mitzunehmen" at bounding box center [488, 228] width 411 height 9
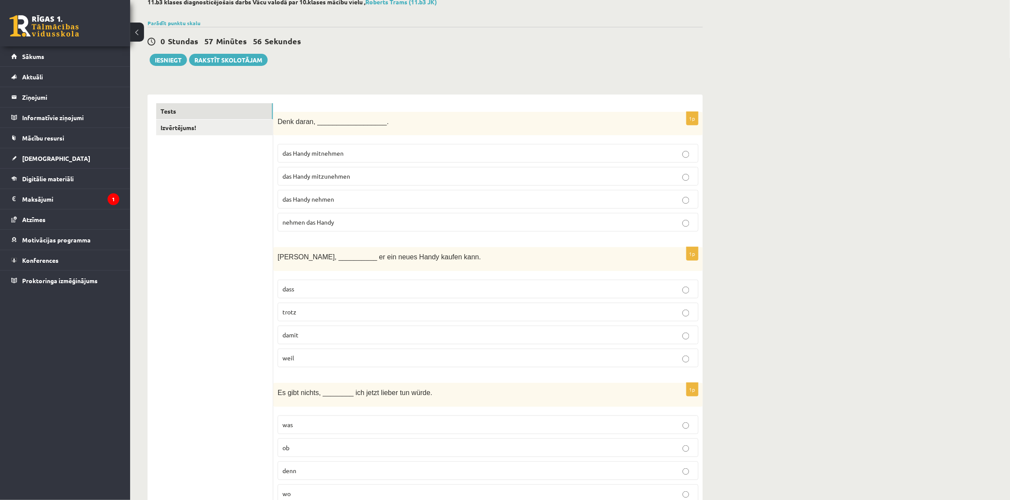
scroll to position [54, 0]
click at [344, 329] on label "damit" at bounding box center [488, 333] width 421 height 19
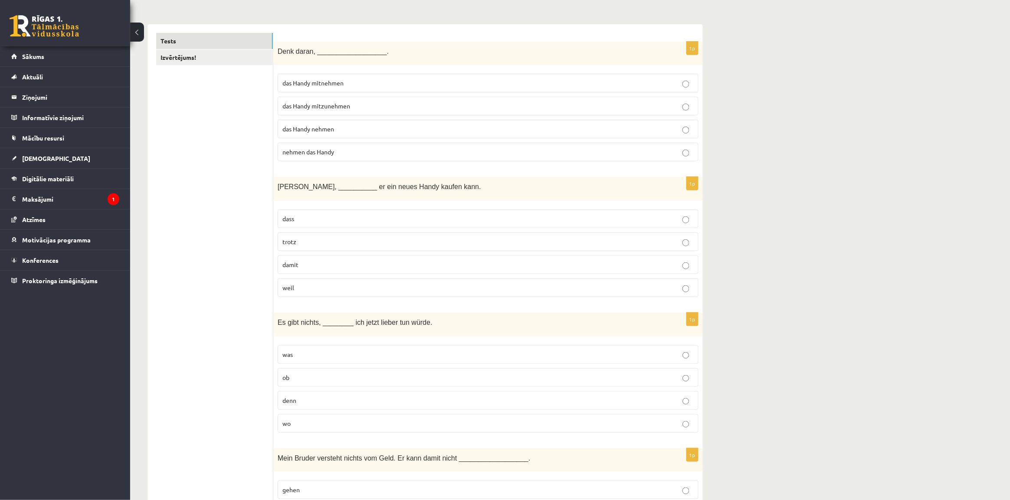
scroll to position [163, 0]
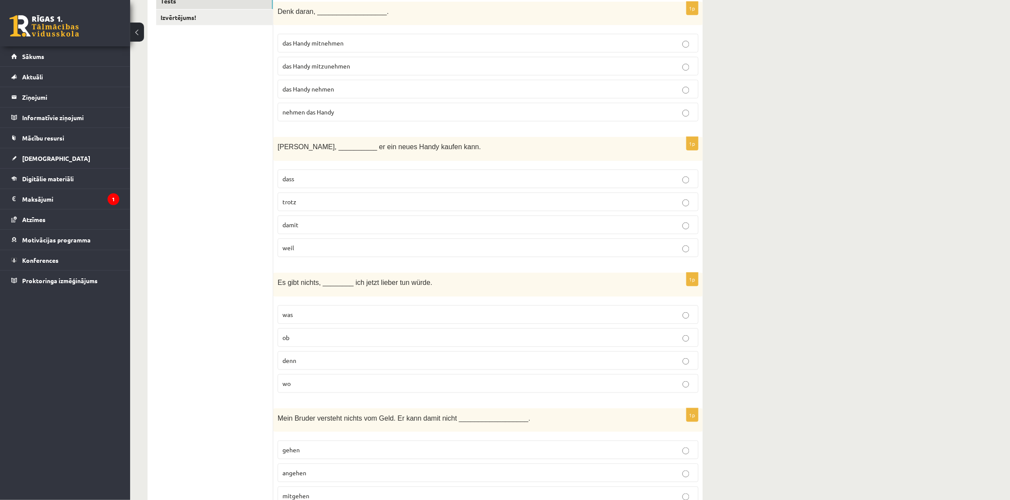
click at [331, 319] on p "was" at bounding box center [488, 314] width 411 height 9
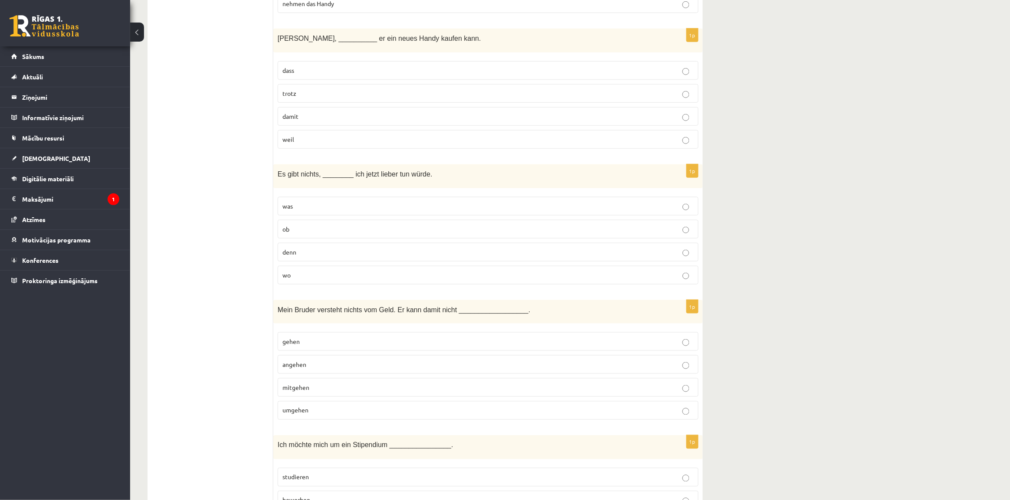
scroll to position [326, 0]
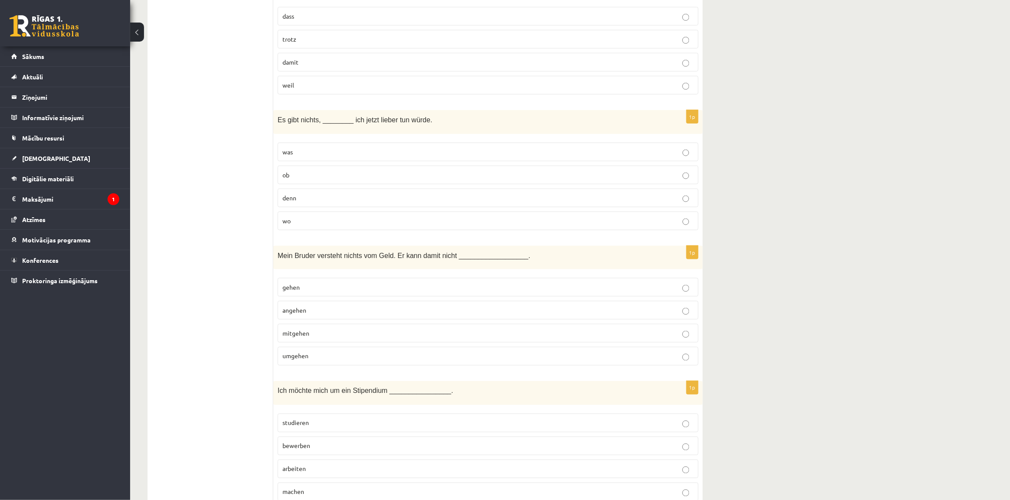
click at [320, 357] on p "umgehen" at bounding box center [488, 356] width 411 height 9
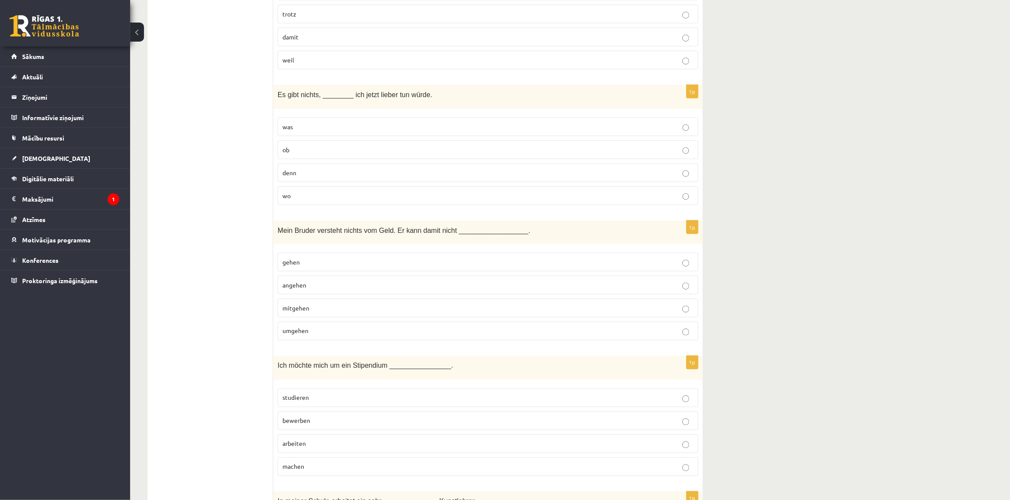
scroll to position [434, 0]
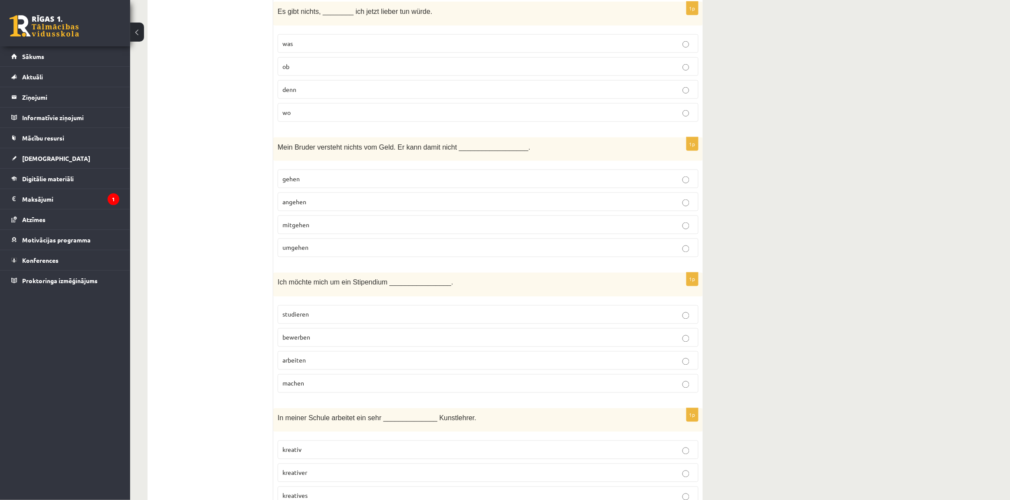
click at [317, 341] on p "bewerben" at bounding box center [488, 337] width 411 height 9
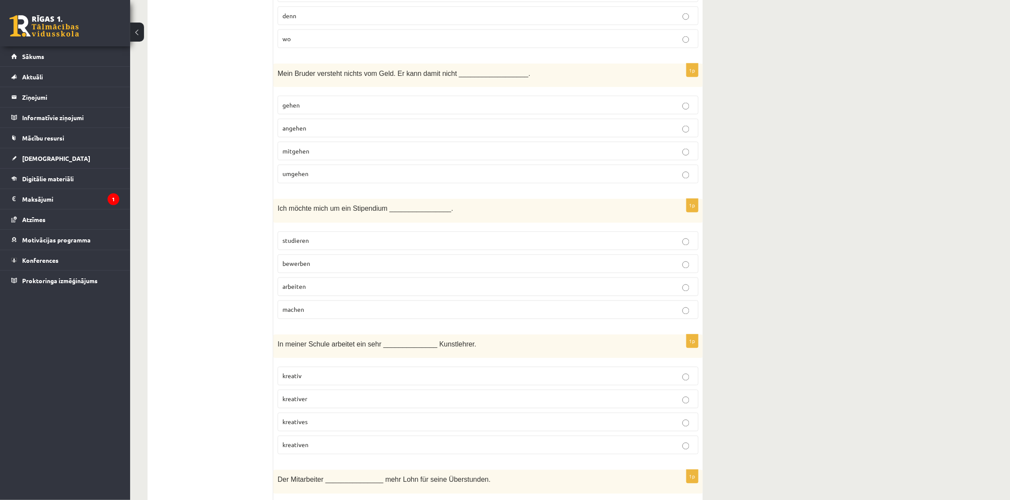
scroll to position [543, 0]
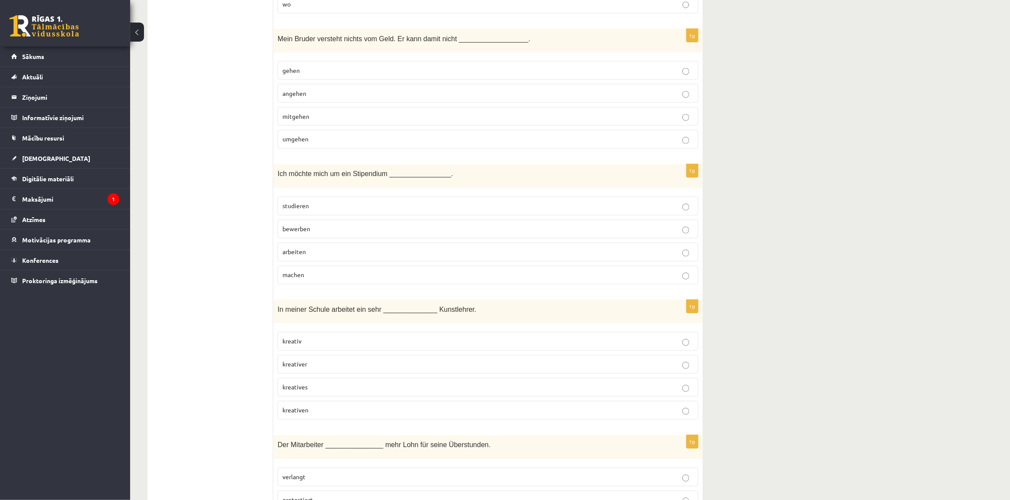
click at [316, 368] on p "kreativer" at bounding box center [488, 364] width 411 height 9
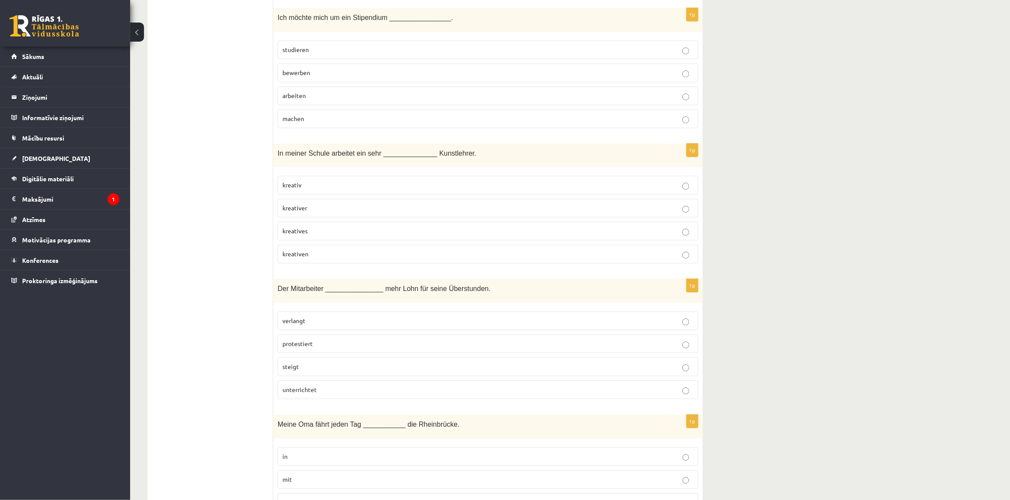
scroll to position [705, 0]
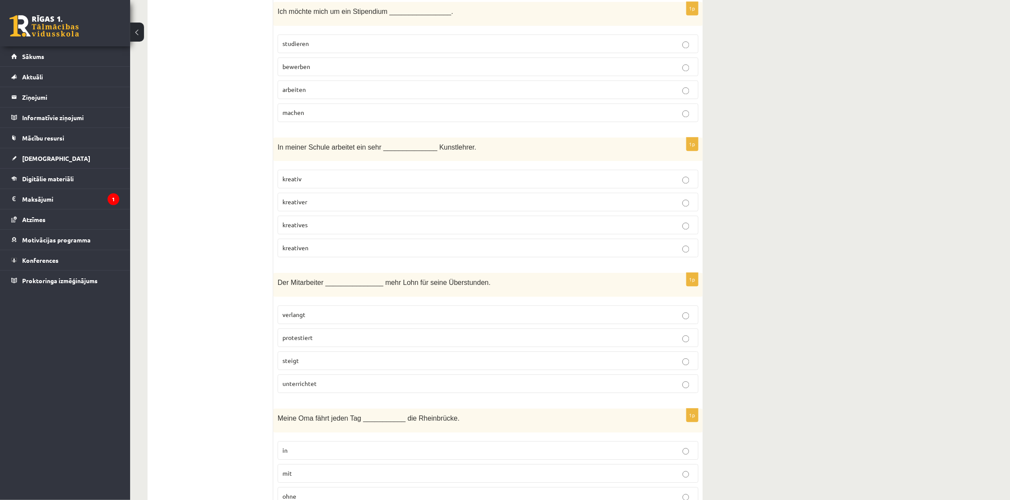
click at [311, 319] on p "verlangt" at bounding box center [488, 314] width 411 height 9
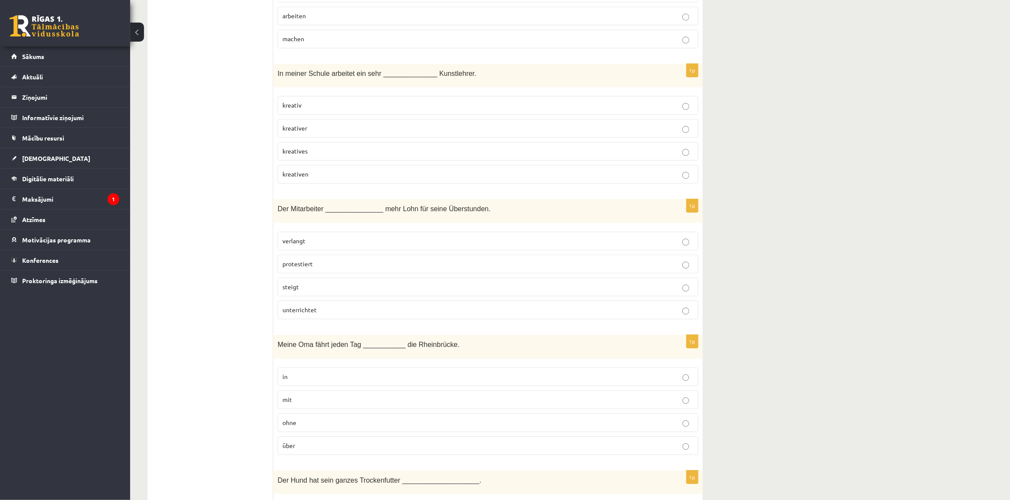
scroll to position [814, 0]
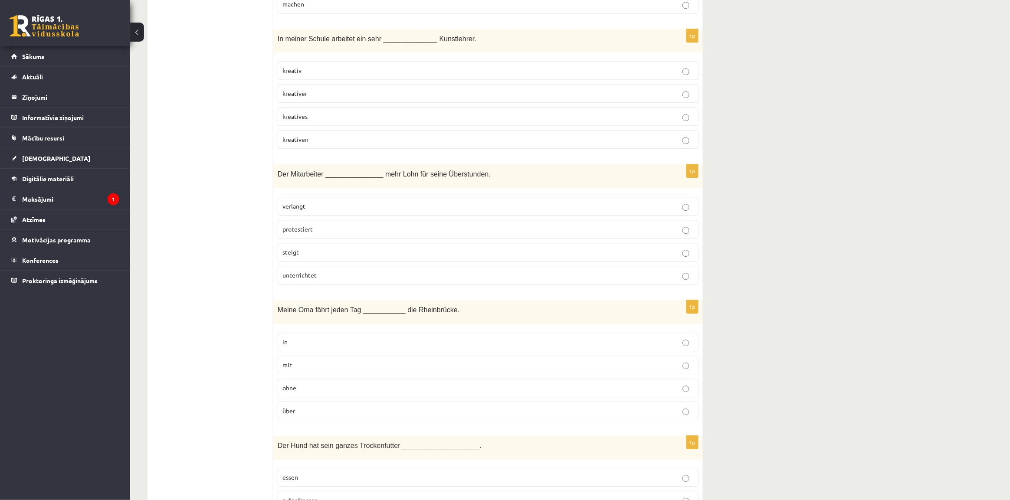
click at [322, 414] on p "über" at bounding box center [488, 411] width 411 height 9
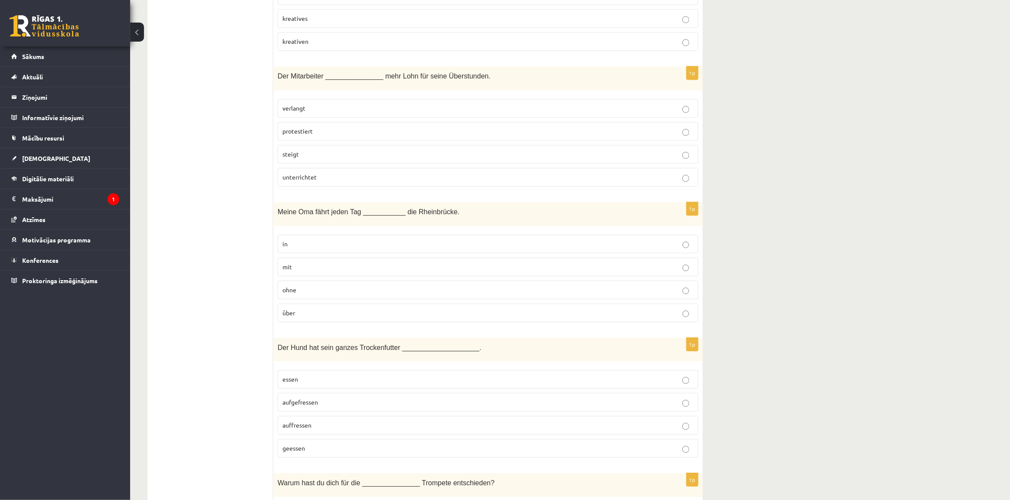
scroll to position [922, 0]
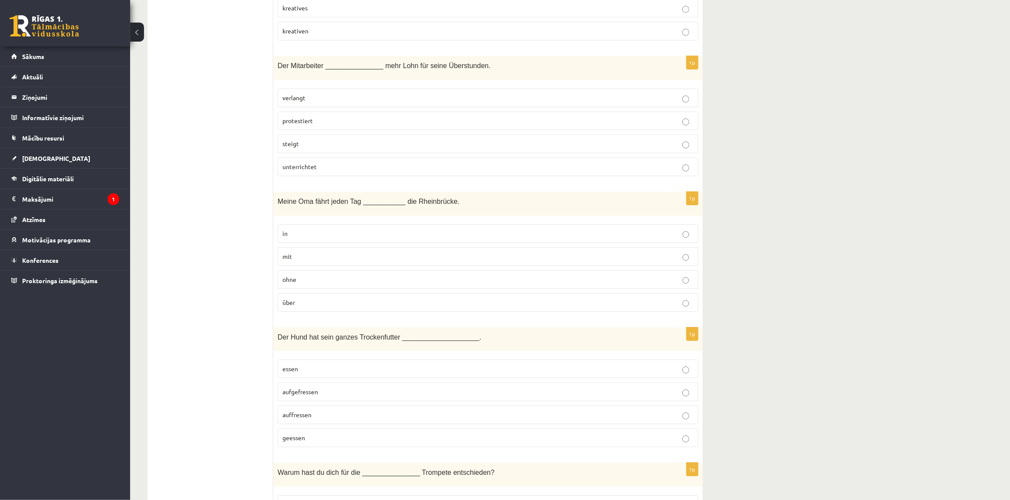
click at [321, 397] on p "aufgefressen" at bounding box center [488, 392] width 411 height 9
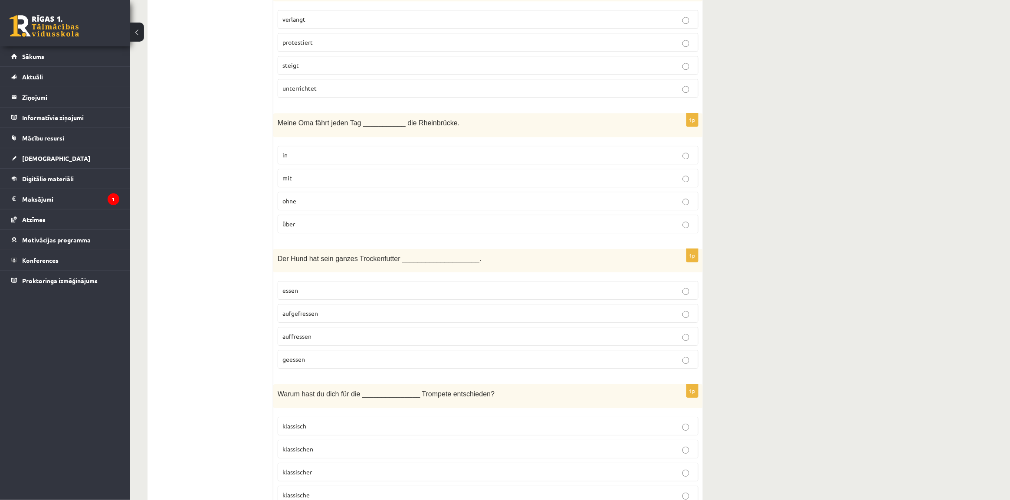
scroll to position [1031, 0]
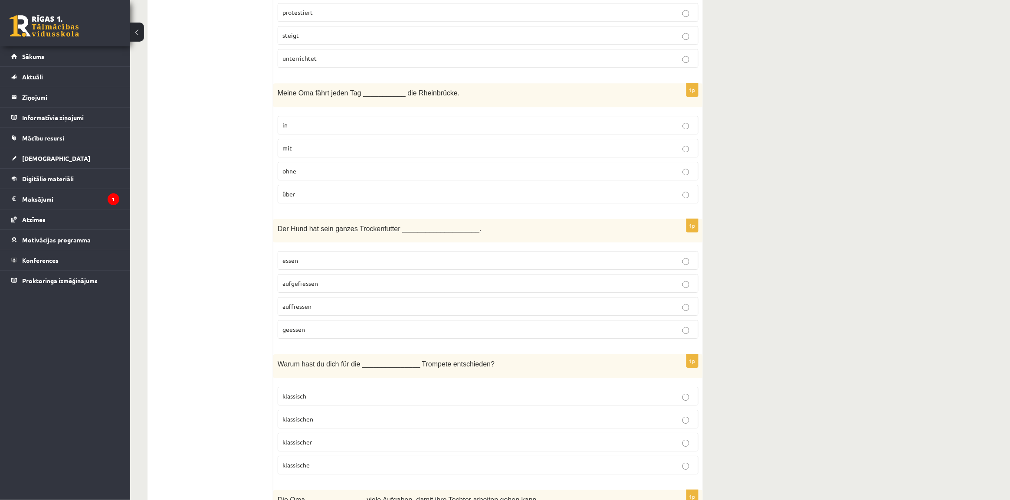
click at [311, 401] on p "klassisch" at bounding box center [488, 396] width 411 height 9
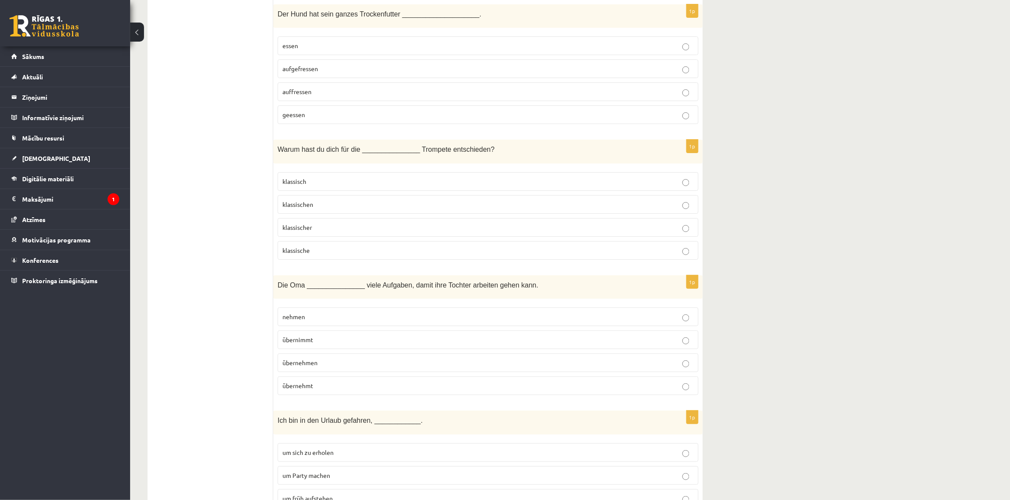
scroll to position [1248, 0]
click at [313, 365] on span "übernehmen" at bounding box center [300, 361] width 35 height 8
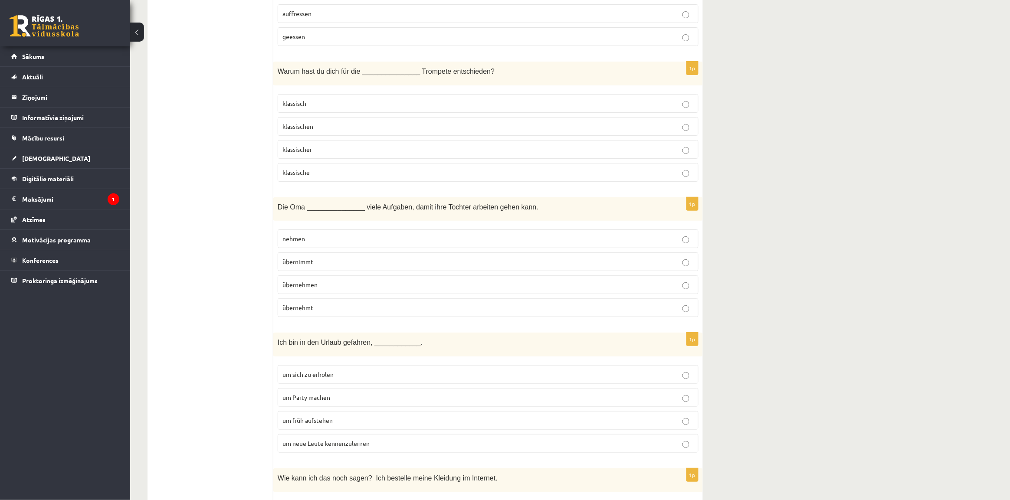
scroll to position [1356, 0]
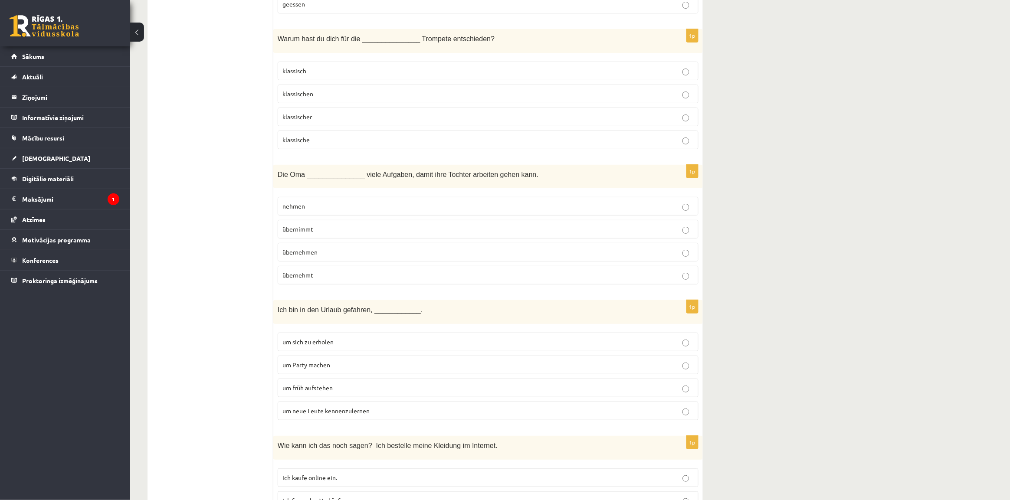
click at [326, 415] on span "um neue Leute kennenzulernen" at bounding box center [326, 411] width 87 height 8
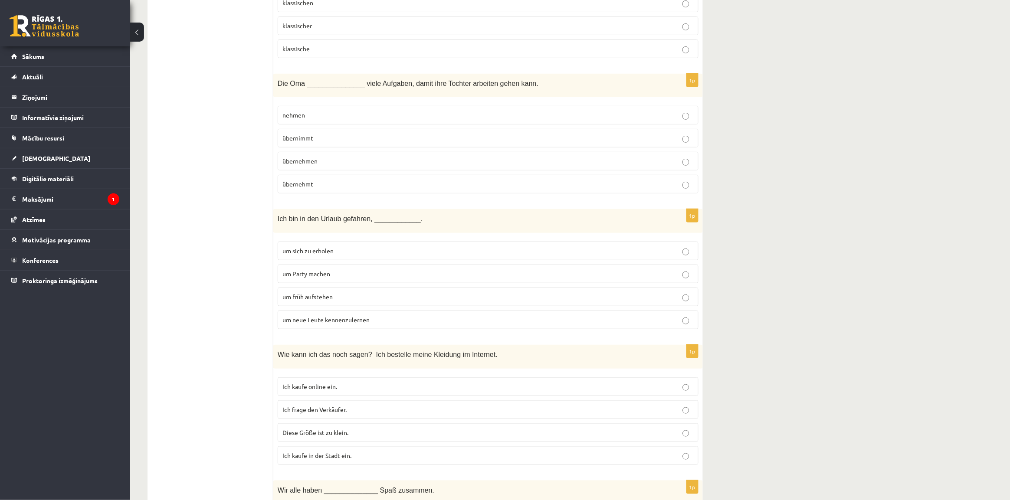
scroll to position [1465, 0]
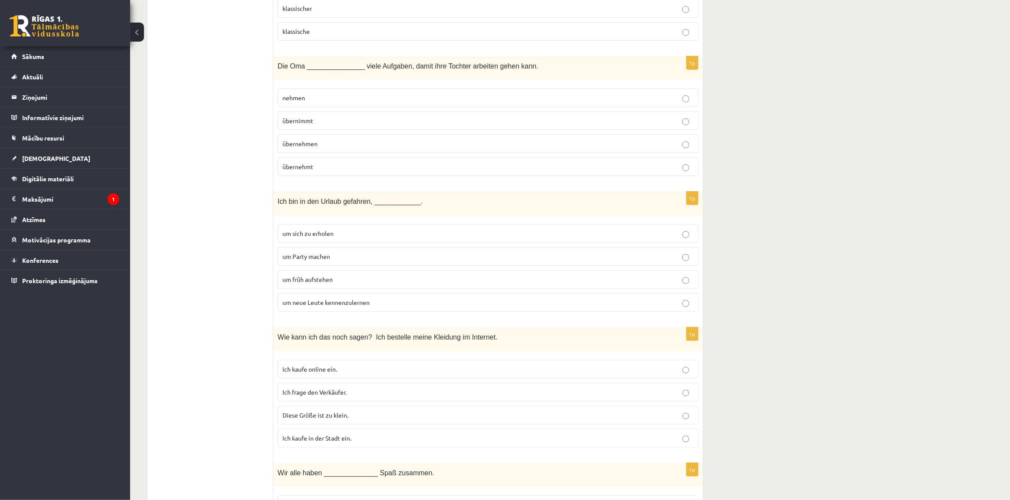
click at [329, 373] on span "Ich kaufe online ein." at bounding box center [310, 369] width 55 height 8
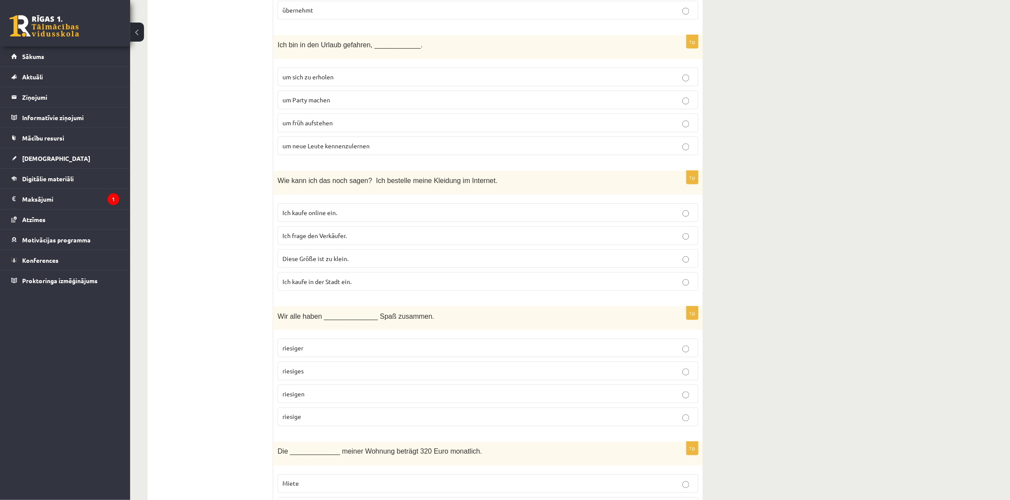
scroll to position [1628, 0]
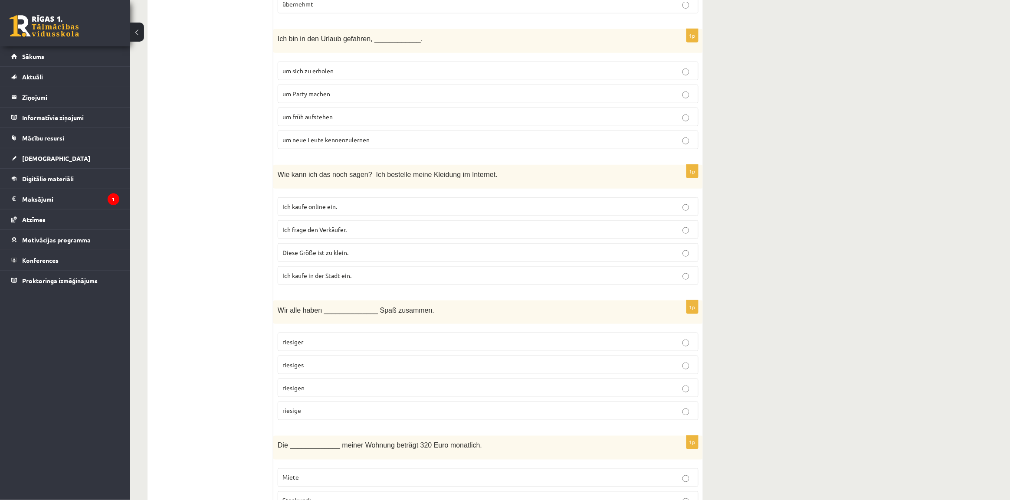
click at [312, 370] on p "riesiges" at bounding box center [488, 365] width 411 height 9
click at [326, 393] on p "riesigen" at bounding box center [488, 388] width 411 height 9
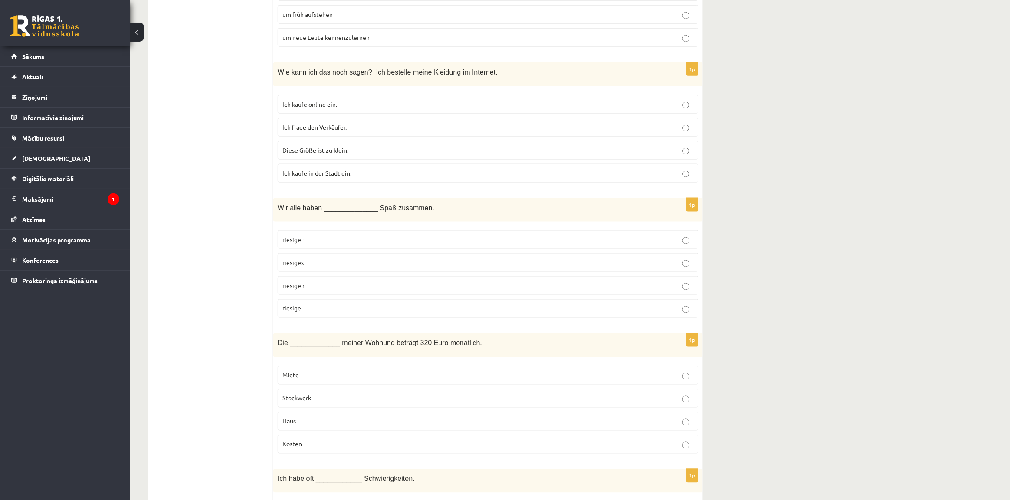
scroll to position [1736, 0]
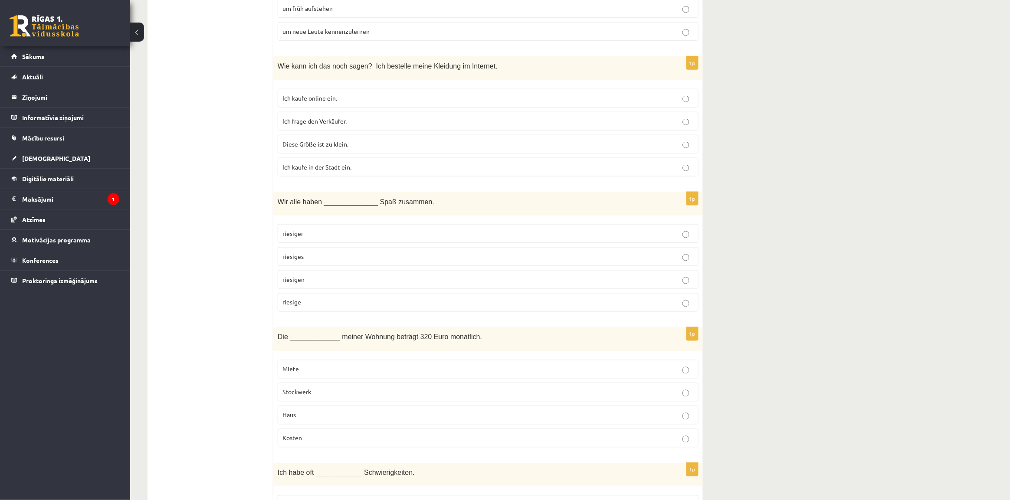
click at [311, 374] on p "Miete" at bounding box center [488, 369] width 411 height 9
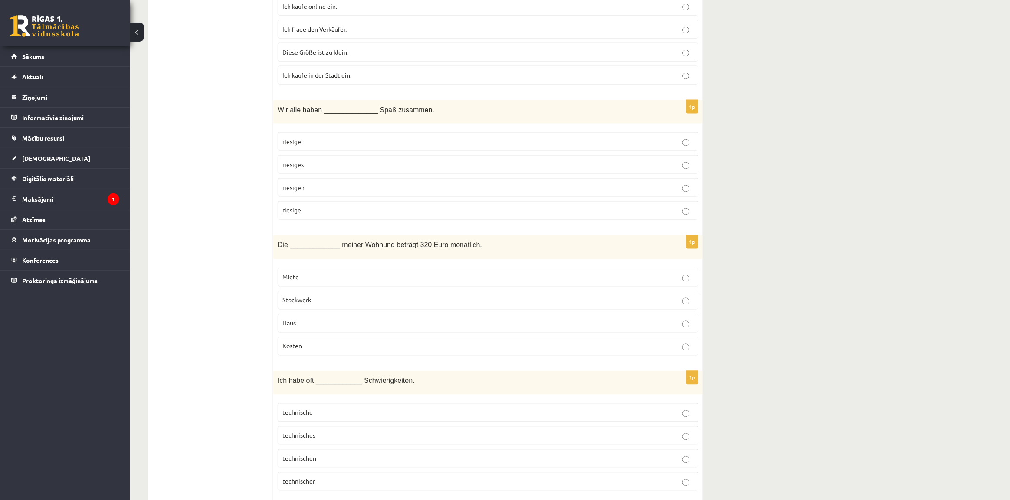
scroll to position [1845, 0]
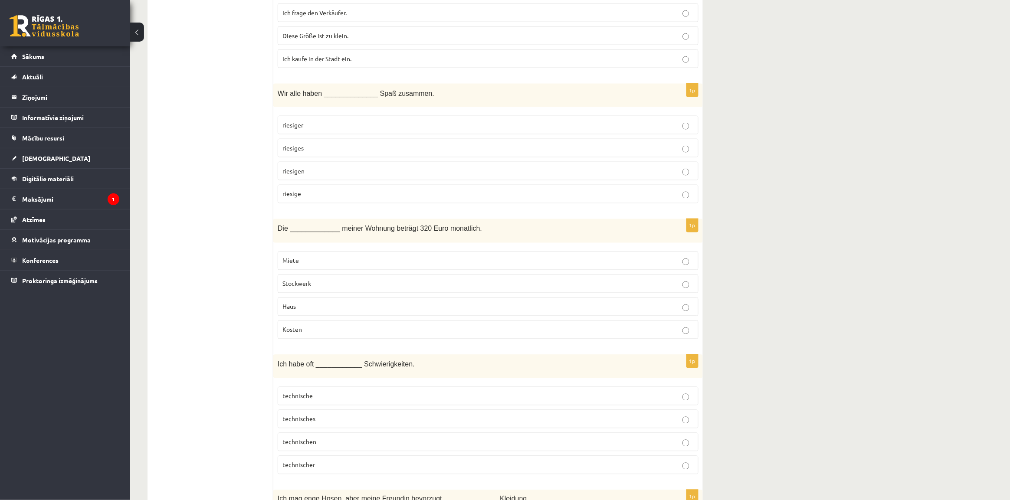
click at [328, 401] on p "technische" at bounding box center [488, 396] width 411 height 9
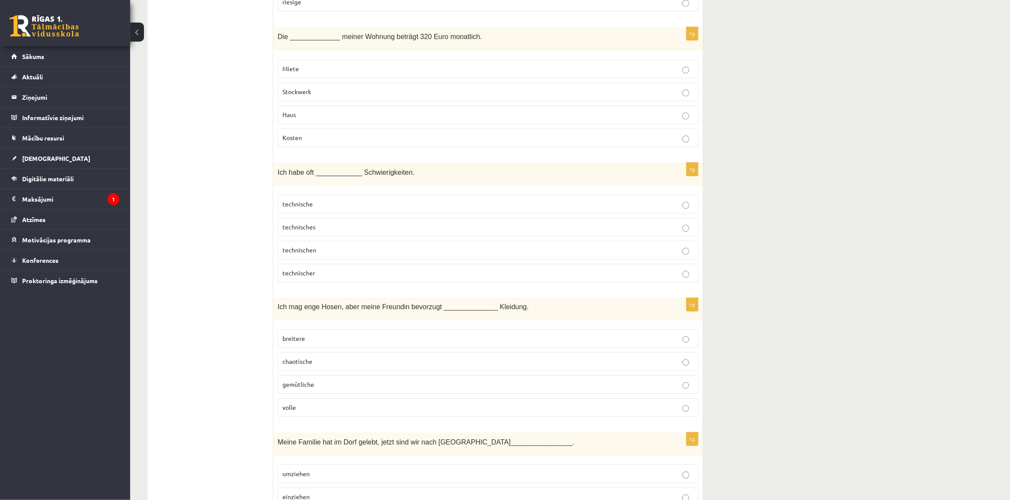
scroll to position [2062, 0]
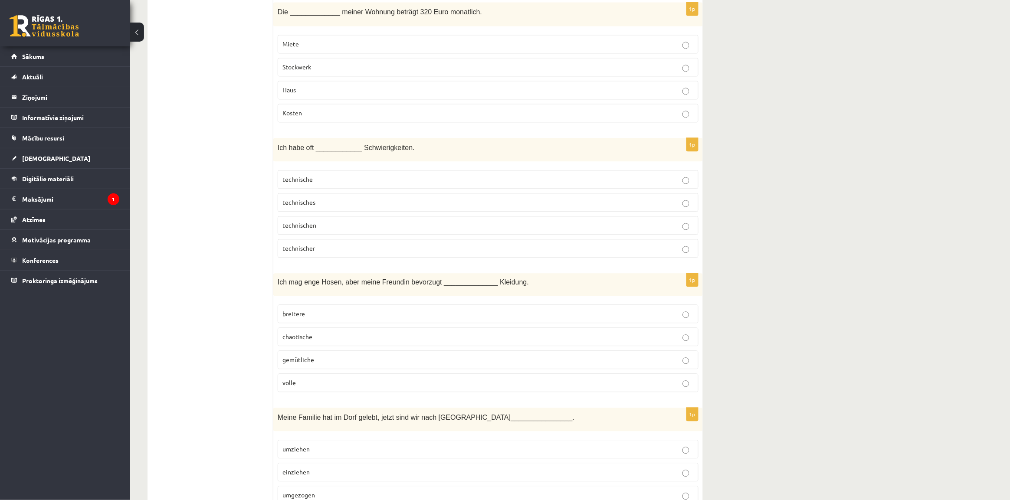
click at [319, 365] on p "gemütliche" at bounding box center [488, 359] width 411 height 9
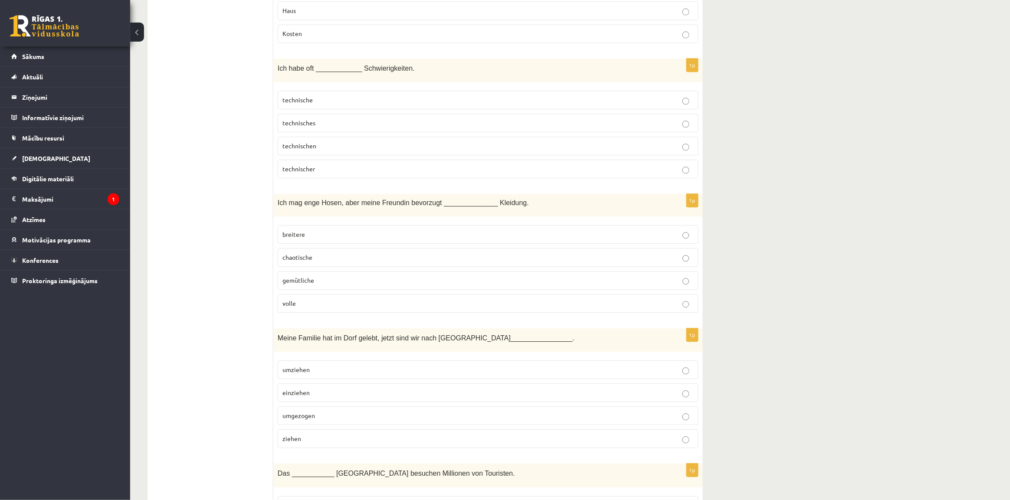
scroll to position [2170, 0]
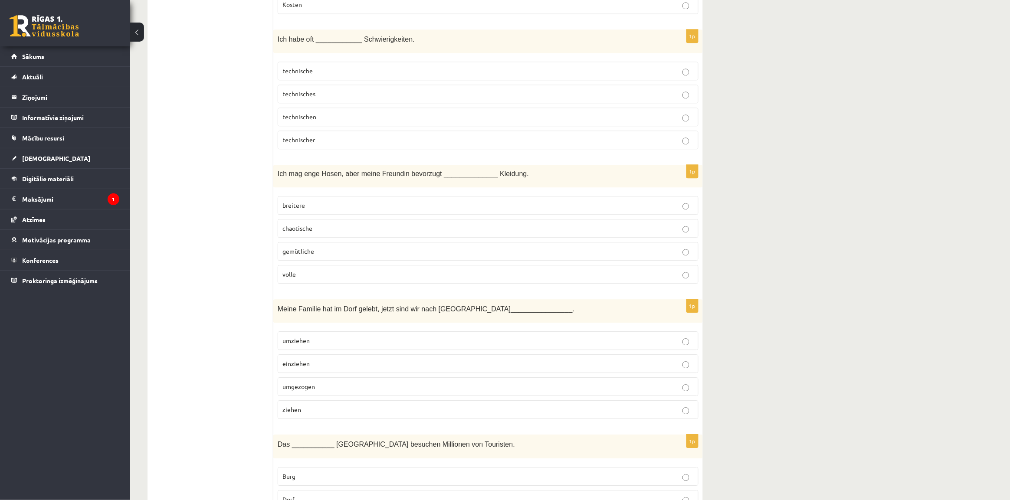
click at [322, 391] on p "umgezogen" at bounding box center [488, 386] width 411 height 9
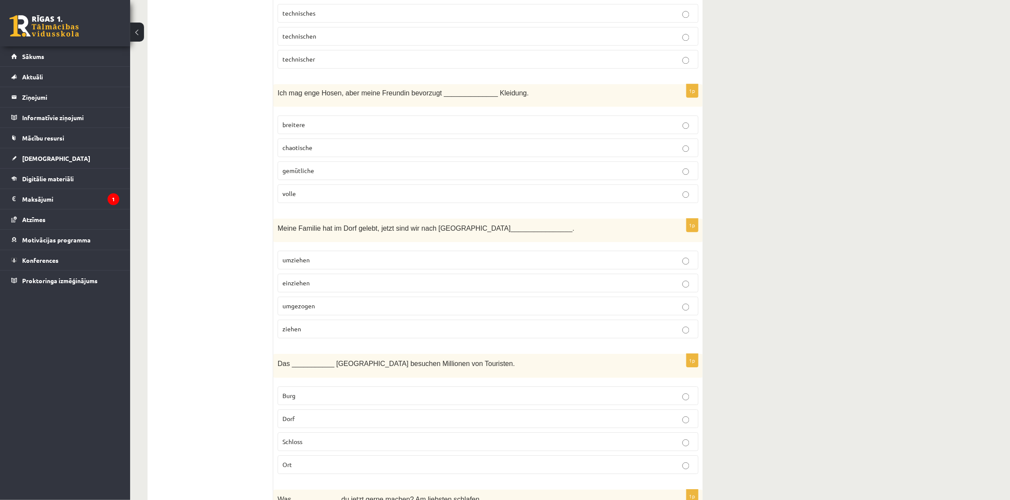
scroll to position [2279, 0]
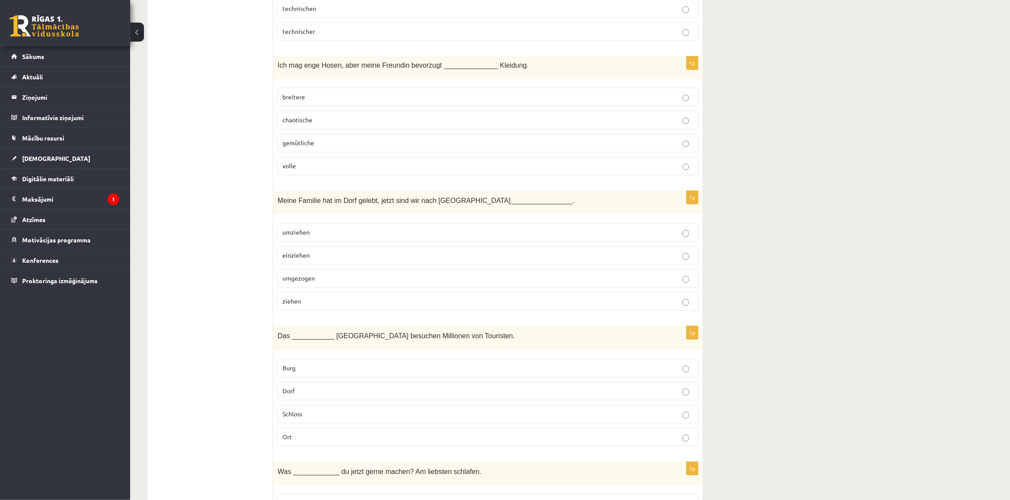
click at [317, 419] on p "Schloss" at bounding box center [488, 414] width 411 height 9
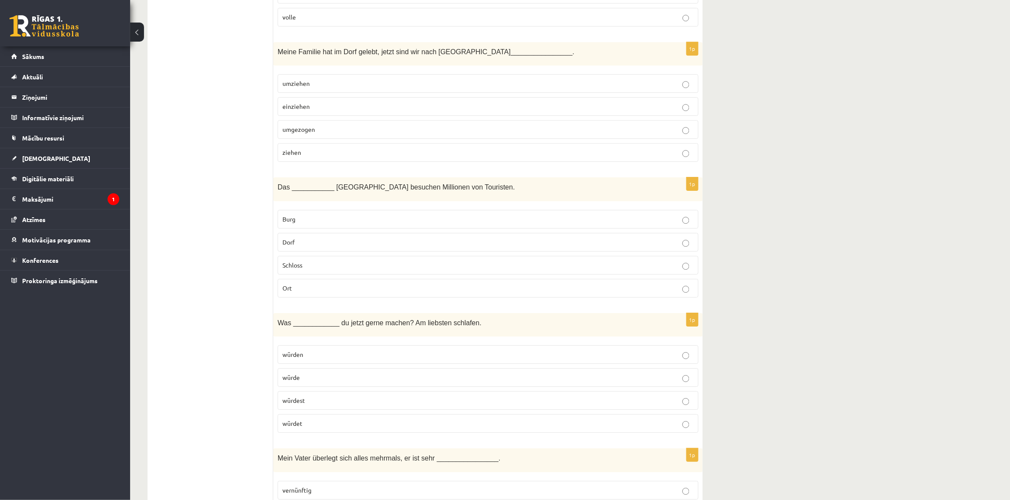
scroll to position [2441, 0]
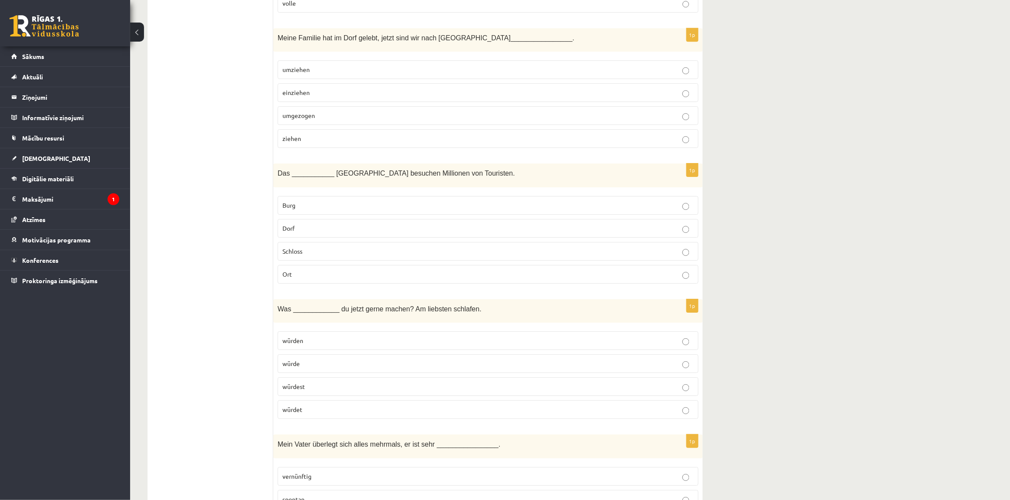
click at [315, 391] on p "würdest" at bounding box center [488, 386] width 411 height 9
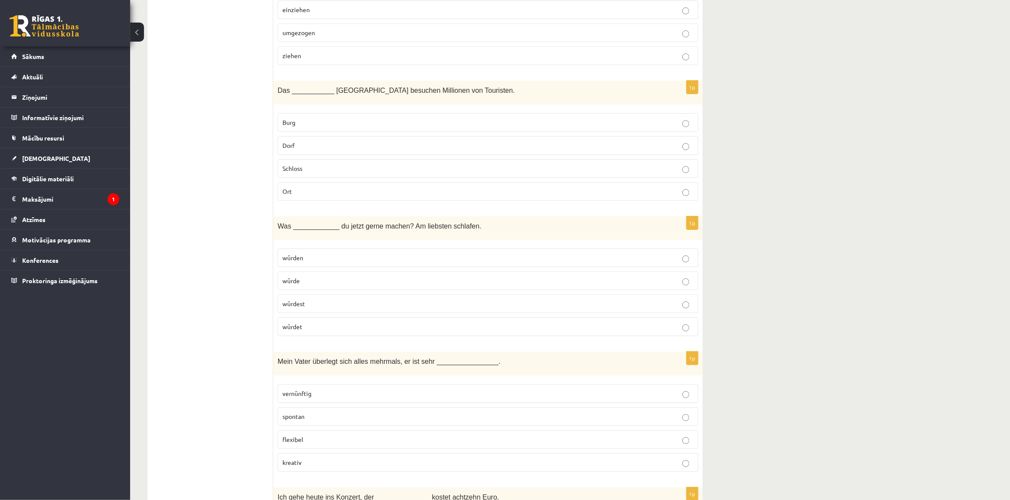
scroll to position [2550, 0]
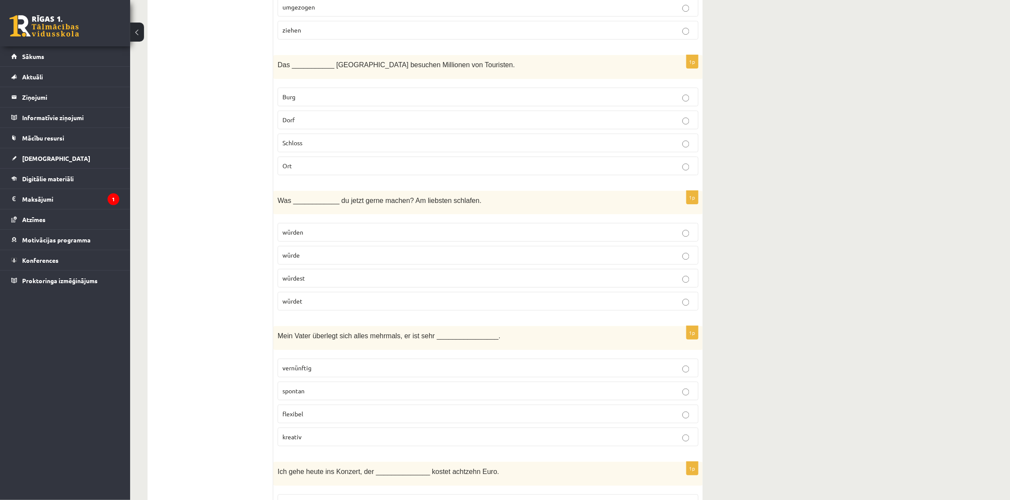
click at [339, 420] on fieldset "vernünftig spontan flexibel kreativ" at bounding box center [488, 402] width 421 height 95
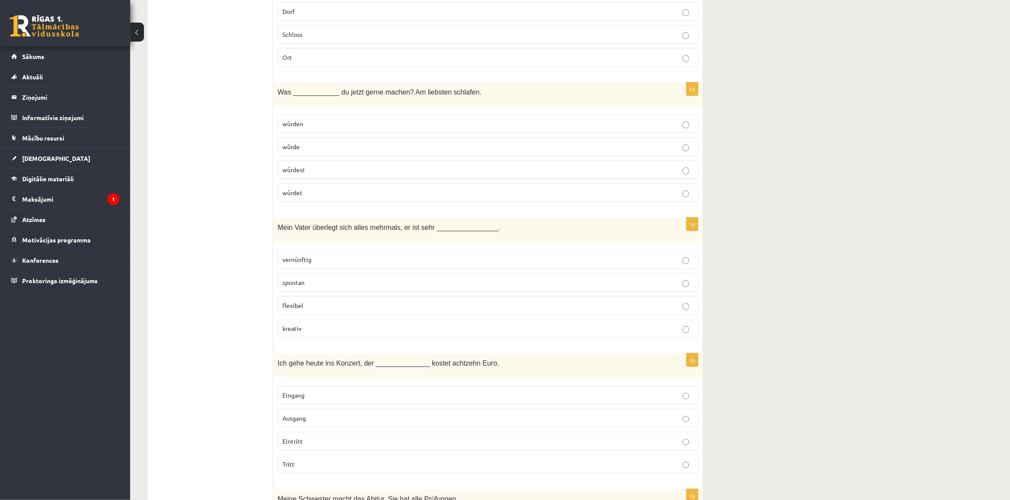
click at [322, 315] on label "flexibel" at bounding box center [488, 305] width 421 height 19
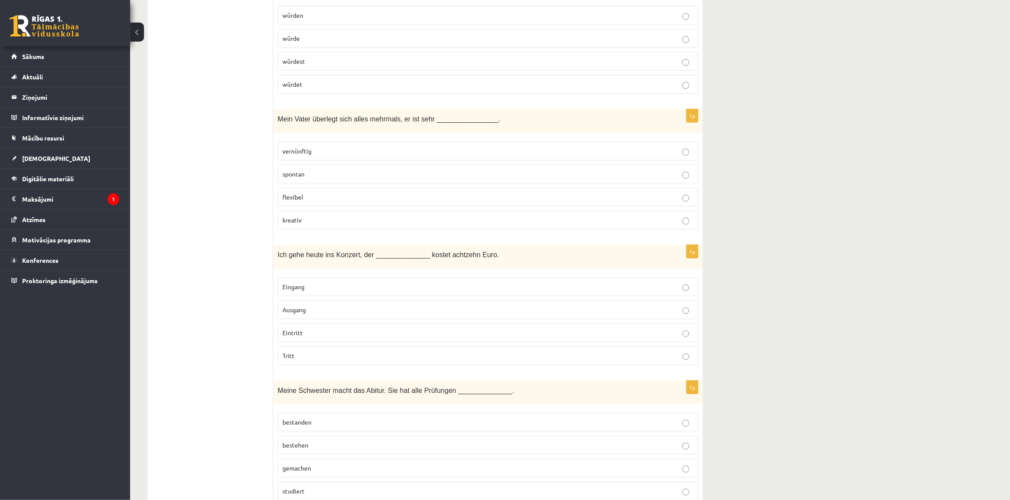
click at [322, 315] on p "Ausgang" at bounding box center [488, 310] width 411 height 9
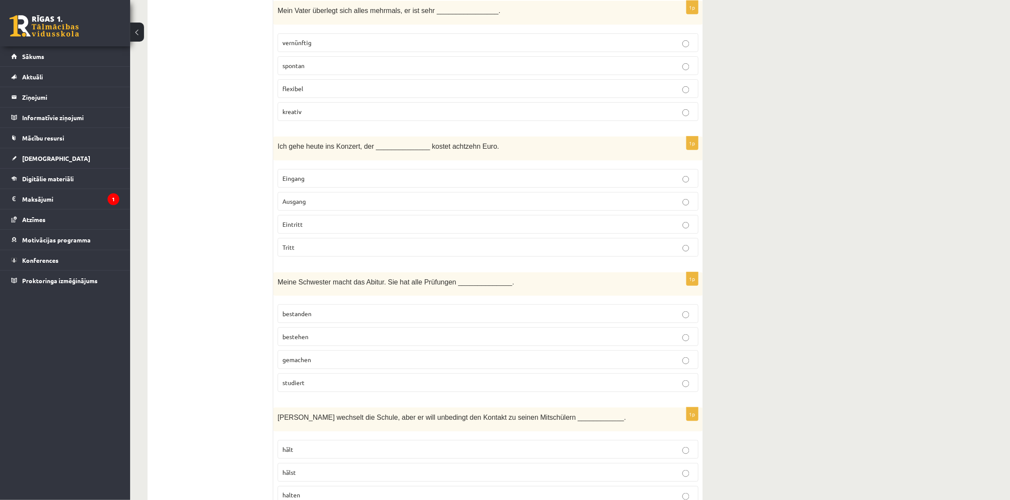
click at [341, 346] on label "bestehen" at bounding box center [488, 337] width 421 height 19
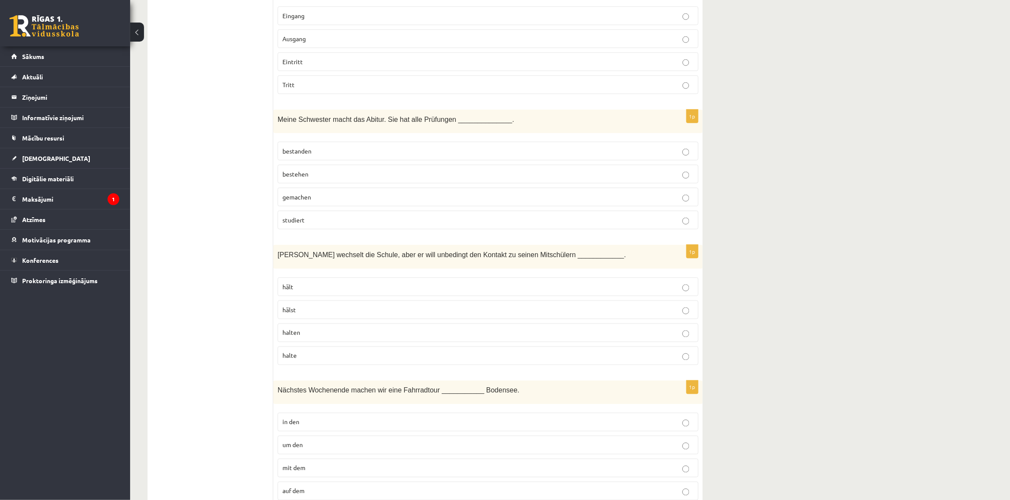
click at [330, 338] on p "halten" at bounding box center [488, 333] width 411 height 9
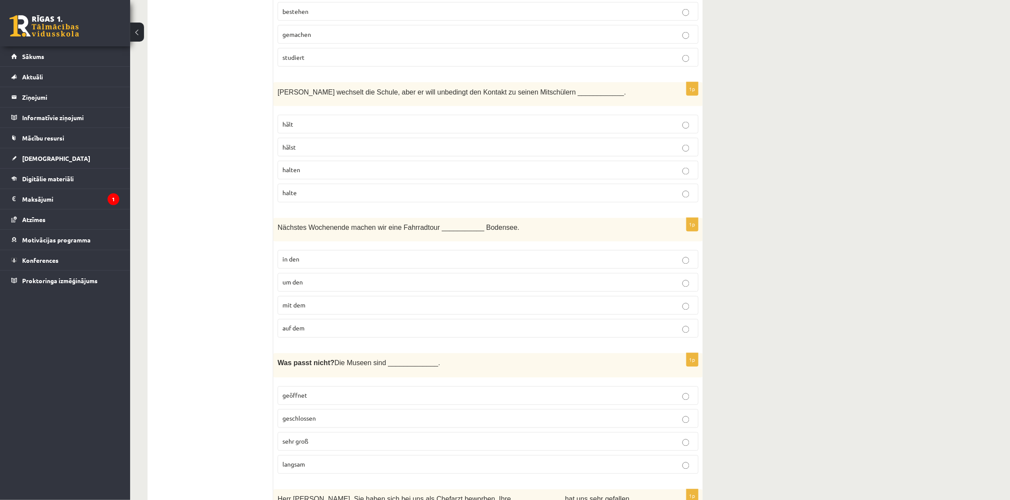
click at [334, 315] on label "mit dem" at bounding box center [488, 305] width 421 height 19
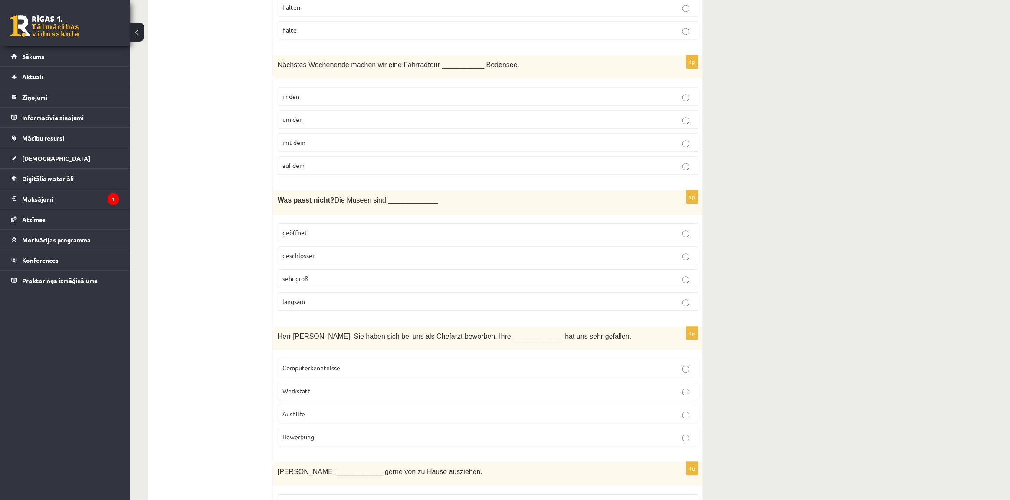
click at [333, 284] on p "sehr groß" at bounding box center [488, 279] width 411 height 9
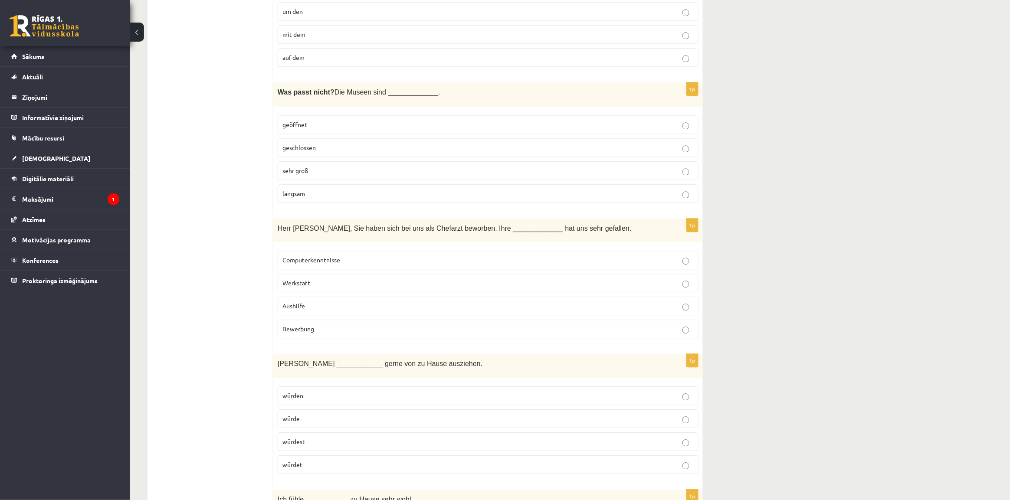
click at [341, 311] on p "Aushilfe" at bounding box center [488, 306] width 411 height 9
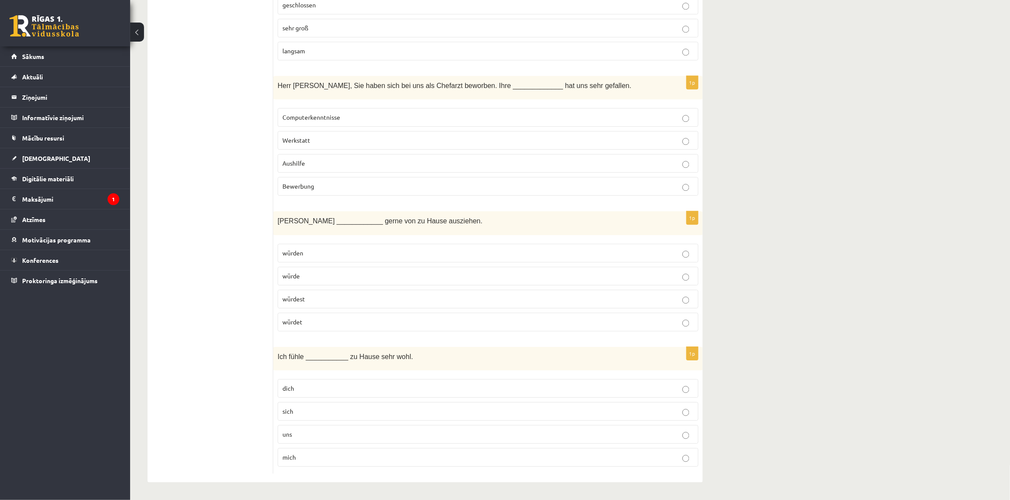
click at [329, 298] on p "würdest" at bounding box center [488, 299] width 411 height 9
click at [349, 433] on p "uns" at bounding box center [488, 434] width 411 height 9
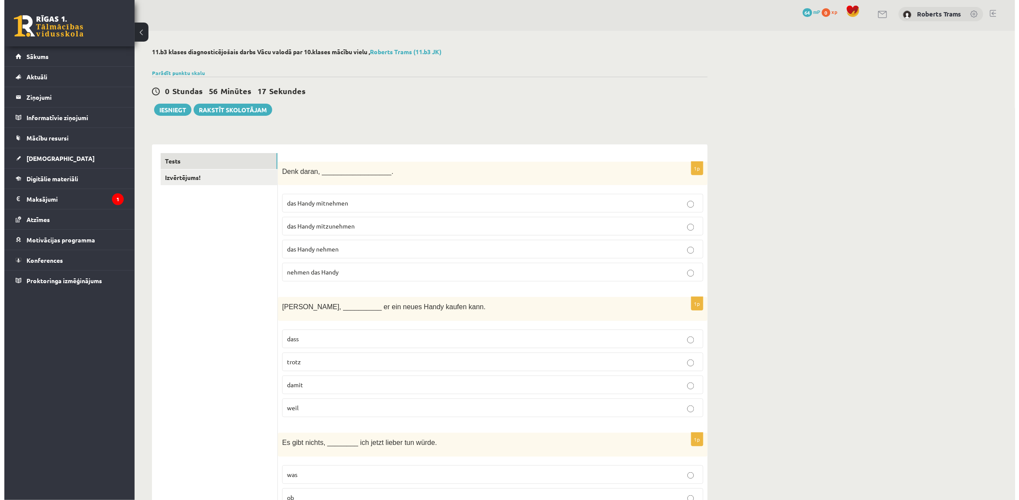
scroll to position [0, 0]
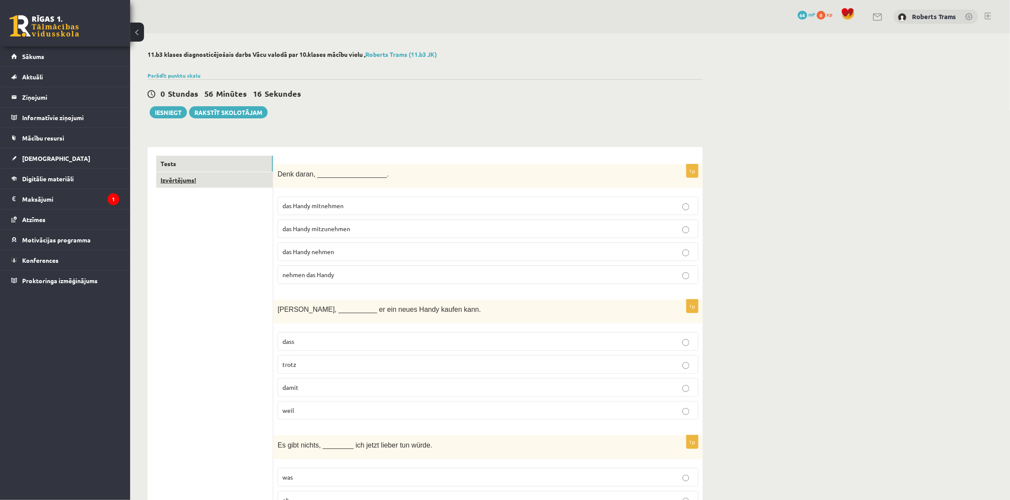
click at [200, 181] on link "Izvērtējums!" at bounding box center [214, 180] width 117 height 16
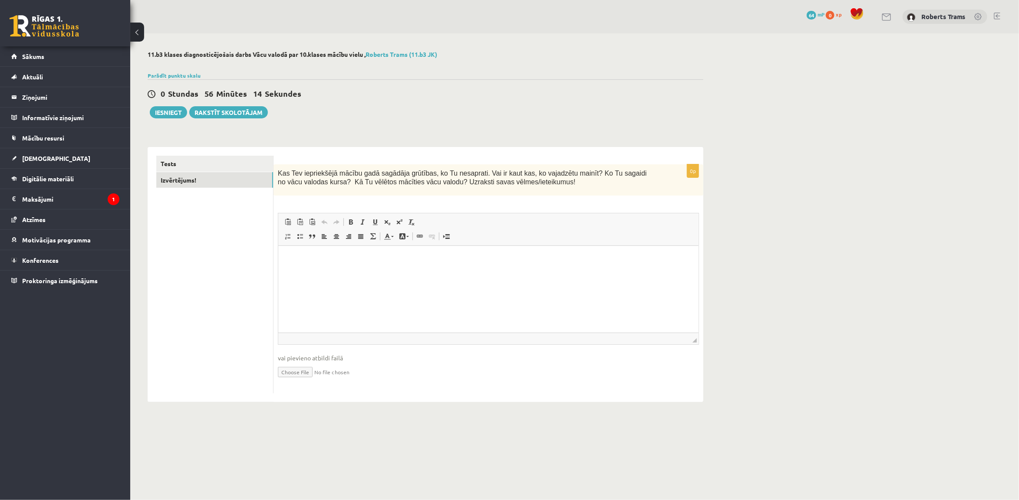
click at [398, 272] on html at bounding box center [488, 259] width 420 height 26
click at [390, 270] on html "*" at bounding box center [488, 259] width 420 height 26
drag, startPoint x: 391, startPoint y: 270, endPoint x: 373, endPoint y: 272, distance: 17.6
click at [374, 272] on html "*" at bounding box center [488, 259] width 420 height 26
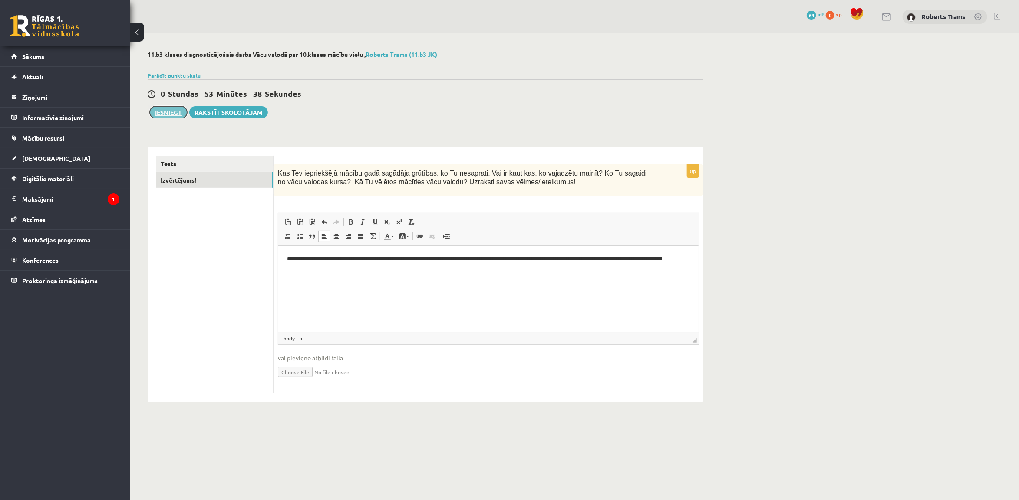
click at [178, 115] on button "Iesniegt" at bounding box center [168, 112] width 37 height 12
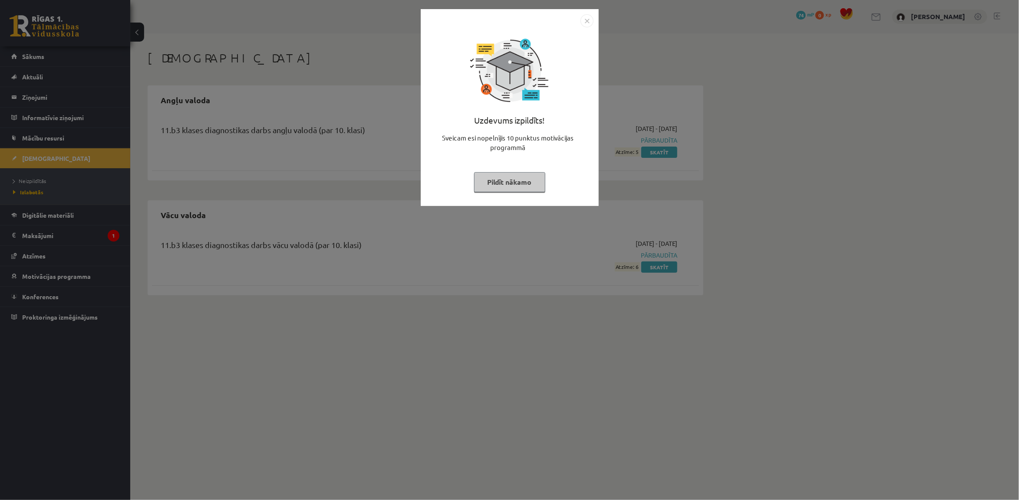
click at [585, 17] on img "Close" at bounding box center [586, 20] width 13 height 13
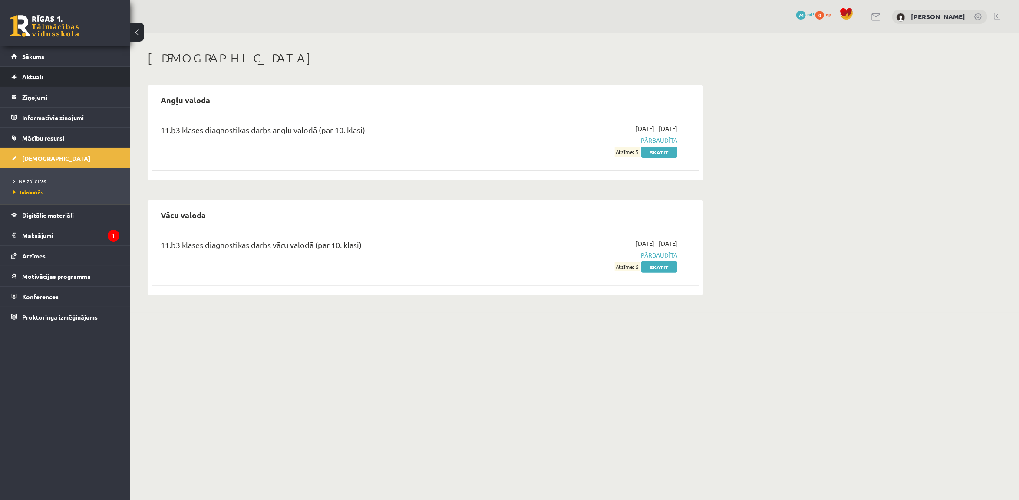
click at [35, 72] on link "Aktuāli" at bounding box center [65, 77] width 108 height 20
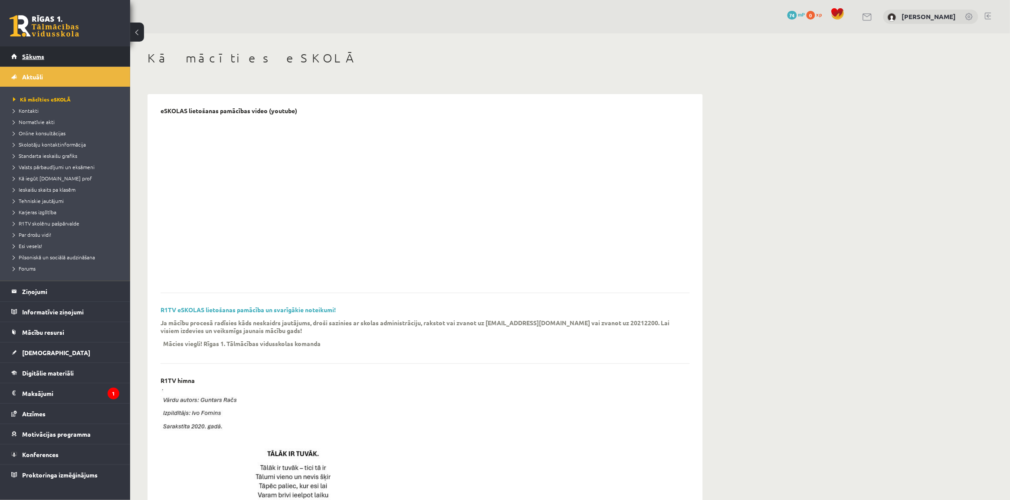
click at [36, 55] on span "Sākums" at bounding box center [33, 57] width 22 height 8
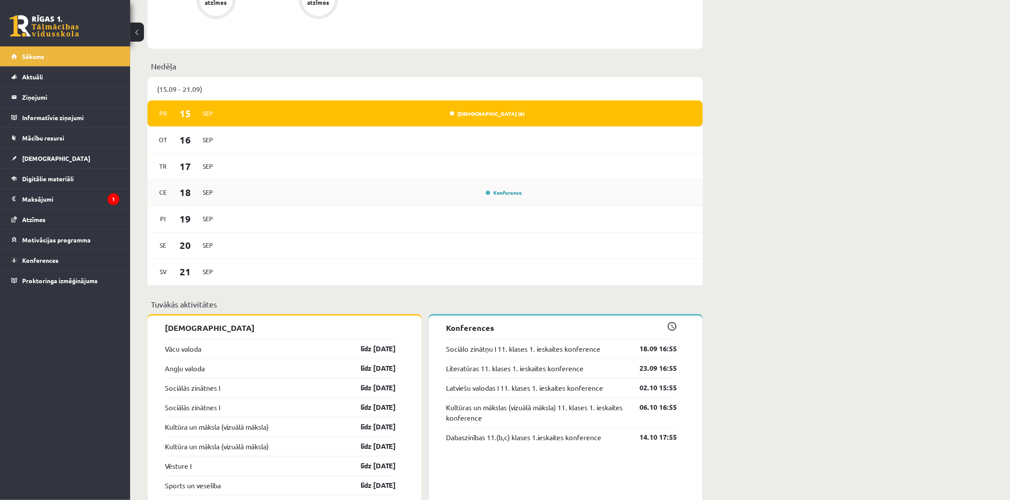
scroll to position [488, 0]
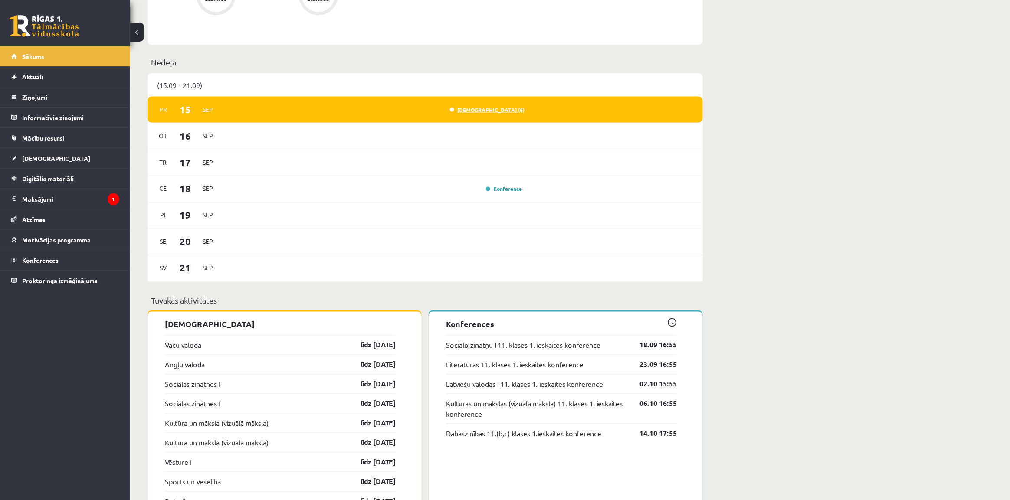
click at [507, 109] on link "Ieskaite (6)" at bounding box center [487, 109] width 75 height 7
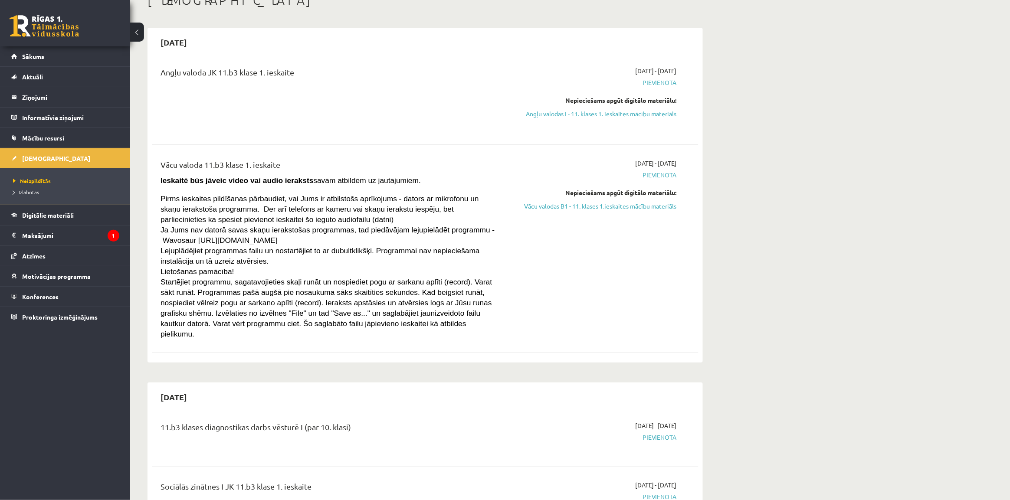
scroll to position [54, 0]
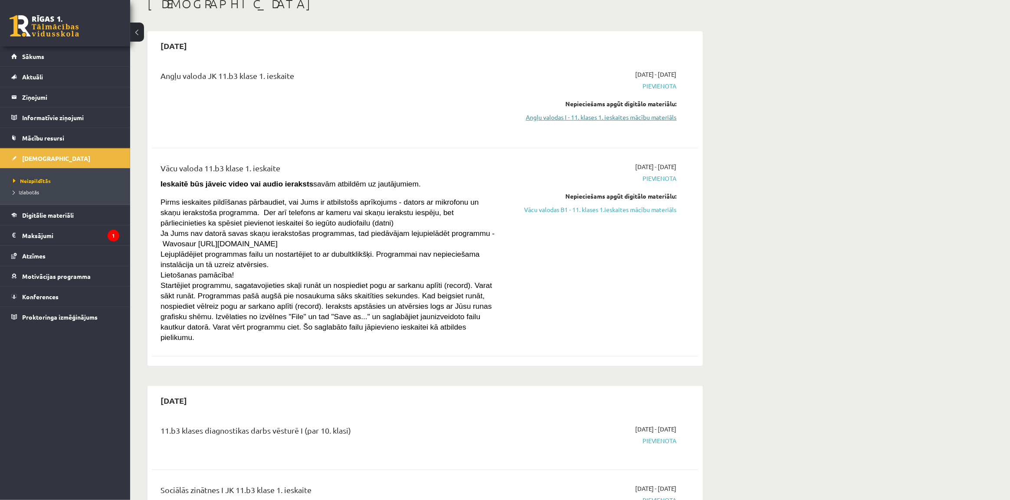
click at [602, 116] on link "Angļu valodas I - 11. klases 1. ieskaites mācību materiāls" at bounding box center [595, 117] width 164 height 9
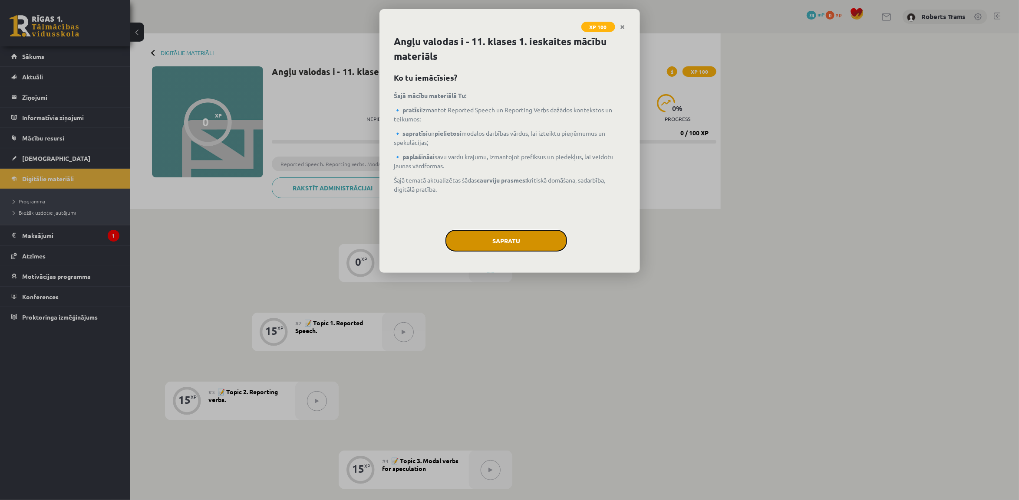
click at [487, 250] on button "Sapratu" at bounding box center [506, 241] width 122 height 22
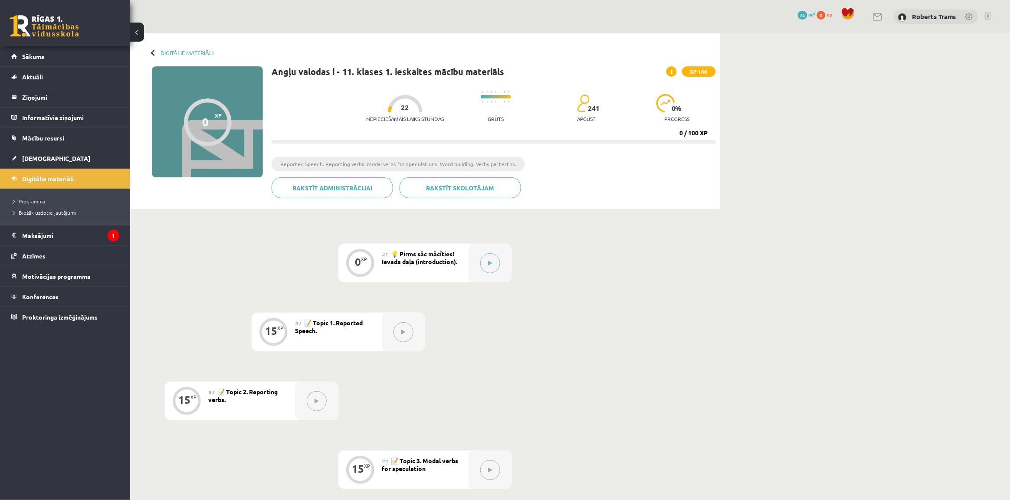
click at [805, 13] on span "74" at bounding box center [803, 15] width 10 height 9
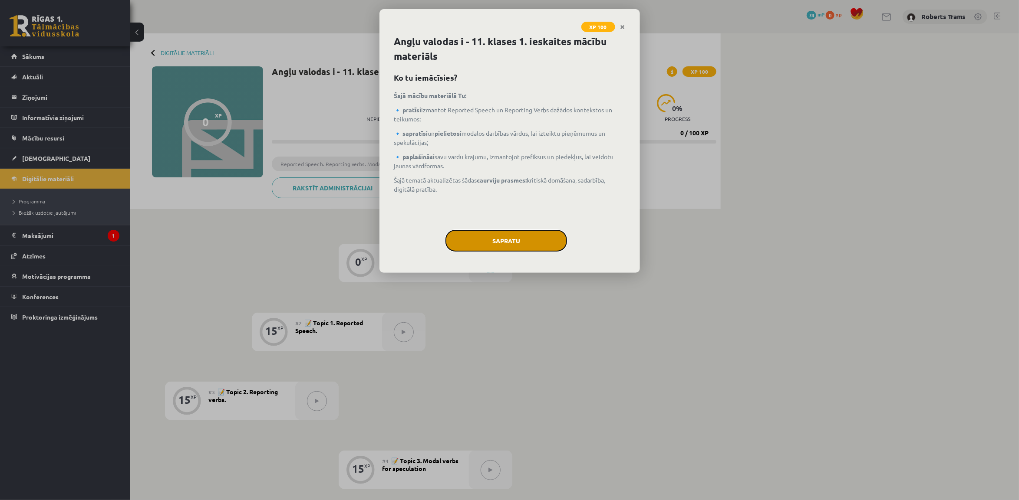
click at [488, 237] on button "Sapratu" at bounding box center [506, 241] width 122 height 22
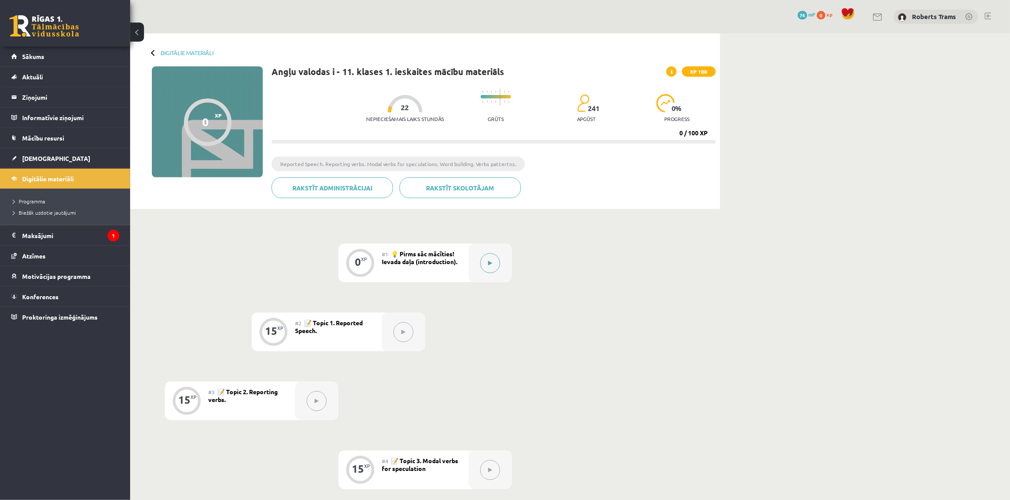
click at [490, 264] on icon at bounding box center [491, 263] width 4 height 5
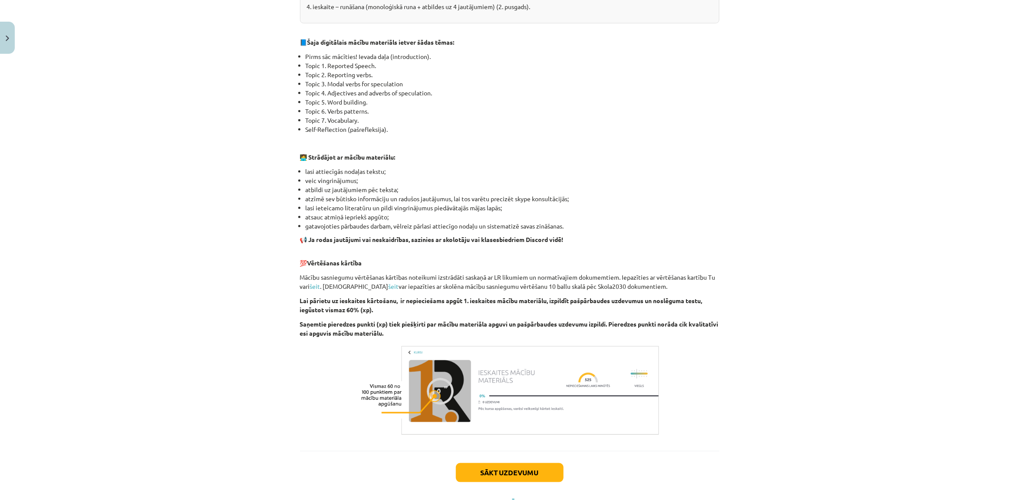
scroll to position [412, 0]
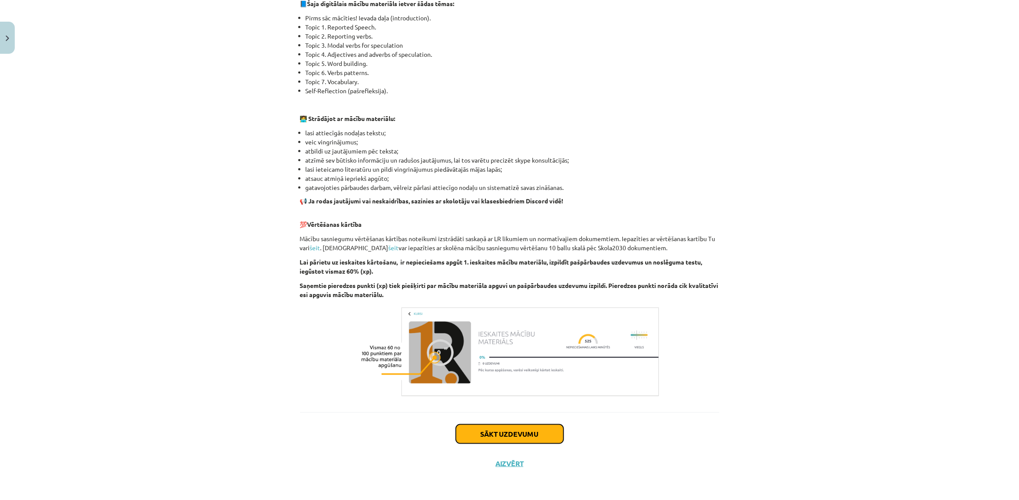
click at [507, 441] on button "Sākt uzdevumu" at bounding box center [510, 434] width 108 height 19
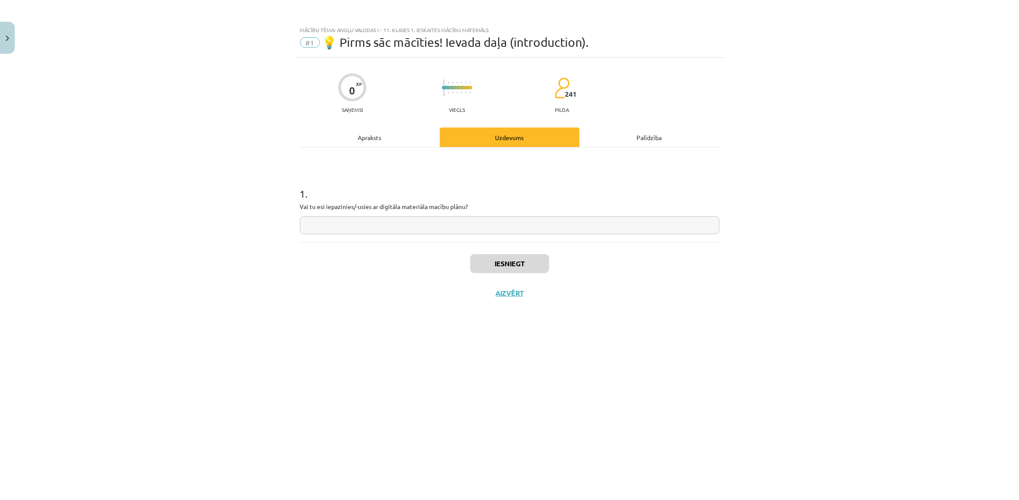
scroll to position [0, 0]
click at [376, 229] on input "text" at bounding box center [509, 226] width 419 height 18
type input "**"
click at [525, 259] on button "Iesniegt" at bounding box center [509, 263] width 79 height 19
click at [523, 300] on button "Nākamā nodarbība" at bounding box center [509, 299] width 85 height 20
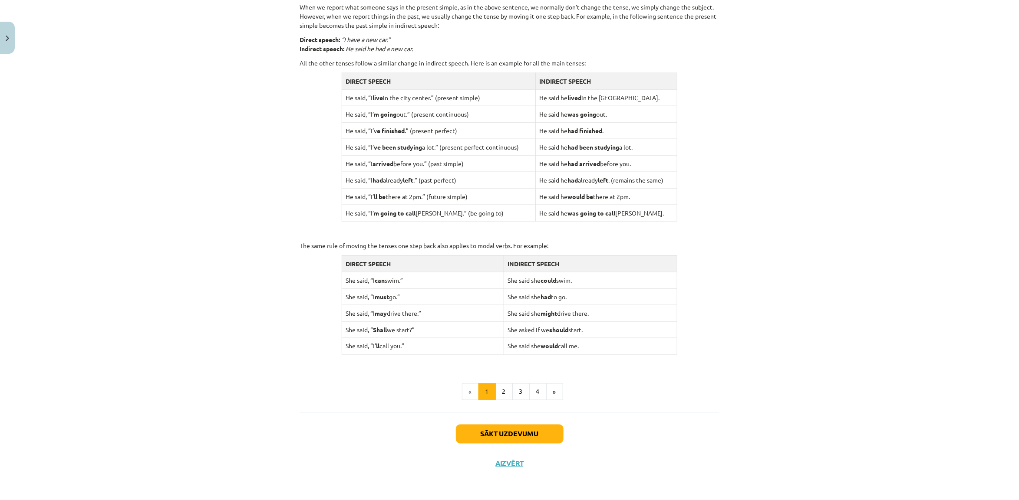
scroll to position [674, 0]
click at [503, 393] on button "2" at bounding box center [503, 392] width 17 height 17
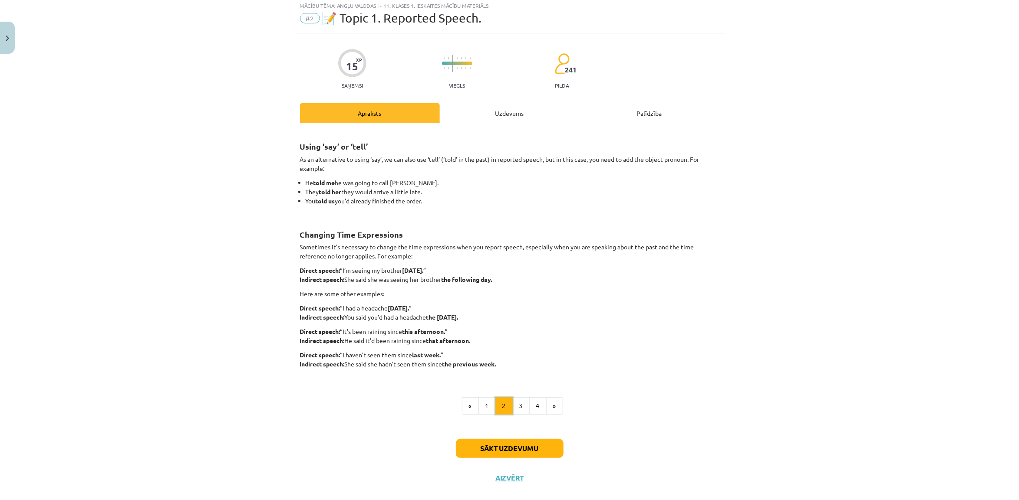
scroll to position [0, 0]
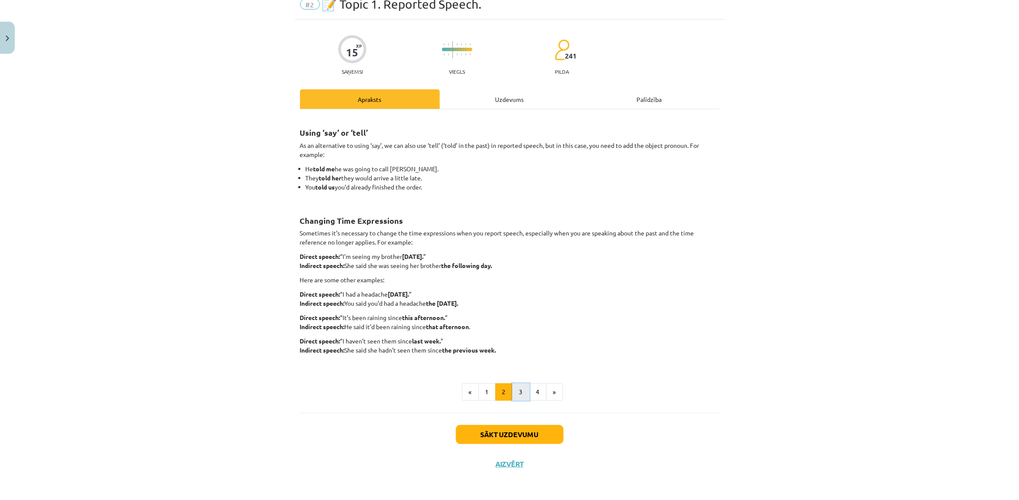
click at [517, 393] on button "3" at bounding box center [520, 392] width 17 height 17
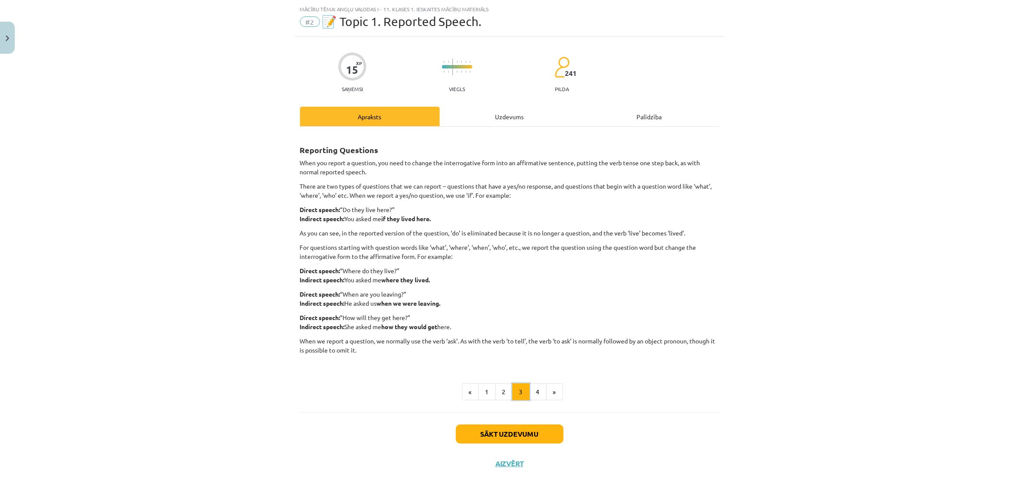
scroll to position [21, 0]
click at [536, 395] on button "4" at bounding box center [537, 392] width 17 height 17
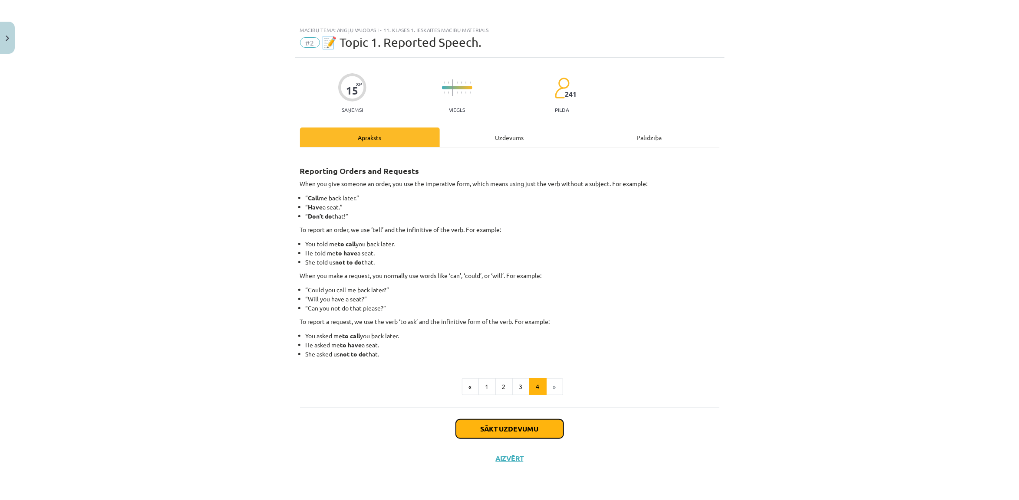
click at [533, 428] on button "Sākt uzdevumu" at bounding box center [510, 429] width 108 height 19
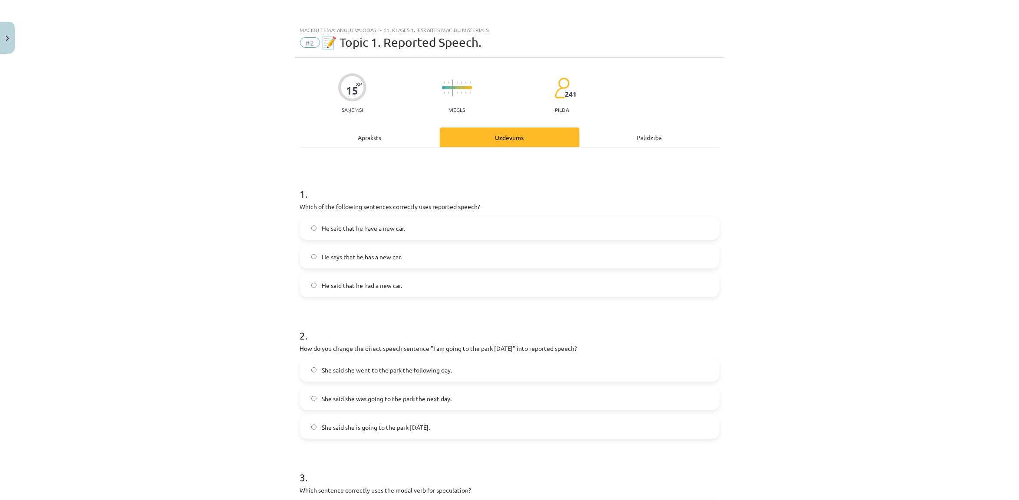
click at [391, 231] on span "He said that he have a new car." at bounding box center [363, 228] width 83 height 9
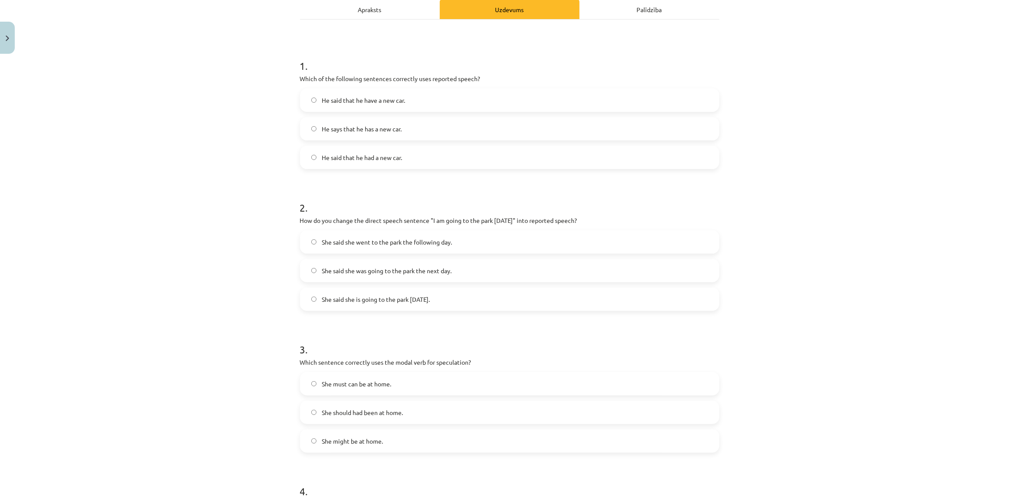
scroll to position [163, 0]
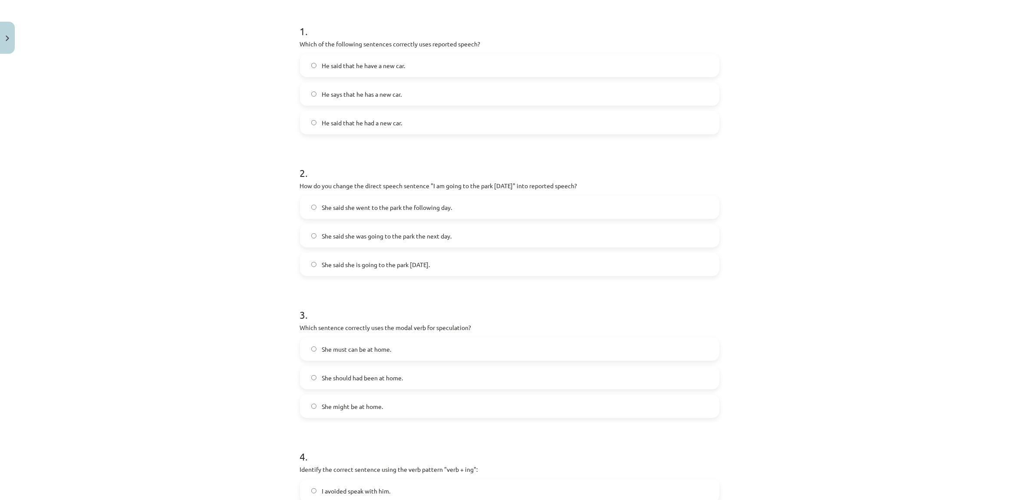
click at [378, 237] on span "She said she was going to the park the next day." at bounding box center [387, 236] width 130 height 9
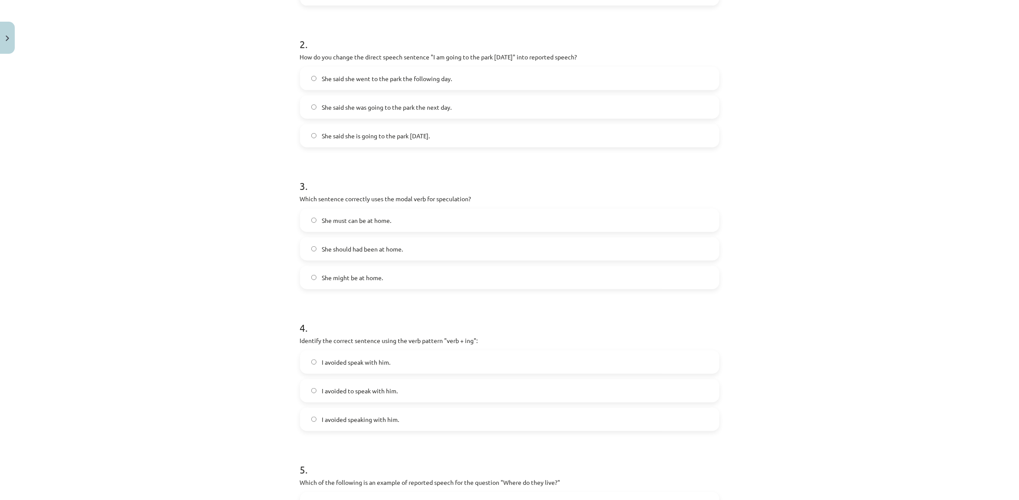
scroll to position [326, 0]
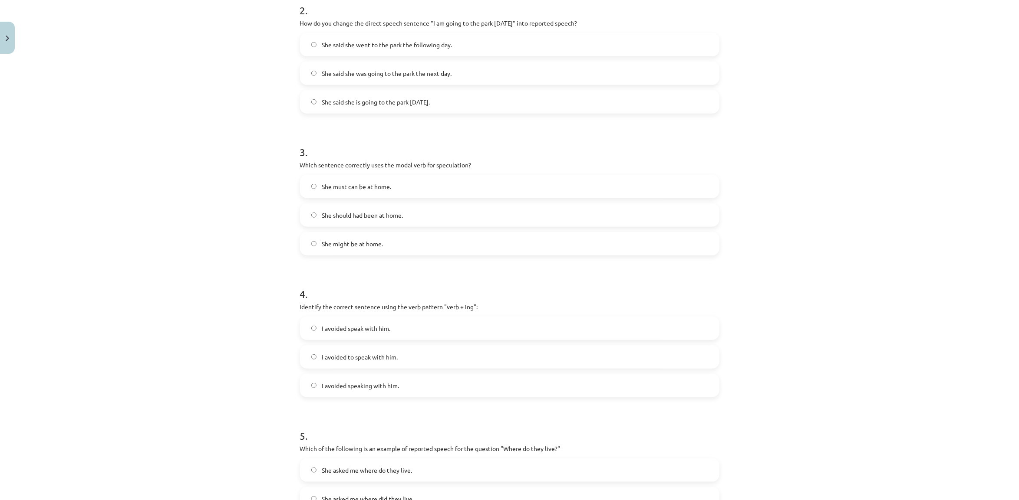
click at [350, 217] on span "She should had been at home." at bounding box center [362, 215] width 81 height 9
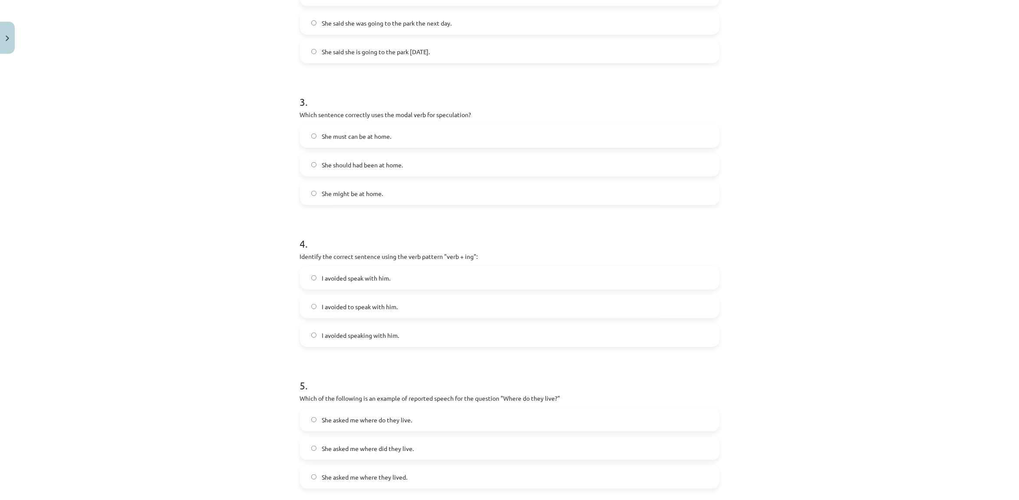
scroll to position [380, 0]
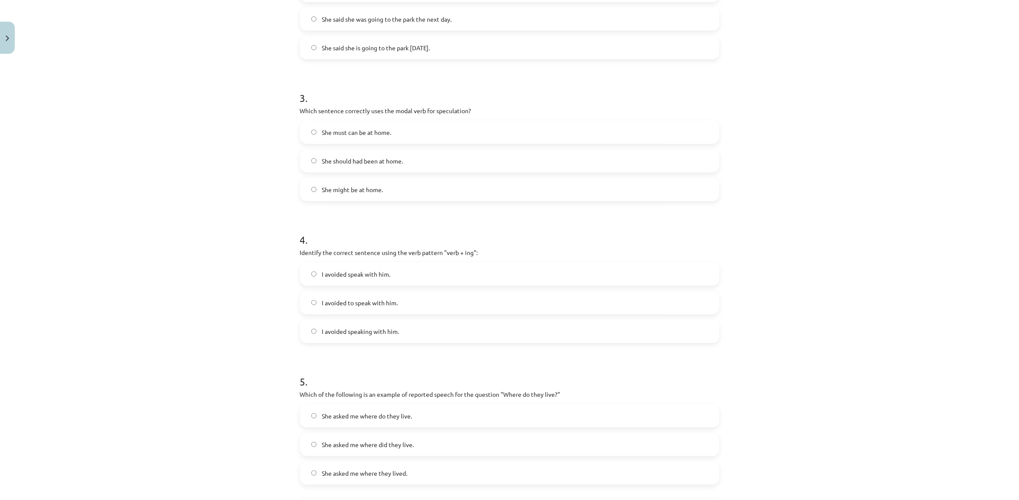
click at [358, 191] on span "She might be at home." at bounding box center [352, 189] width 61 height 9
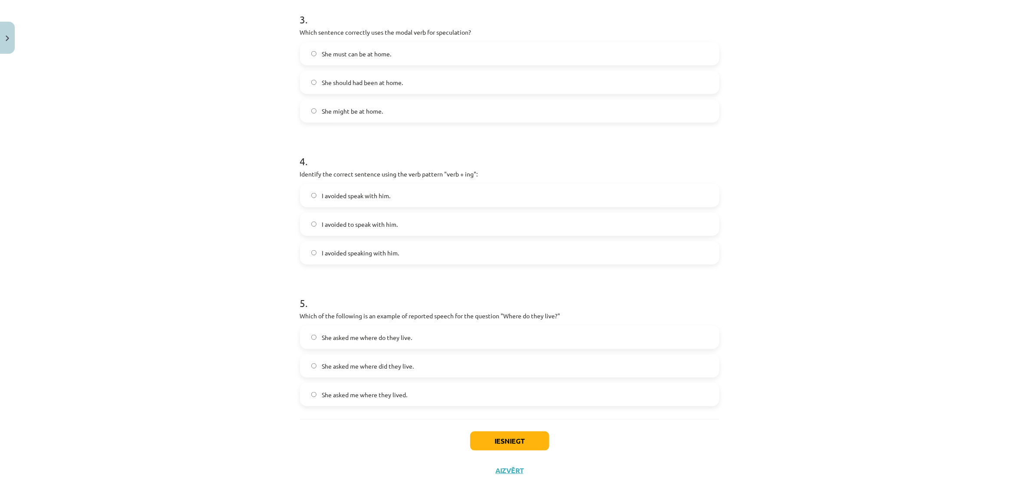
scroll to position [465, 0]
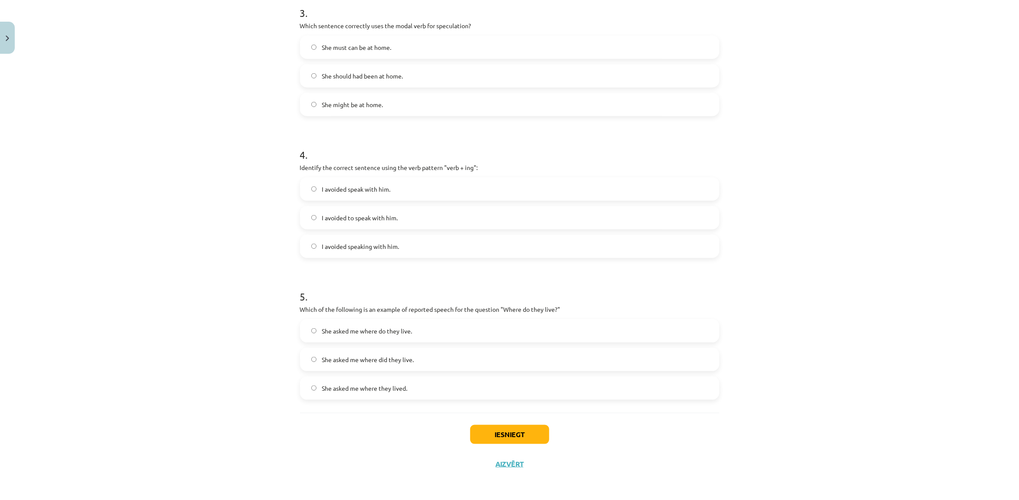
click at [354, 248] on span "I avoided speaking with him." at bounding box center [360, 246] width 77 height 9
click at [403, 360] on span "She asked me where did they live." at bounding box center [368, 359] width 92 height 9
click at [480, 429] on button "Iesniegt" at bounding box center [509, 434] width 79 height 19
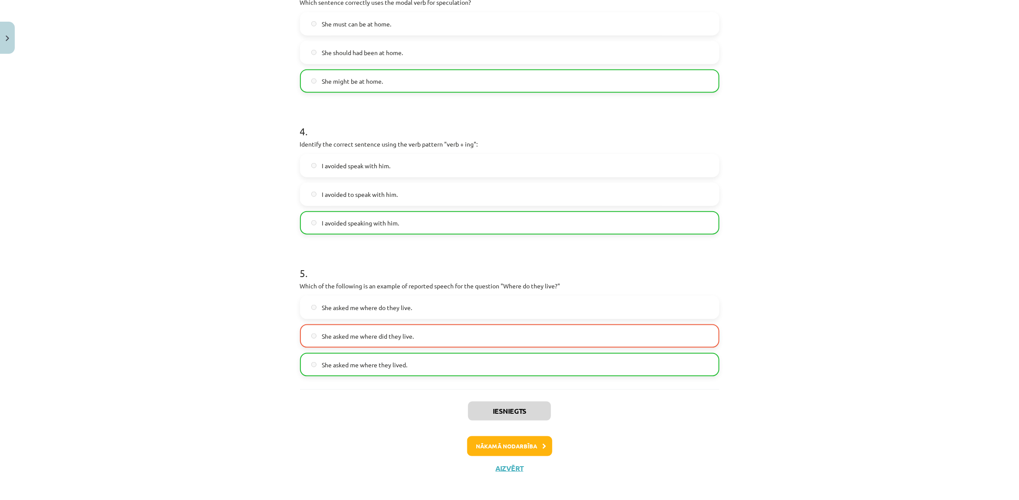
scroll to position [493, 0]
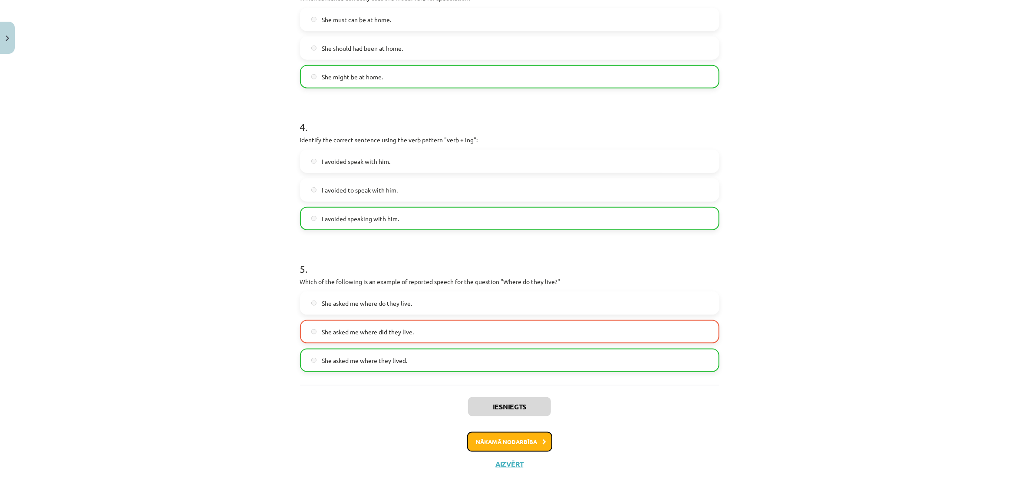
click at [537, 441] on button "Nākamā nodarbība" at bounding box center [509, 442] width 85 height 20
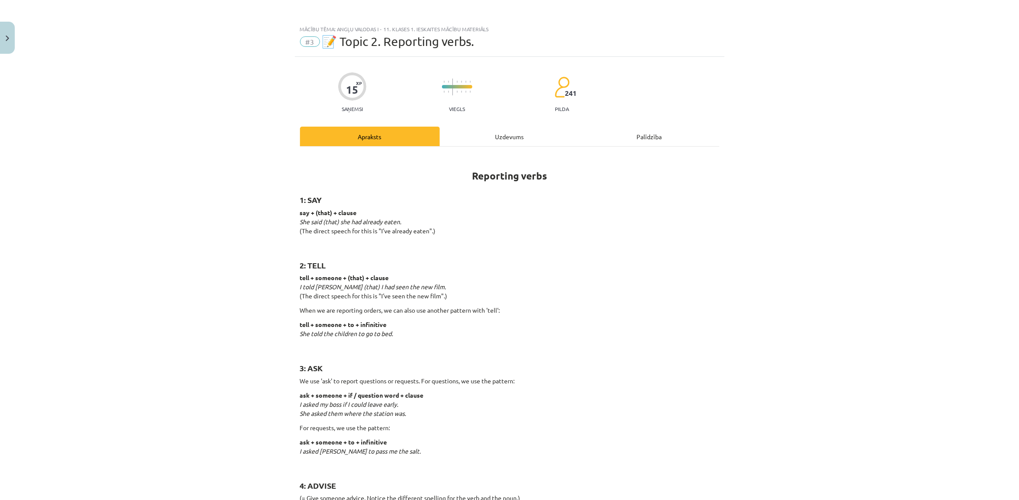
scroll to position [0, 0]
click at [13, 37] on button "Close" at bounding box center [7, 38] width 15 height 32
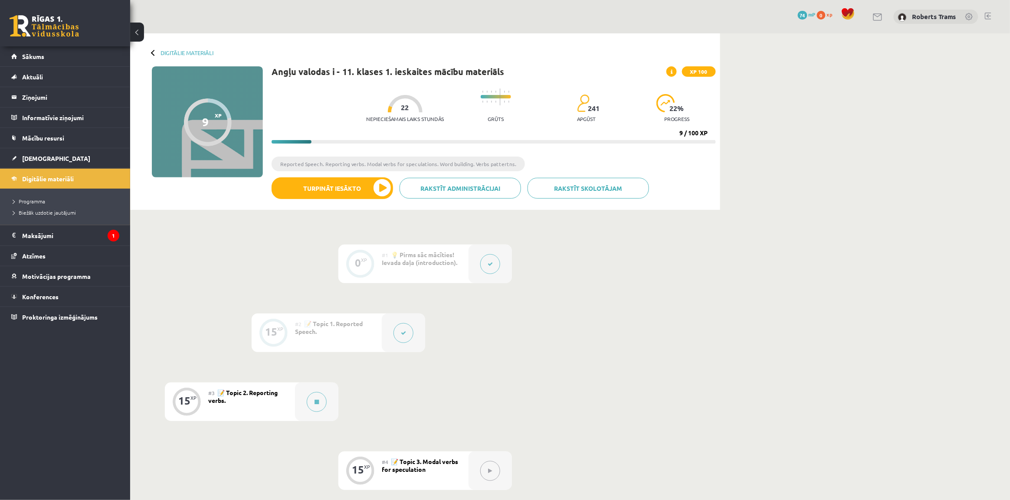
click at [38, 55] on span "Sākums" at bounding box center [33, 57] width 22 height 8
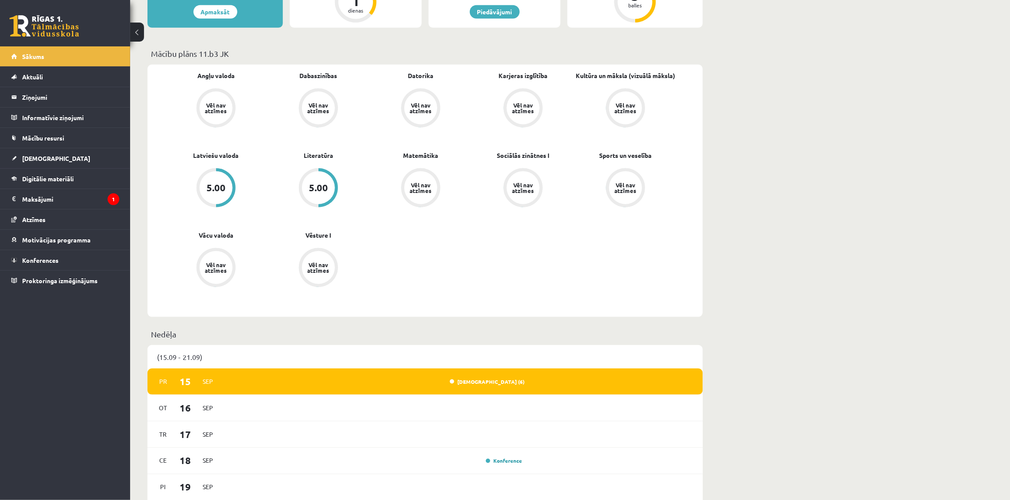
scroll to position [217, 0]
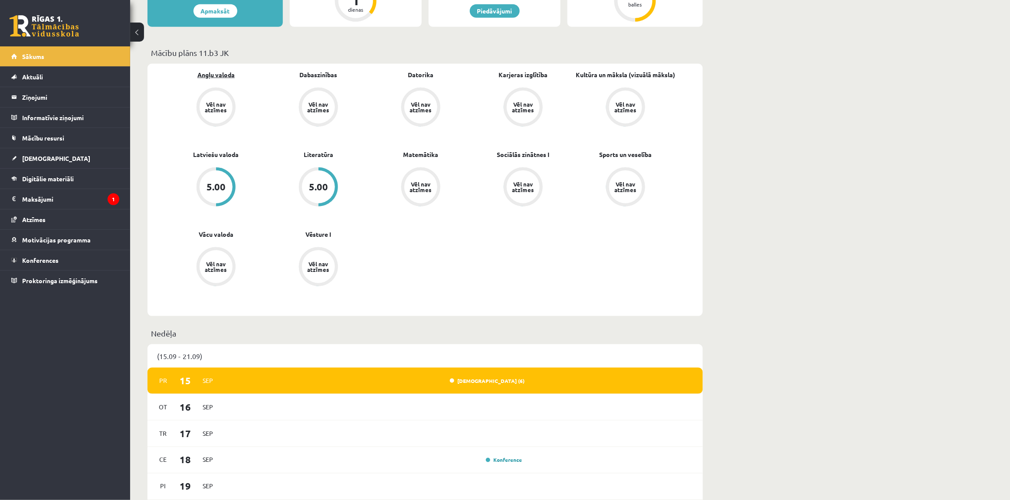
click at [214, 77] on link "Angļu valoda" at bounding box center [215, 74] width 37 height 9
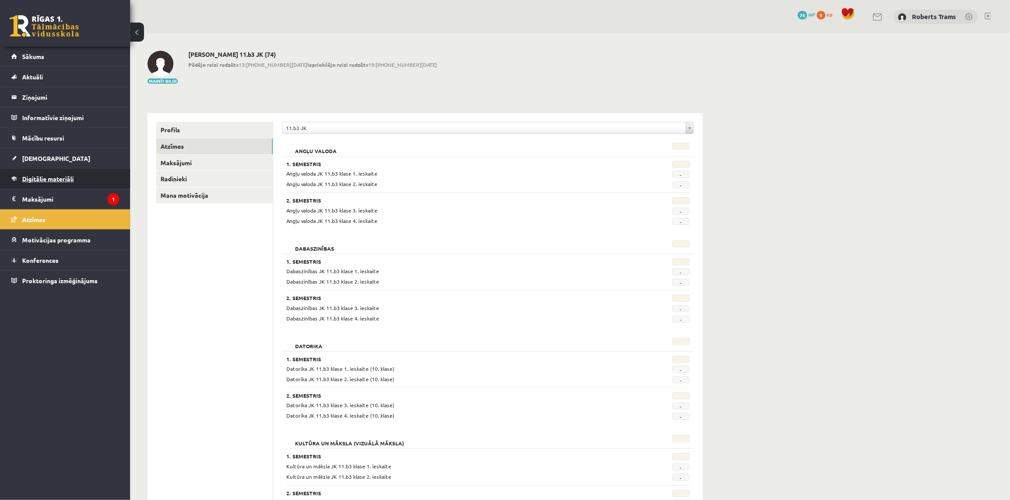
click at [41, 183] on link "Digitālie materiāli" at bounding box center [65, 179] width 108 height 20
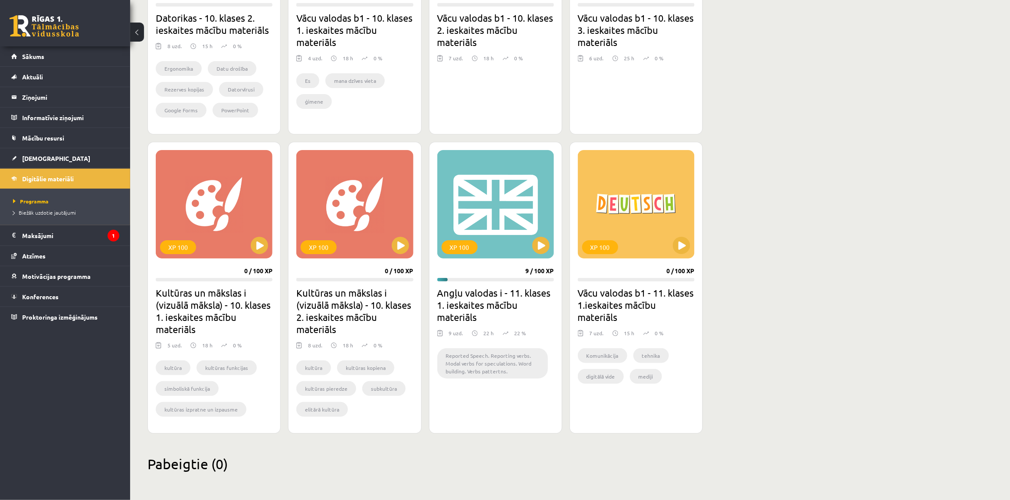
scroll to position [1248, 0]
click at [486, 215] on div "XP 100" at bounding box center [496, 204] width 117 height 109
click at [457, 244] on div "XP 100" at bounding box center [460, 247] width 36 height 14
click at [483, 228] on div "XP 100" at bounding box center [496, 204] width 117 height 109
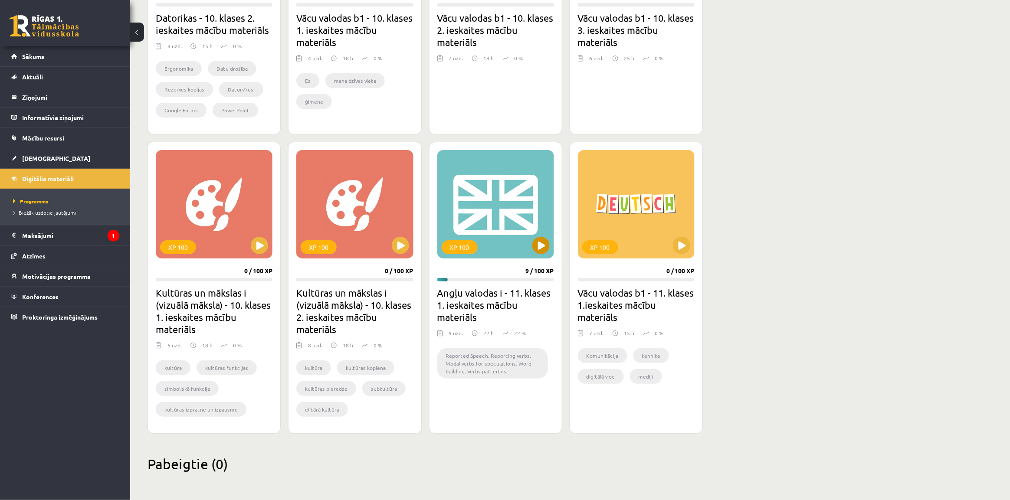
click at [483, 228] on div "XP 100" at bounding box center [496, 204] width 117 height 109
